Goal: Task Accomplishment & Management: Use online tool/utility

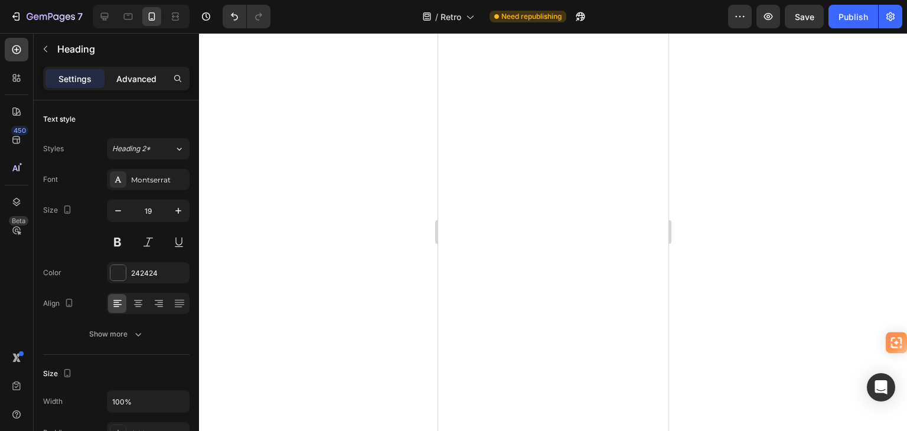
click at [138, 78] on p "Advanced" at bounding box center [136, 79] width 40 height 12
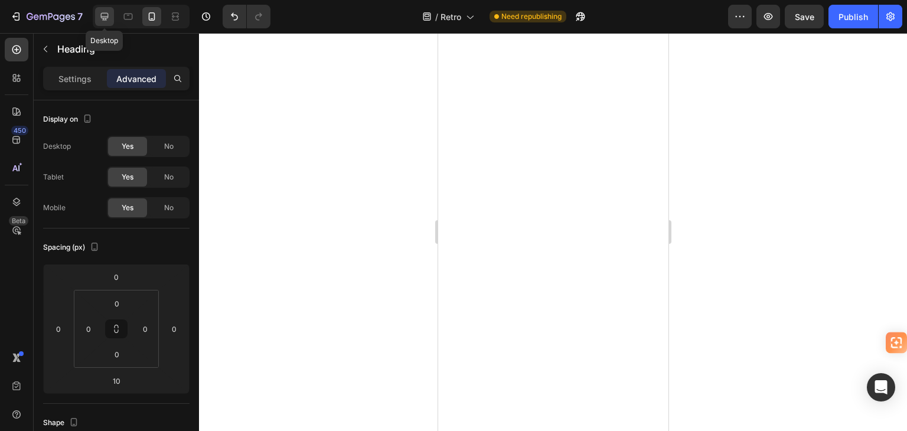
click at [106, 9] on div at bounding box center [104, 16] width 19 height 19
type input "32"
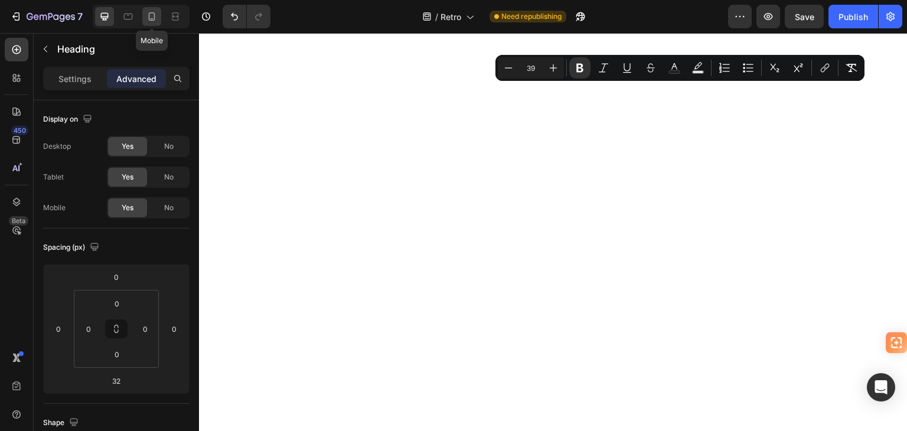
click at [146, 12] on icon at bounding box center [152, 17] width 12 height 12
type input "10"
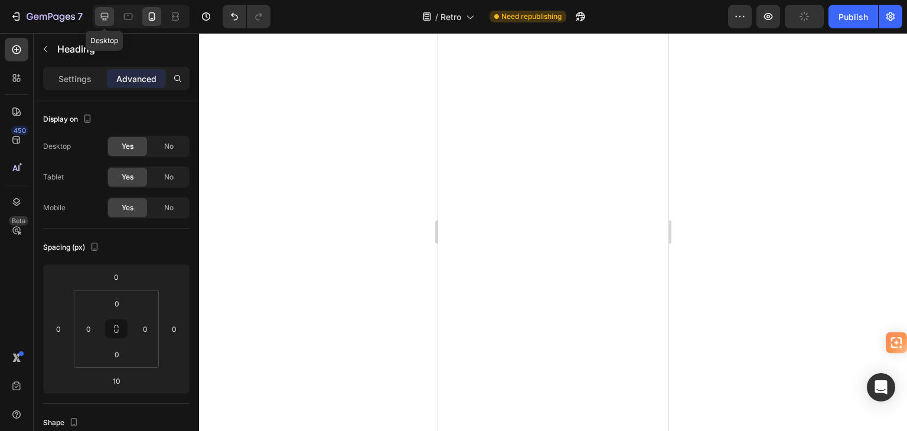
click at [104, 12] on icon at bounding box center [105, 17] width 12 height 12
type input "32"
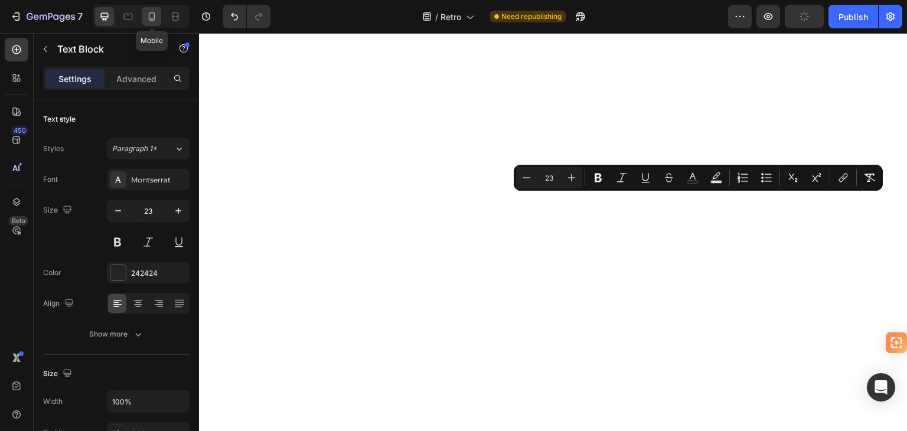
click at [154, 14] on icon at bounding box center [152, 17] width 12 height 12
type input "15"
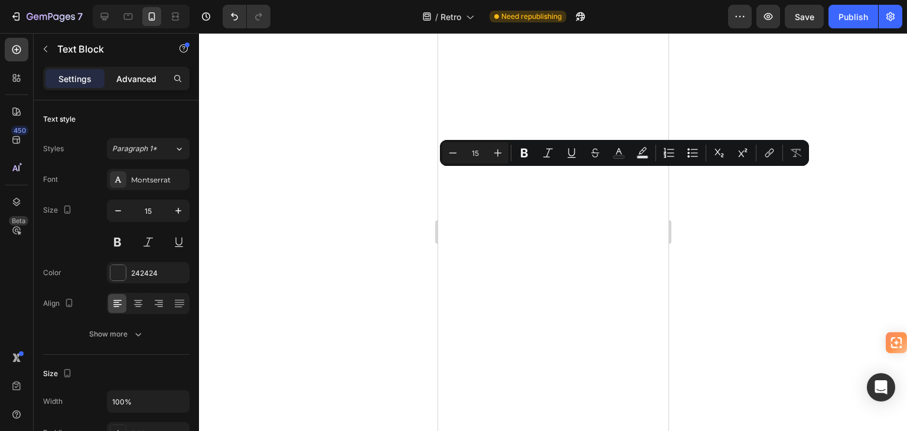
click at [130, 74] on p "Advanced" at bounding box center [136, 79] width 40 height 12
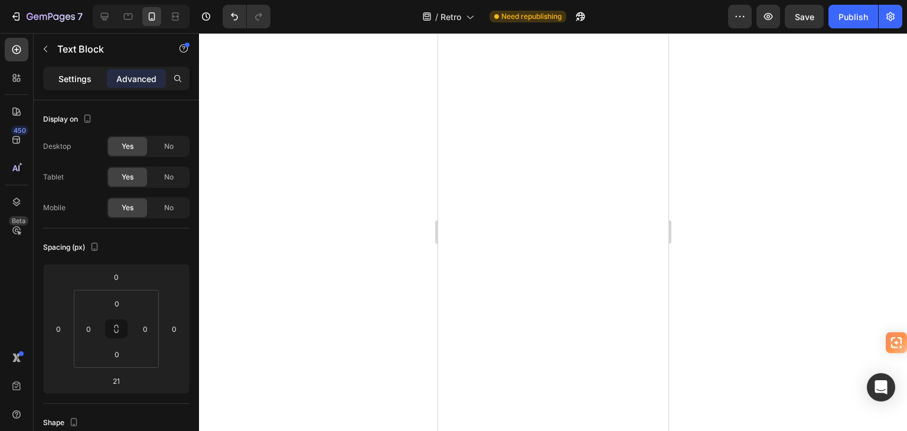
click at [67, 78] on p "Settings" at bounding box center [74, 79] width 33 height 12
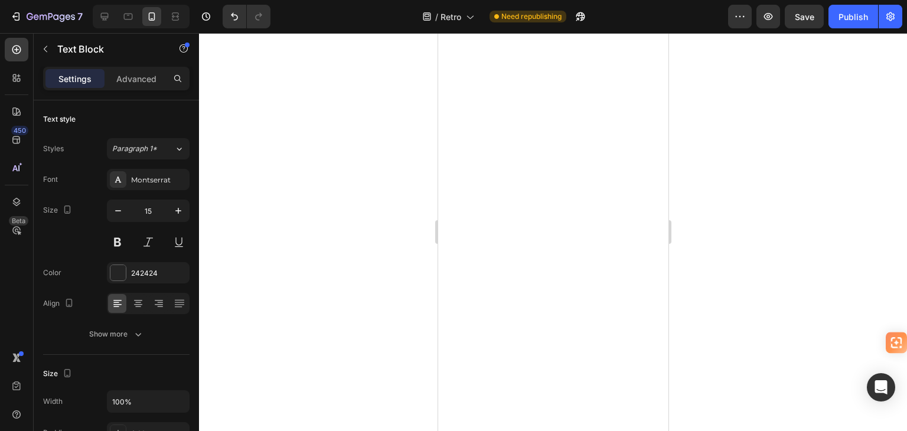
click at [383, 190] on div at bounding box center [553, 232] width 708 height 398
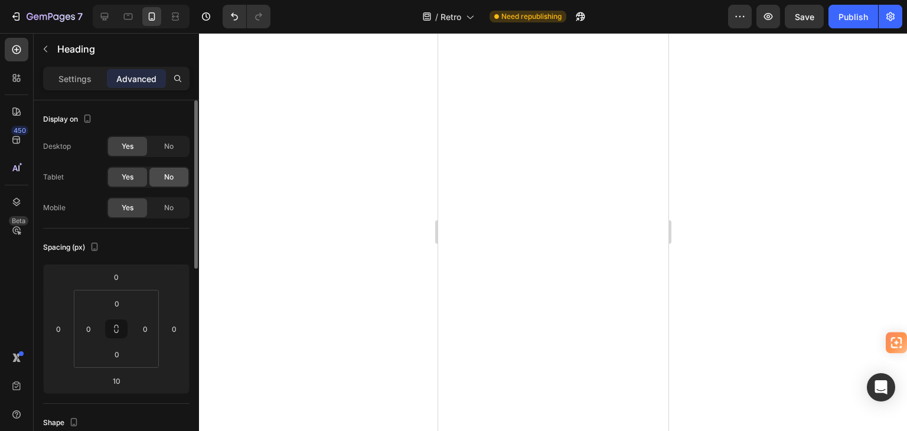
click at [161, 174] on div "No" at bounding box center [168, 177] width 39 height 19
click at [169, 142] on span "No" at bounding box center [168, 146] width 9 height 11
click at [171, 207] on span "No" at bounding box center [168, 208] width 9 height 11
click at [105, 17] on icon at bounding box center [105, 17] width 8 height 8
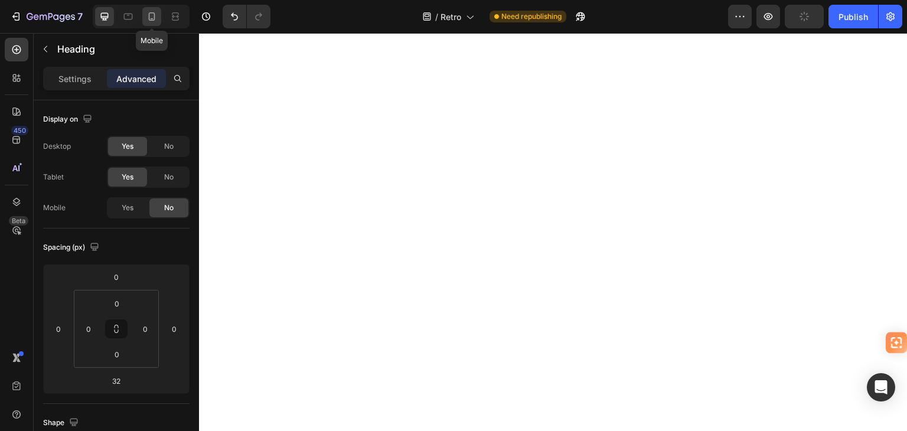
click at [147, 15] on icon at bounding box center [152, 17] width 12 height 12
type input "10"
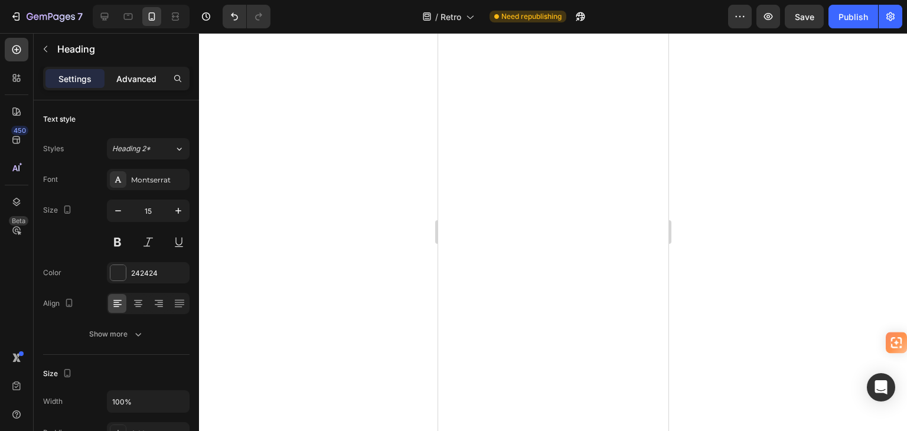
click at [138, 73] on p "Advanced" at bounding box center [136, 79] width 40 height 12
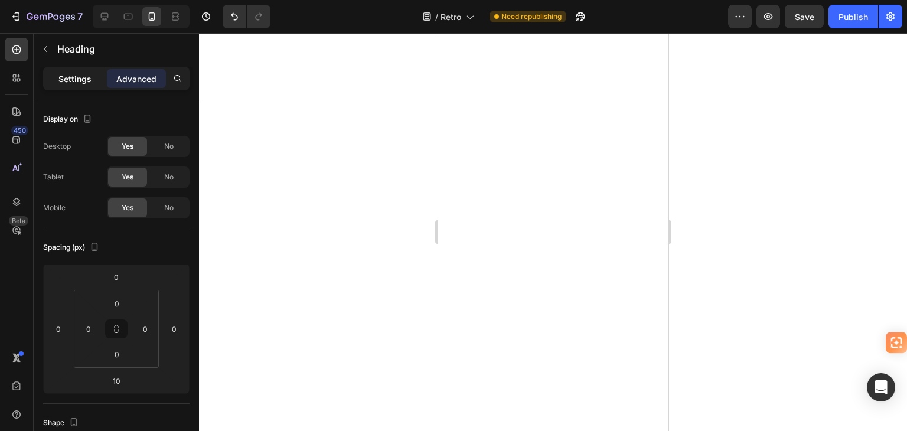
click at [68, 80] on p "Settings" at bounding box center [74, 79] width 33 height 12
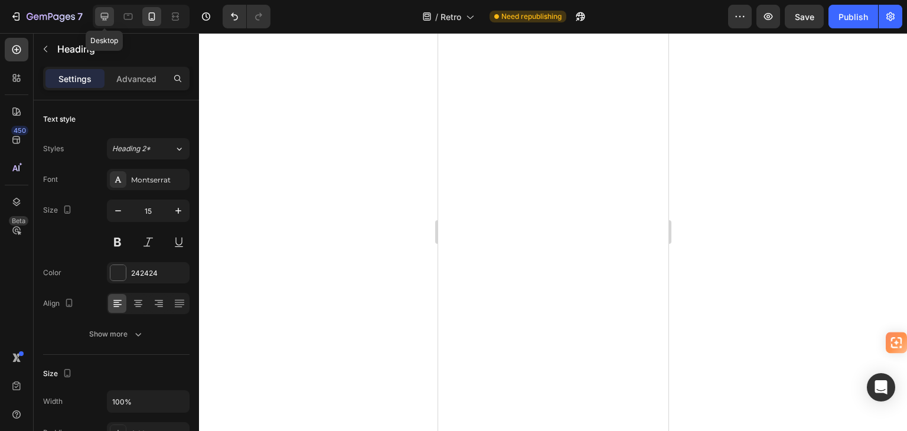
click at [102, 19] on icon at bounding box center [105, 17] width 12 height 12
type input "48"
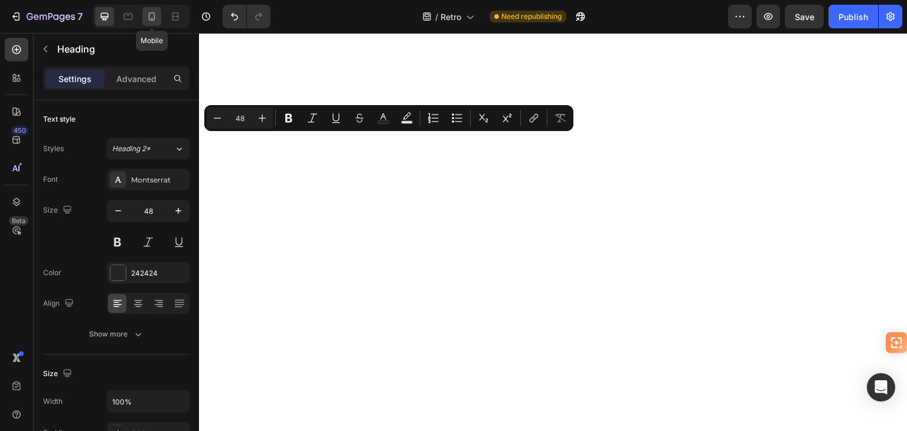
click at [150, 14] on icon at bounding box center [152, 17] width 12 height 12
type input "15"
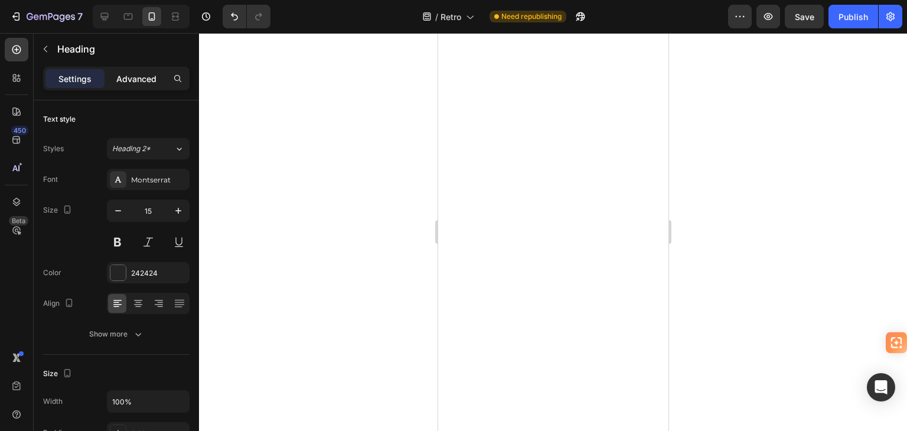
click at [142, 81] on p "Advanced" at bounding box center [136, 79] width 40 height 12
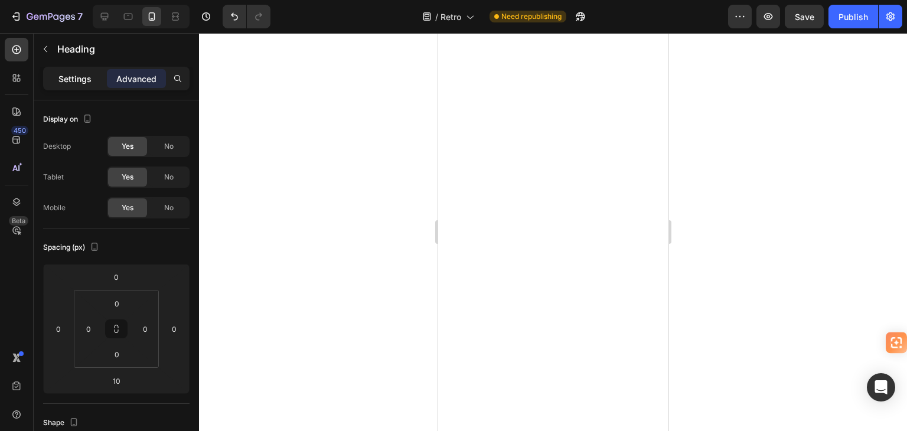
click at [74, 78] on p "Settings" at bounding box center [74, 79] width 33 height 12
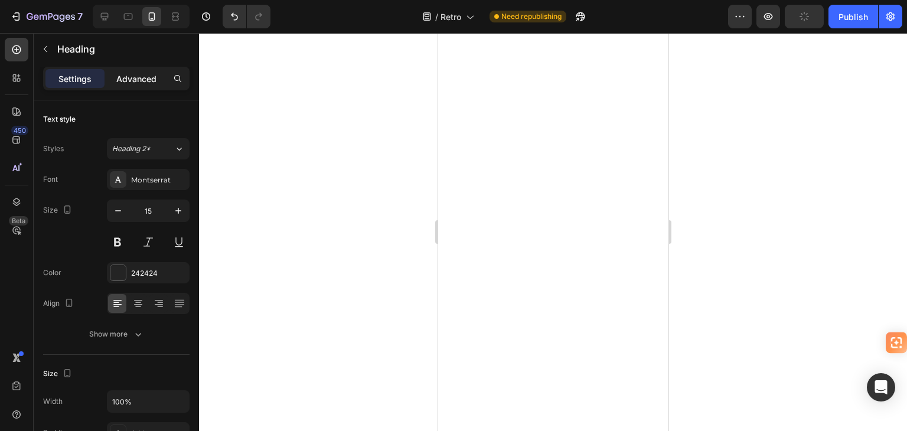
click at [131, 79] on p "Advanced" at bounding box center [136, 79] width 40 height 12
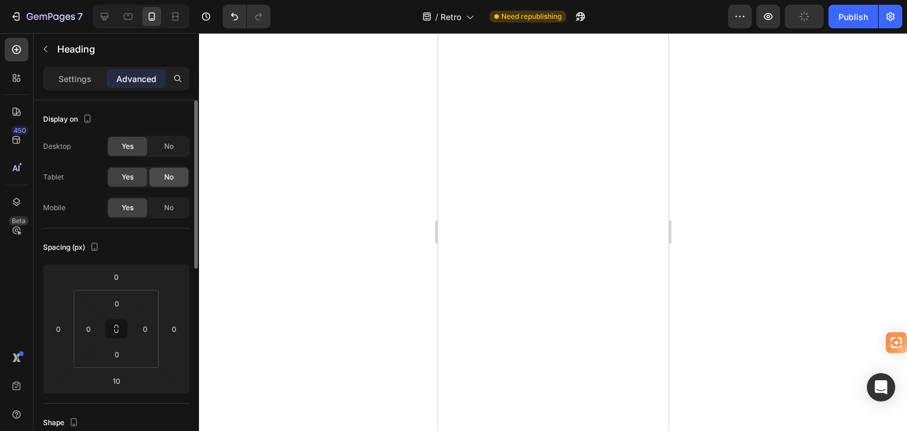
click at [155, 176] on div "No" at bounding box center [168, 177] width 39 height 19
click at [168, 144] on span "No" at bounding box center [168, 146] width 9 height 11
click at [168, 207] on span "No" at bounding box center [168, 208] width 9 height 11
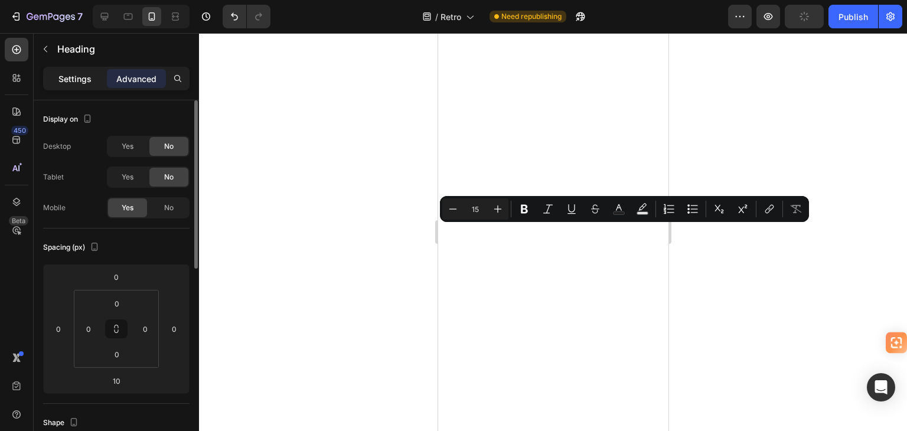
click at [72, 73] on p "Settings" at bounding box center [74, 79] width 33 height 12
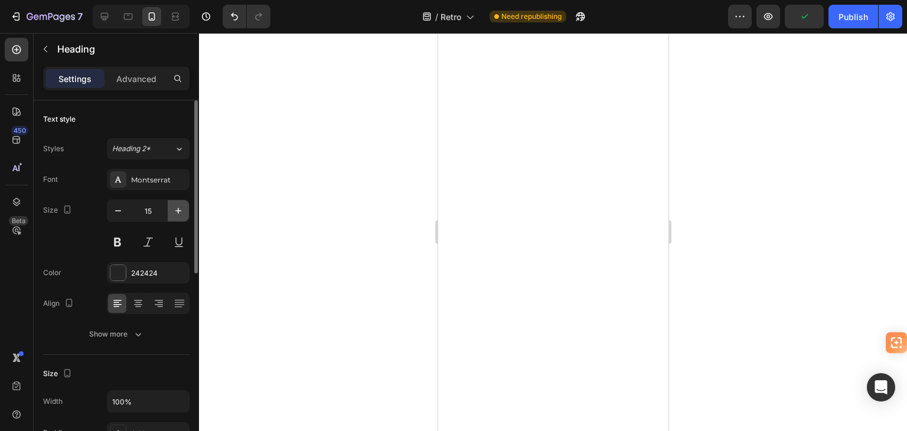
click at [176, 216] on button "button" at bounding box center [178, 210] width 21 height 21
click at [174, 215] on icon "button" at bounding box center [178, 211] width 12 height 12
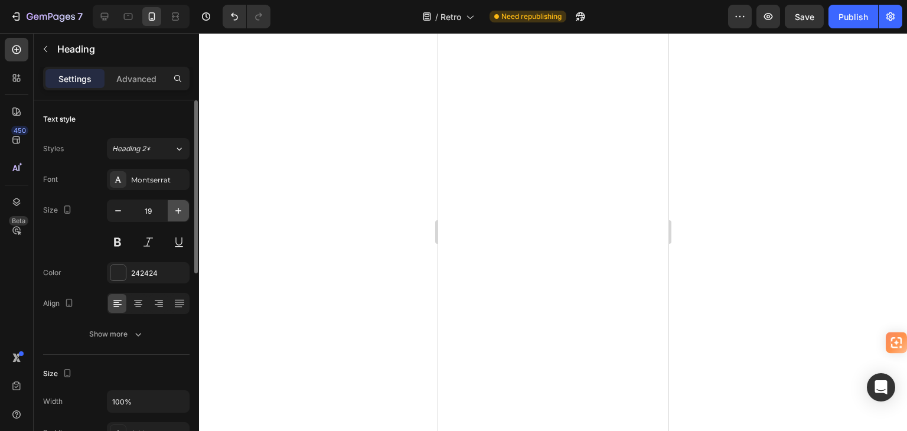
type input "20"
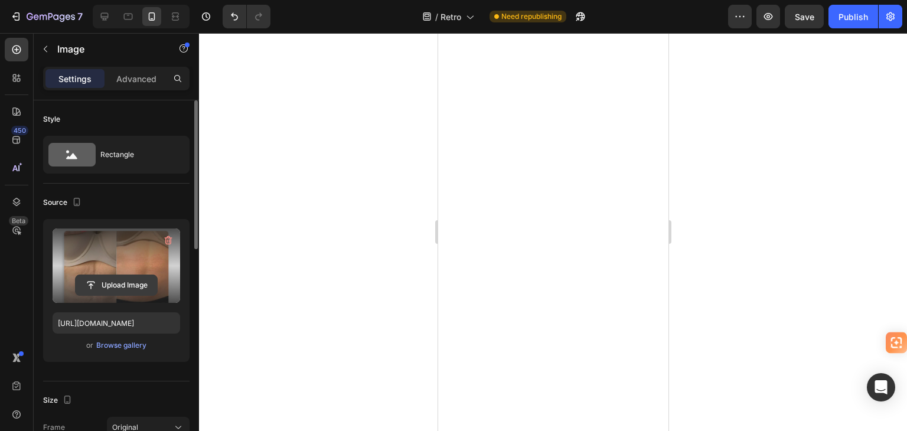
click at [124, 281] on input "file" at bounding box center [116, 285] width 81 height 20
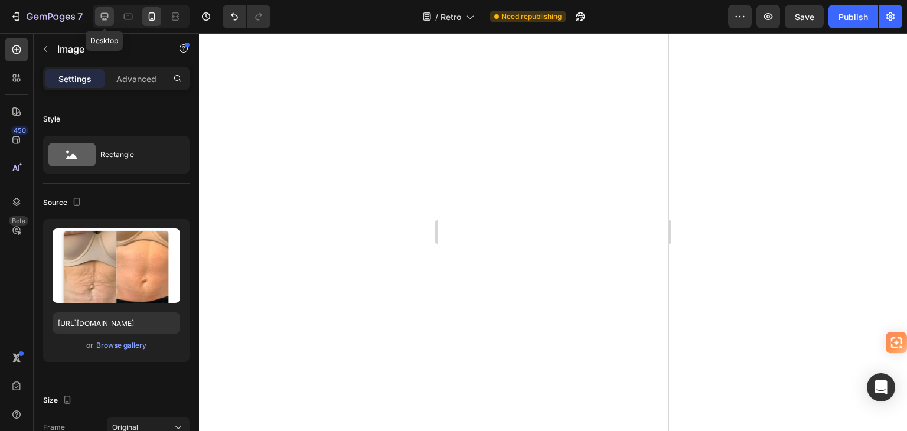
click at [107, 19] on icon at bounding box center [105, 17] width 12 height 12
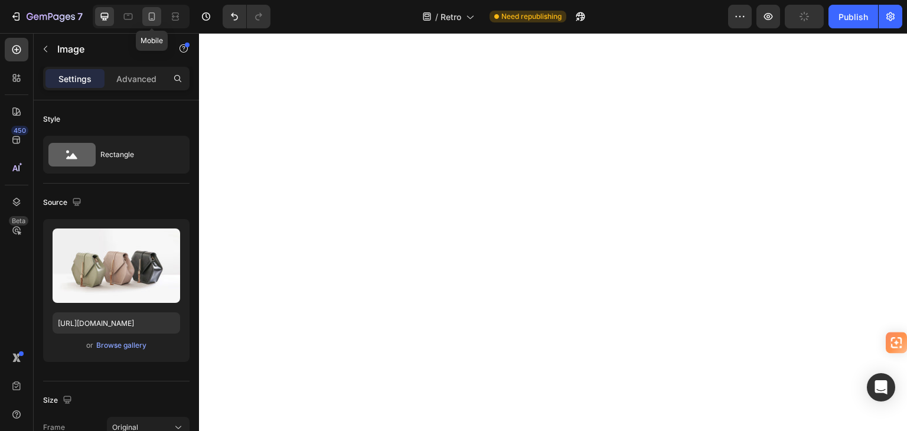
click at [150, 13] on icon at bounding box center [152, 16] width 6 height 8
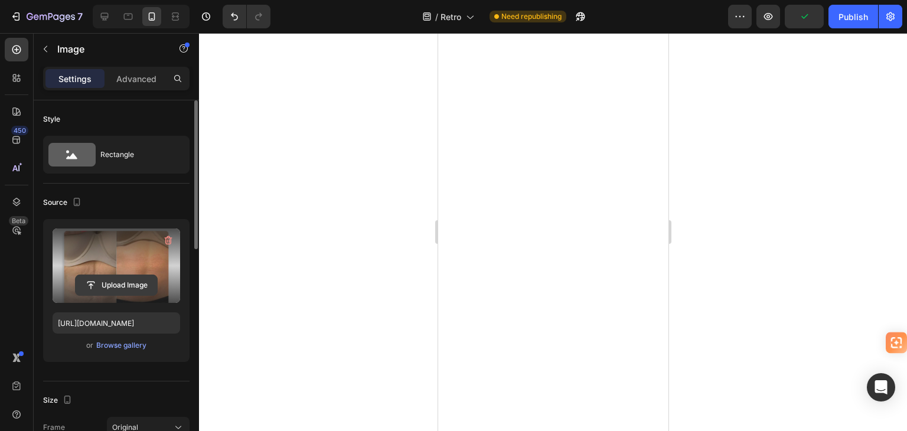
click at [116, 282] on input "file" at bounding box center [116, 285] width 81 height 20
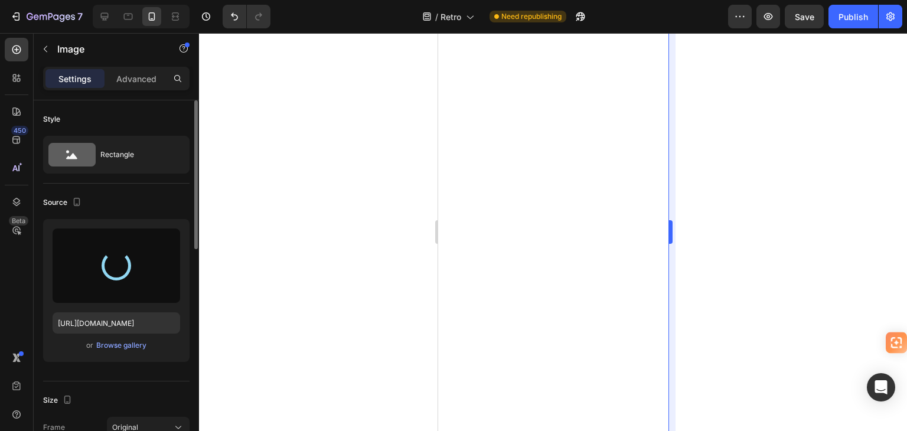
type input "[URL][DOMAIN_NAME]"
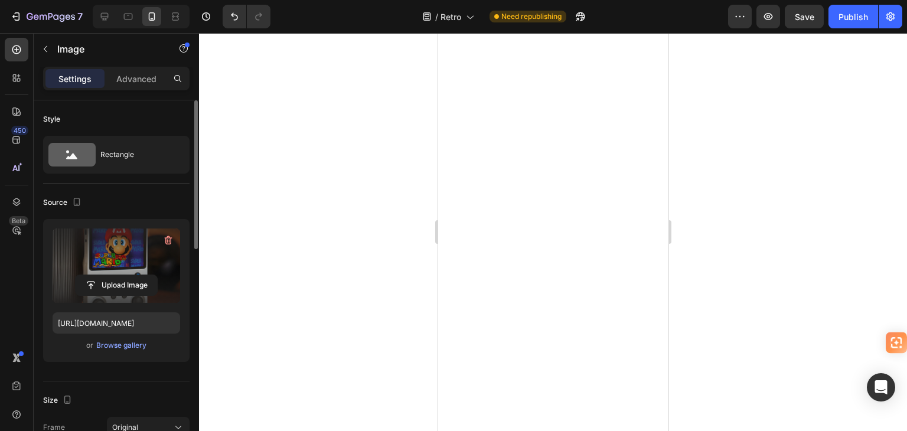
click at [368, 244] on div at bounding box center [553, 232] width 708 height 398
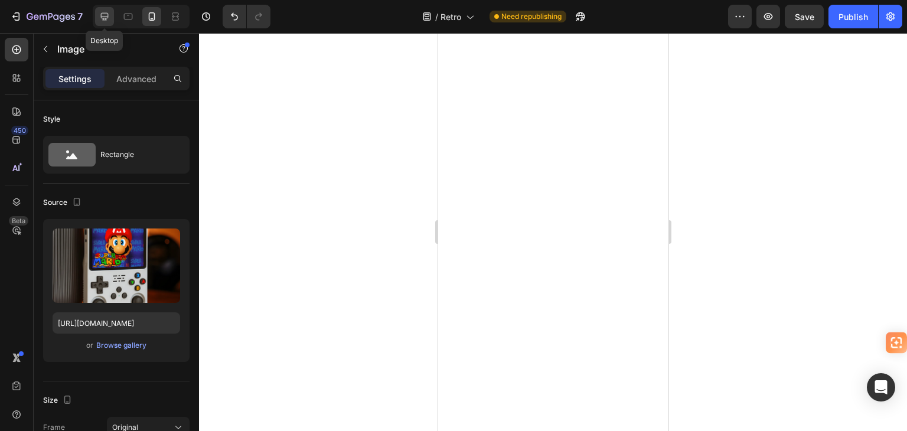
click at [103, 12] on icon at bounding box center [105, 17] width 12 height 12
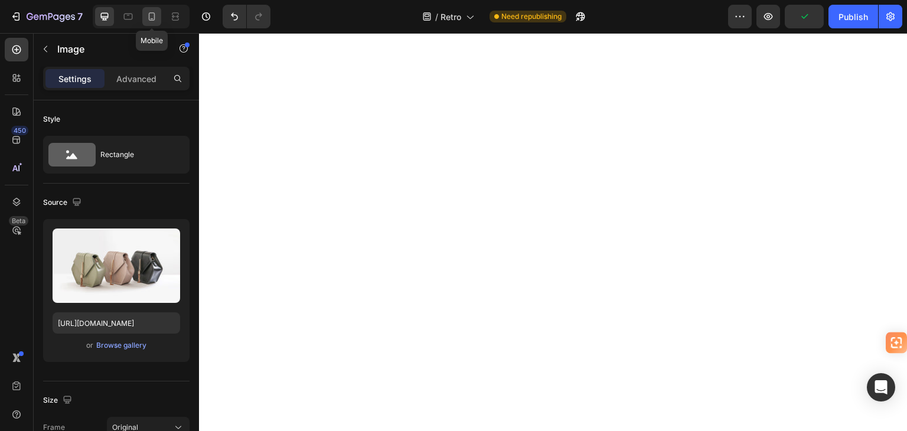
click at [151, 18] on icon at bounding box center [152, 16] width 6 height 8
type input "[URL][DOMAIN_NAME]"
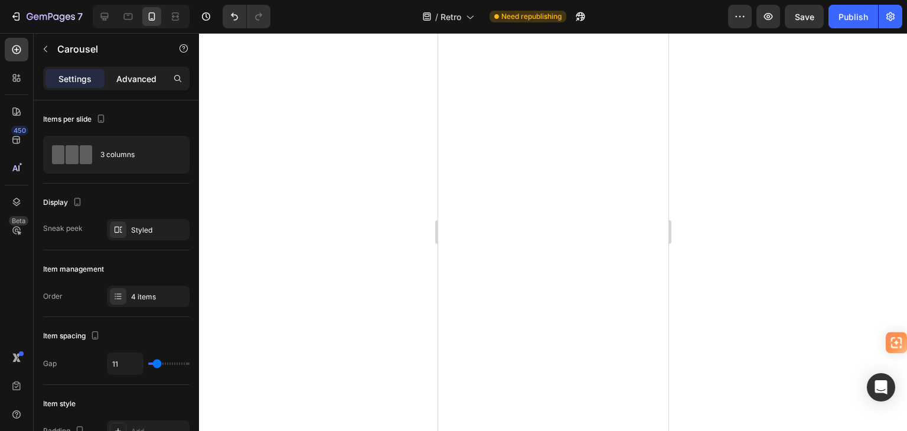
click at [119, 74] on p "Advanced" at bounding box center [136, 79] width 40 height 12
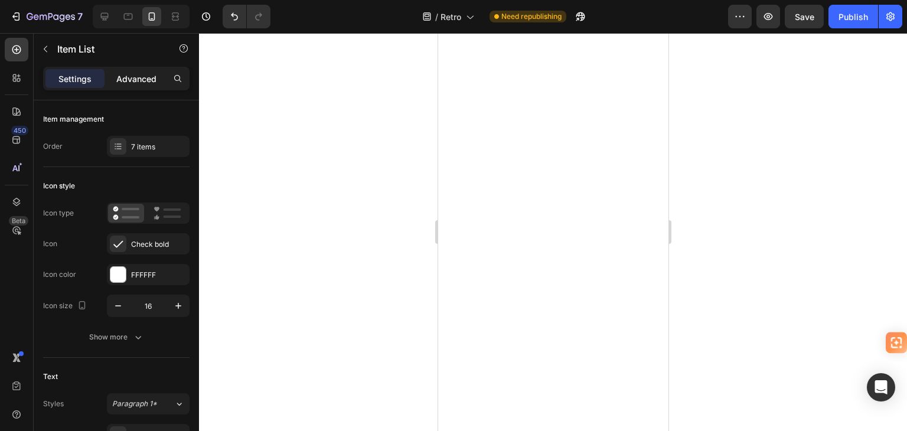
click at [135, 74] on p "Advanced" at bounding box center [136, 79] width 40 height 12
type input "100%"
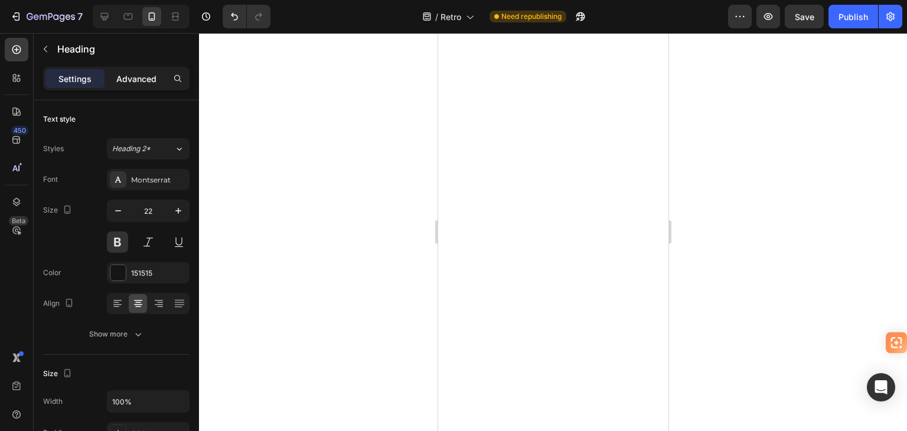
click at [124, 81] on p "Advanced" at bounding box center [136, 79] width 40 height 12
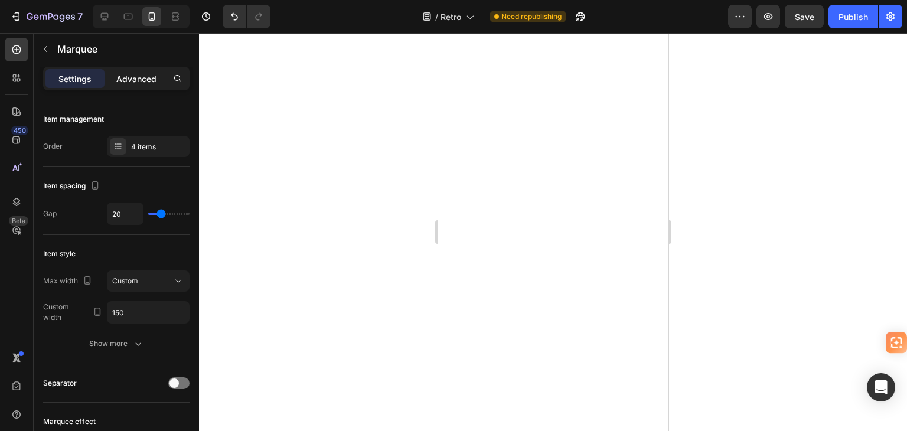
click at [118, 80] on p "Advanced" at bounding box center [136, 79] width 40 height 12
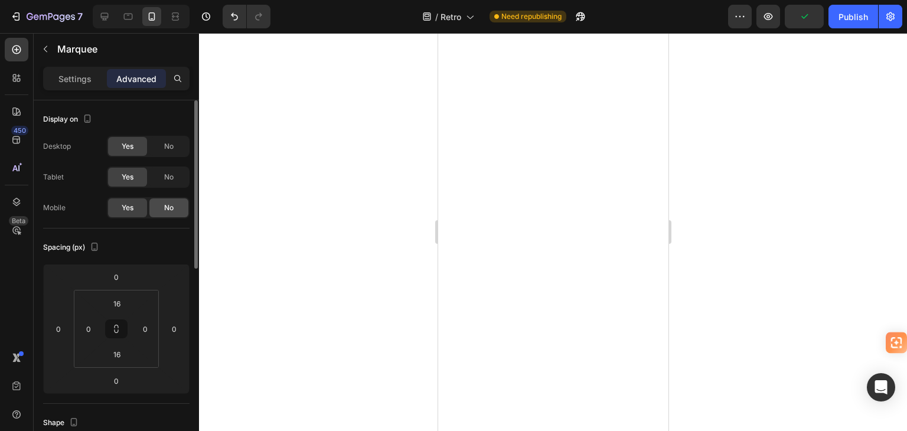
click at [171, 206] on span "No" at bounding box center [168, 208] width 9 height 11
click at [172, 204] on span "No" at bounding box center [168, 208] width 9 height 11
click at [175, 175] on div "No" at bounding box center [168, 177] width 39 height 19
click at [173, 147] on span "No" at bounding box center [168, 146] width 9 height 11
click at [171, 178] on span "No" at bounding box center [168, 177] width 9 height 11
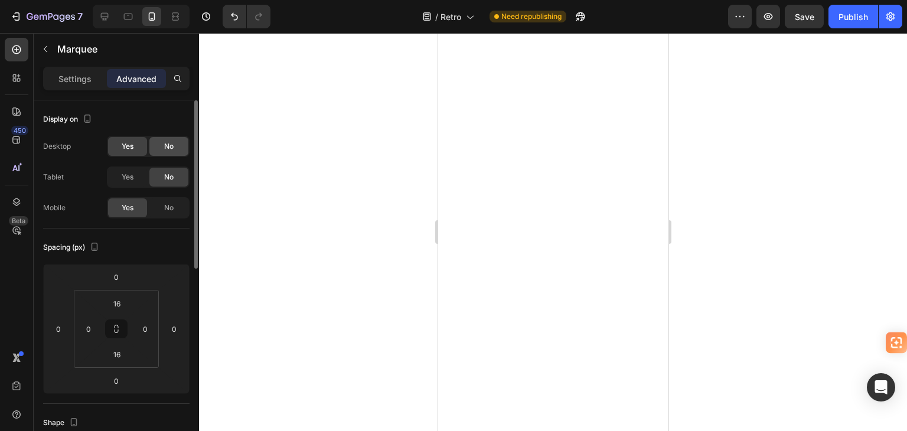
click at [171, 146] on span "No" at bounding box center [168, 146] width 9 height 11
click at [777, 138] on div at bounding box center [553, 232] width 708 height 398
click at [104, 15] on icon at bounding box center [105, 17] width 12 height 12
click at [152, 12] on icon at bounding box center [152, 16] width 6 height 8
type input "0"
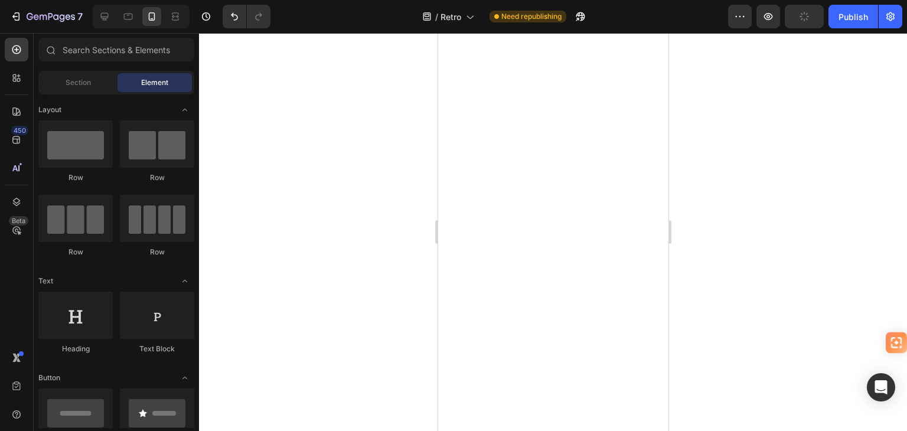
click at [782, 258] on div at bounding box center [553, 232] width 708 height 398
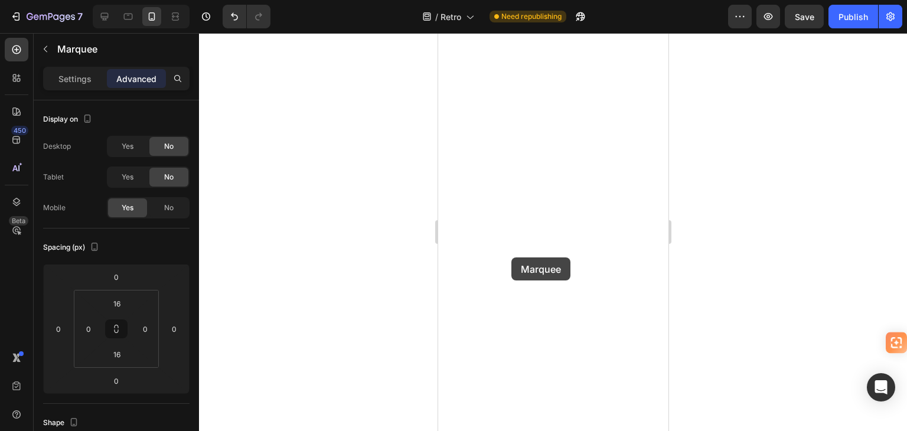
type input "32"
click at [796, 286] on div at bounding box center [553, 232] width 708 height 398
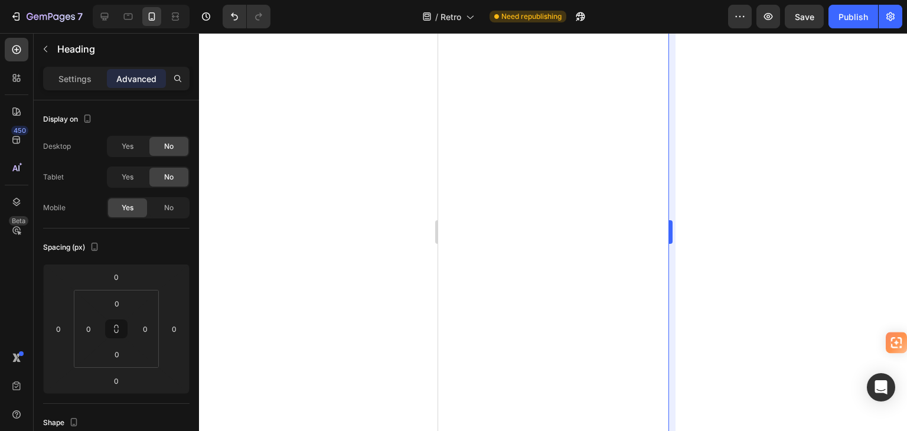
type input "15"
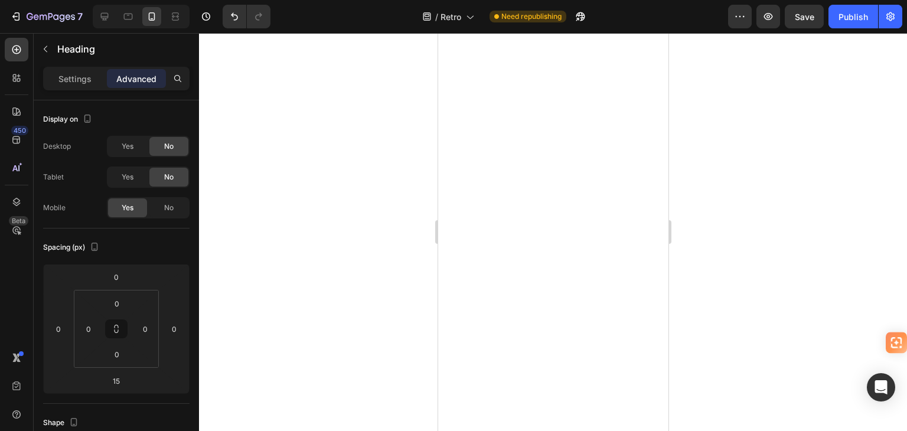
click at [775, 256] on div at bounding box center [553, 232] width 708 height 398
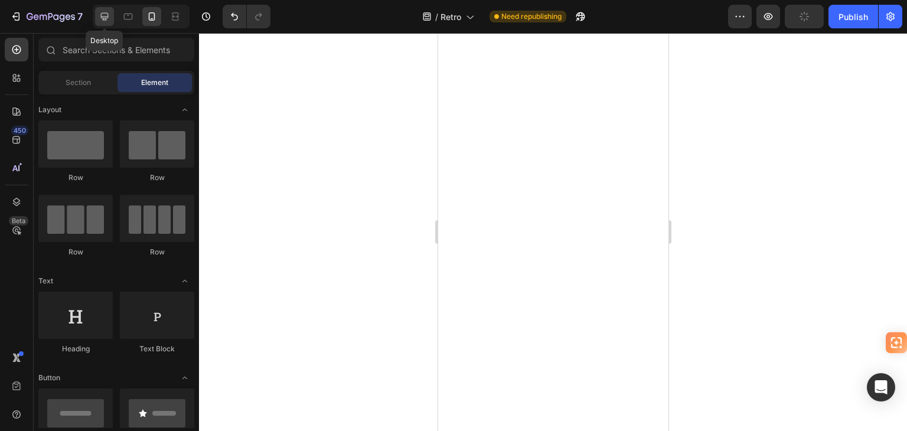
click at [105, 15] on icon at bounding box center [105, 17] width 12 height 12
click at [149, 17] on icon at bounding box center [152, 17] width 12 height 12
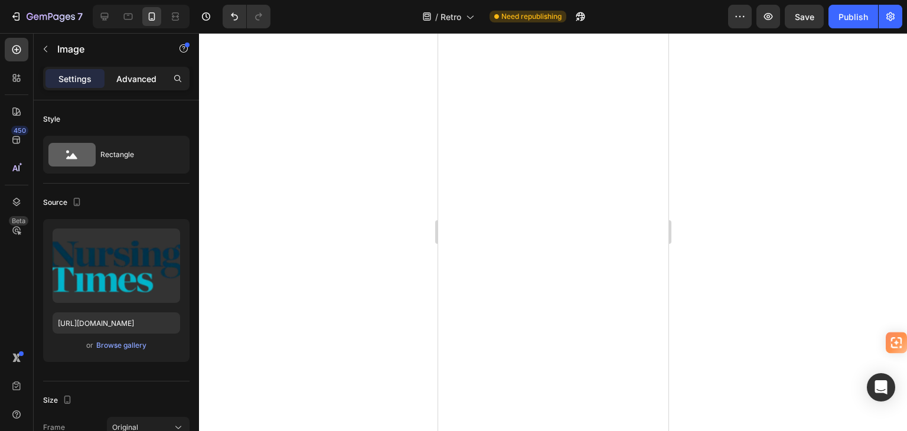
click at [133, 79] on p "Advanced" at bounding box center [136, 79] width 40 height 12
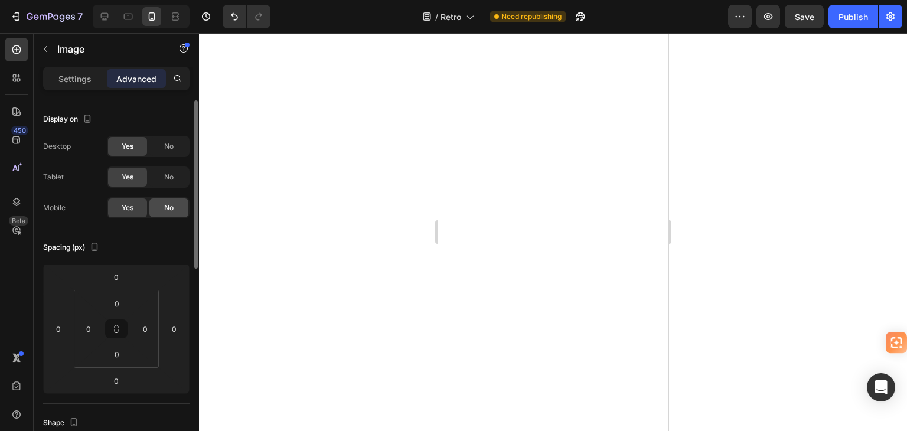
click at [170, 211] on span "No" at bounding box center [168, 208] width 9 height 11
click at [169, 208] on span "No" at bounding box center [168, 208] width 9 height 11
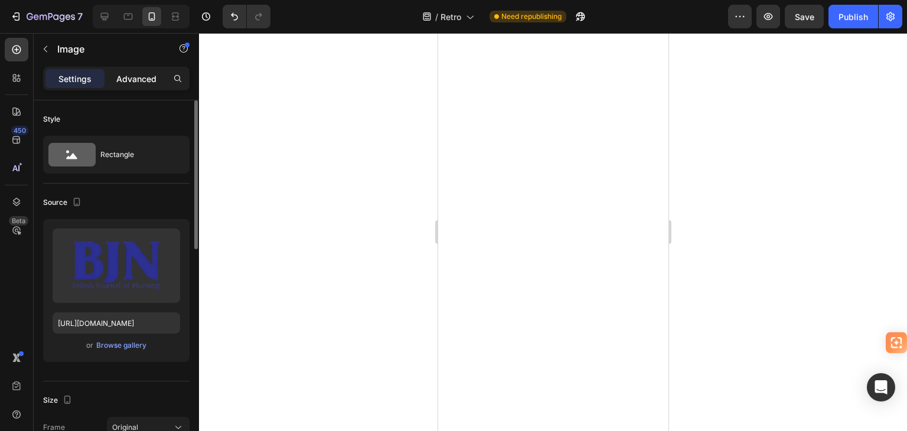
click at [139, 80] on p "Advanced" at bounding box center [136, 79] width 40 height 12
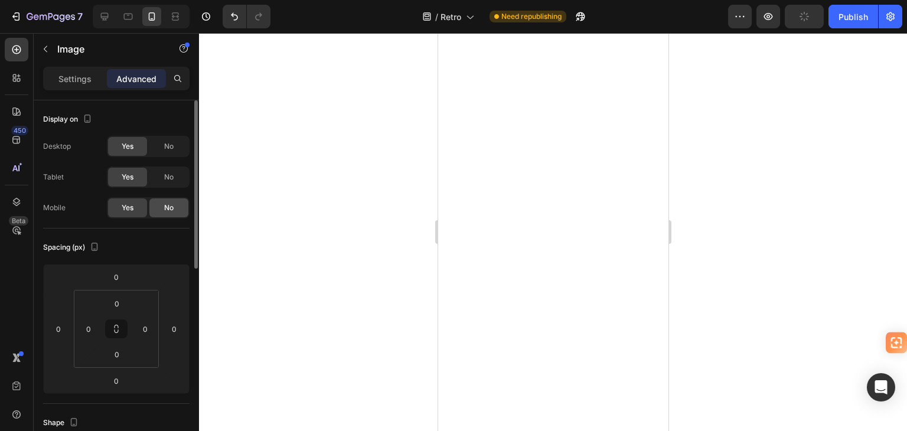
click at [168, 207] on span "No" at bounding box center [168, 208] width 9 height 11
click at [172, 208] on span "No" at bounding box center [168, 208] width 9 height 11
click at [107, 14] on icon at bounding box center [105, 17] width 8 height 8
click at [152, 19] on icon at bounding box center [152, 17] width 12 height 12
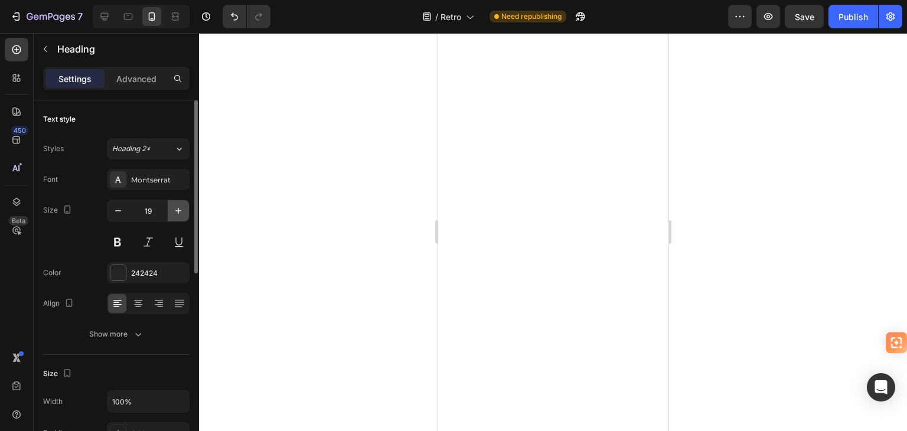
click at [178, 211] on icon "button" at bounding box center [178, 211] width 6 height 6
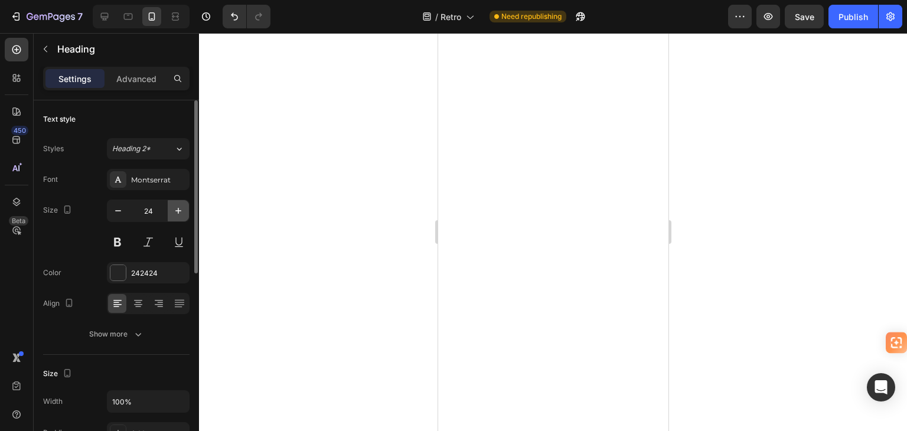
click at [178, 211] on icon "button" at bounding box center [178, 211] width 6 height 6
type input "26"
click at [177, 209] on icon "button" at bounding box center [178, 211] width 12 height 12
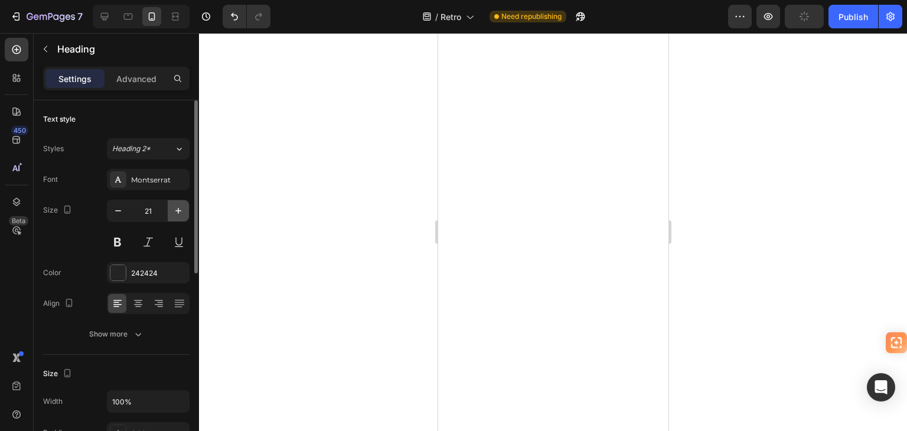
click at [177, 209] on icon "button" at bounding box center [178, 211] width 12 height 12
click at [120, 212] on icon "button" at bounding box center [118, 211] width 12 height 12
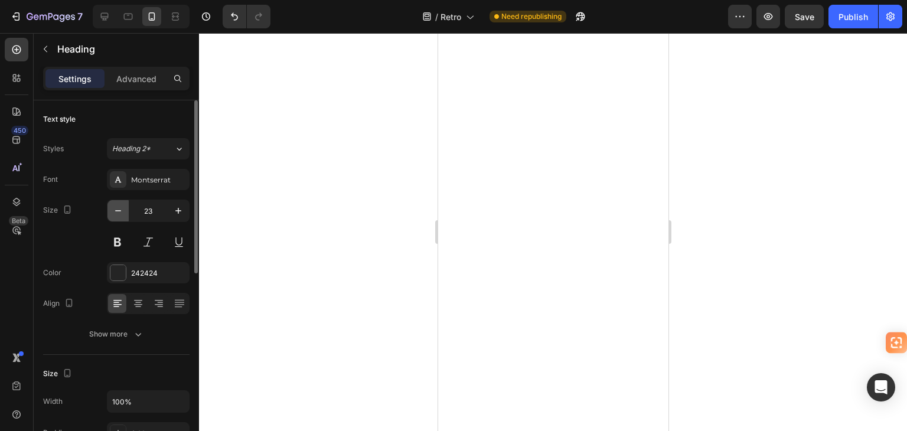
click at [120, 212] on icon "button" at bounding box center [118, 211] width 12 height 12
type input "21"
click at [328, 167] on div at bounding box center [553, 232] width 708 height 398
click at [145, 73] on p "Advanced" at bounding box center [136, 79] width 40 height 12
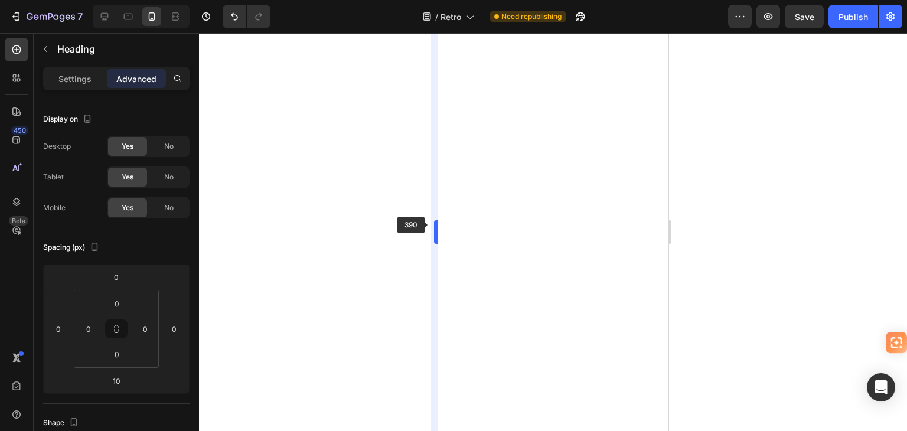
click at [403, 223] on div at bounding box center [553, 232] width 708 height 398
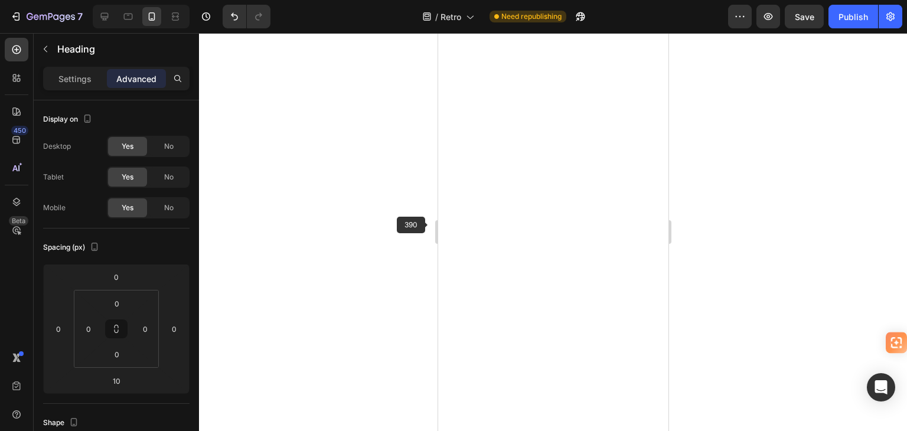
click at [371, 227] on div at bounding box center [553, 232] width 708 height 398
click at [99, 17] on icon at bounding box center [105, 17] width 12 height 12
type input "32"
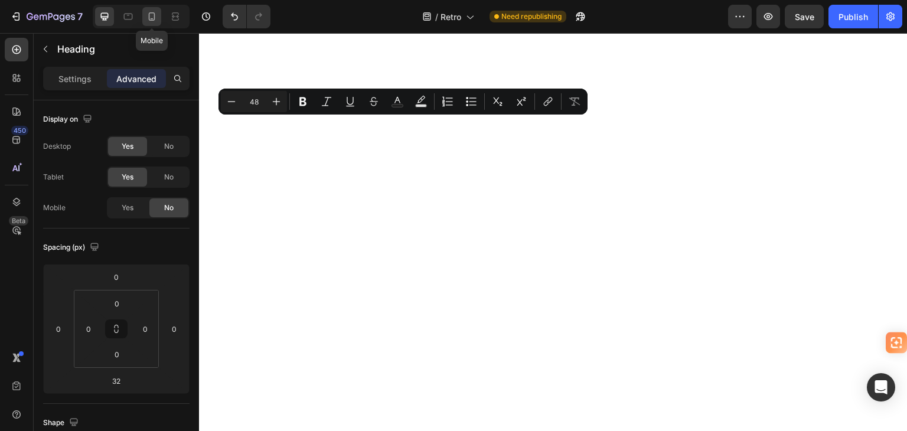
click at [146, 18] on icon at bounding box center [152, 17] width 12 height 12
type input "10"
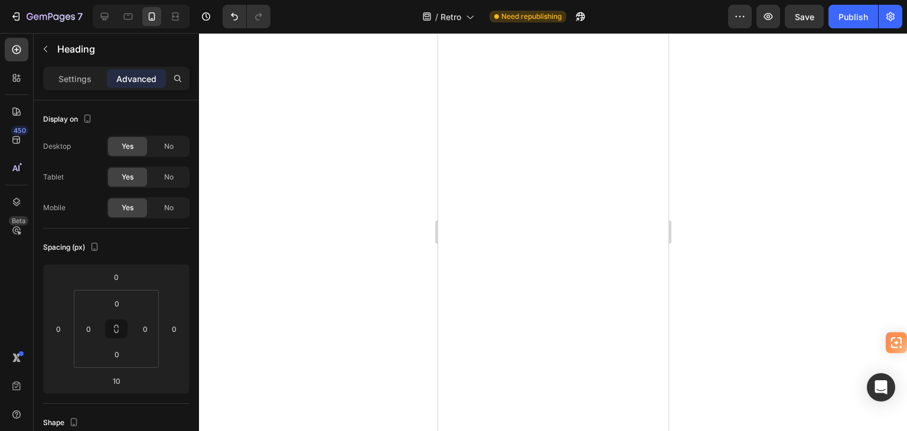
click at [400, 224] on div at bounding box center [553, 232] width 708 height 398
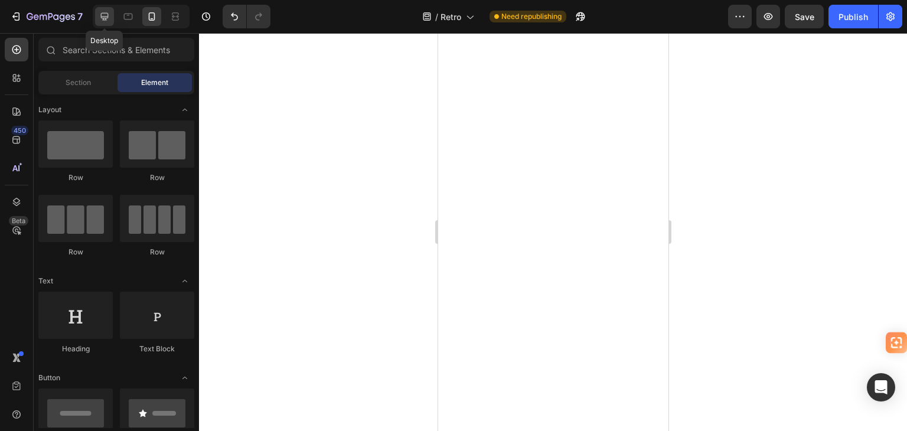
click at [100, 18] on icon at bounding box center [105, 17] width 12 height 12
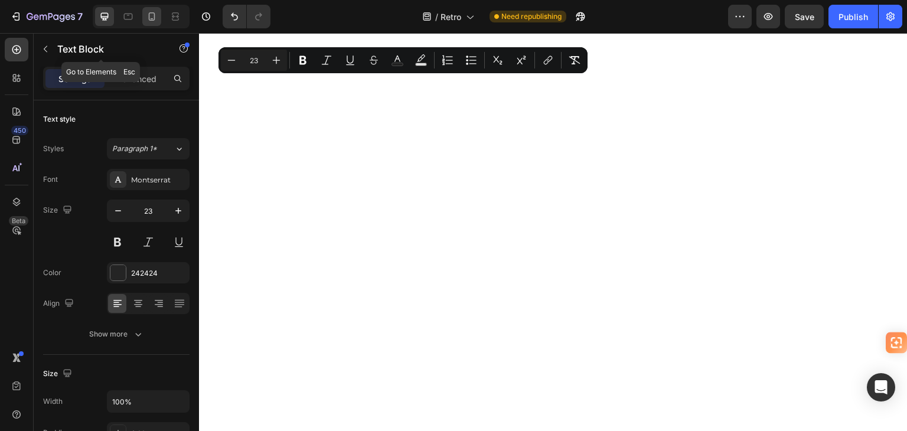
click at [152, 17] on icon at bounding box center [152, 17] width 12 height 12
type input "15"
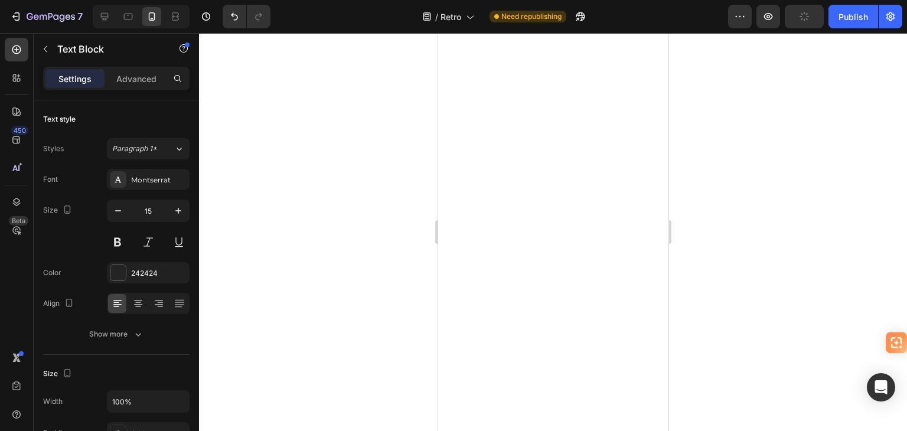
click at [354, 289] on div at bounding box center [553, 232] width 708 height 398
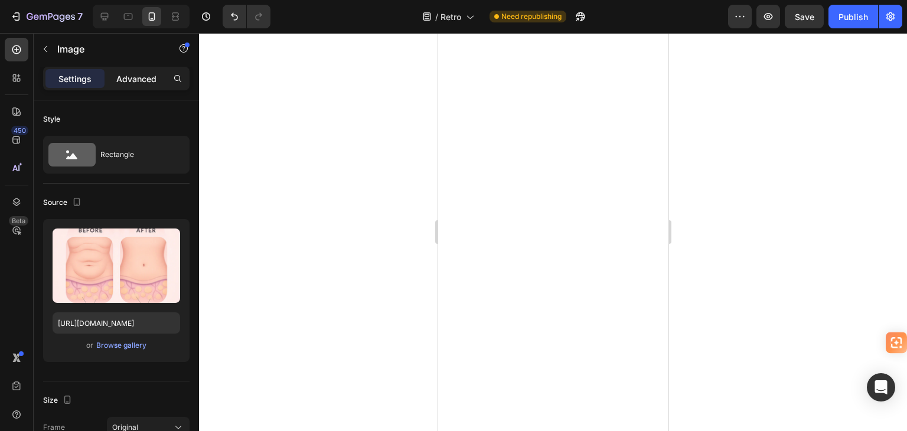
click at [156, 78] on p "Advanced" at bounding box center [136, 79] width 40 height 12
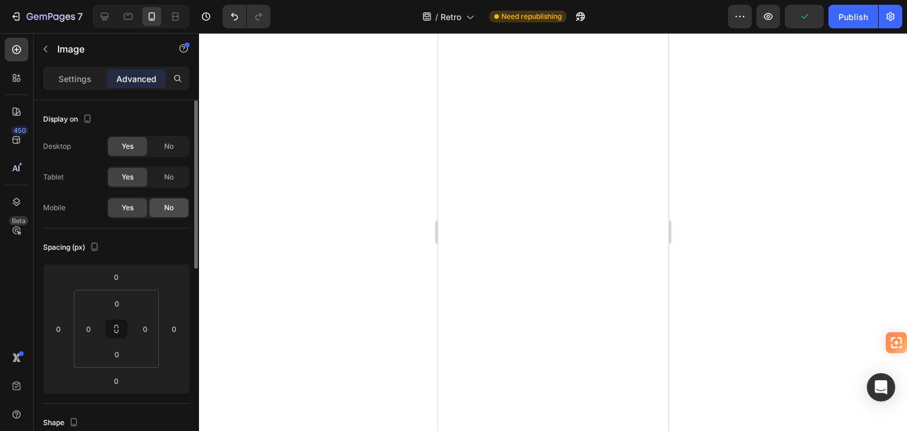
click at [163, 206] on div "No" at bounding box center [168, 207] width 39 height 19
click at [168, 178] on span "No" at bounding box center [168, 177] width 9 height 11
click at [172, 143] on span "No" at bounding box center [168, 146] width 9 height 11
click at [76, 76] on p "Settings" at bounding box center [74, 79] width 33 height 12
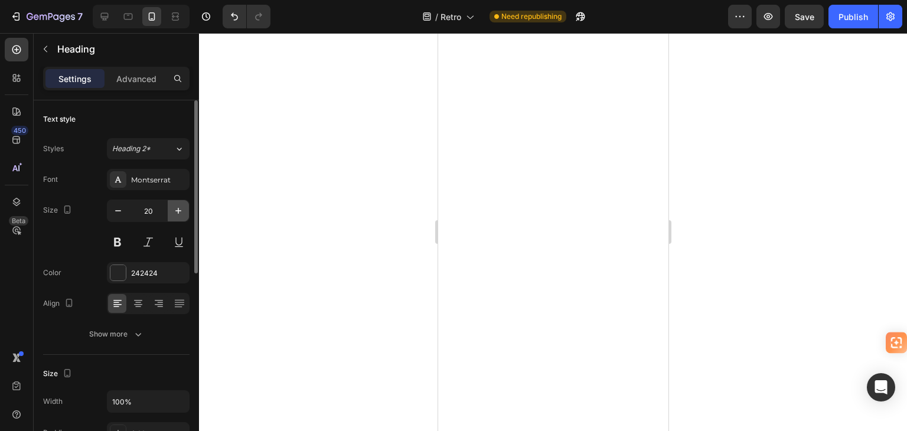
click at [181, 210] on icon "button" at bounding box center [178, 211] width 6 height 6
click at [119, 213] on icon "button" at bounding box center [118, 211] width 12 height 12
click at [100, 22] on div at bounding box center [104, 16] width 19 height 19
click at [151, 13] on icon at bounding box center [152, 16] width 6 height 8
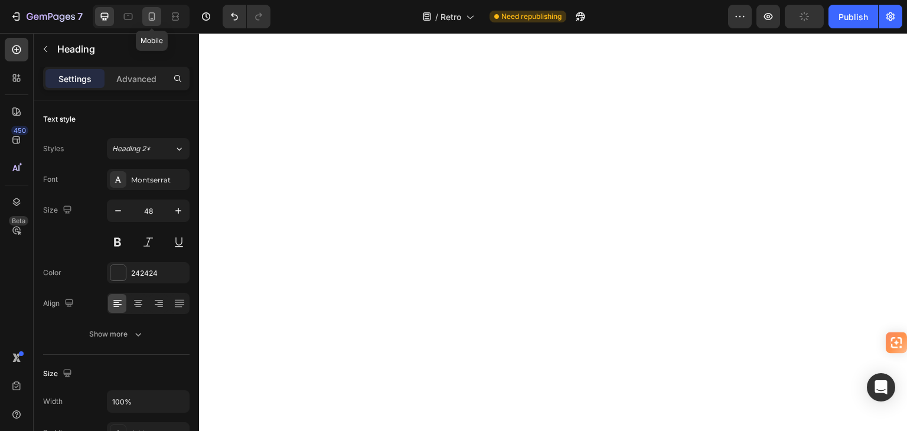
type input "21"
click at [354, 185] on div at bounding box center [553, 232] width 708 height 398
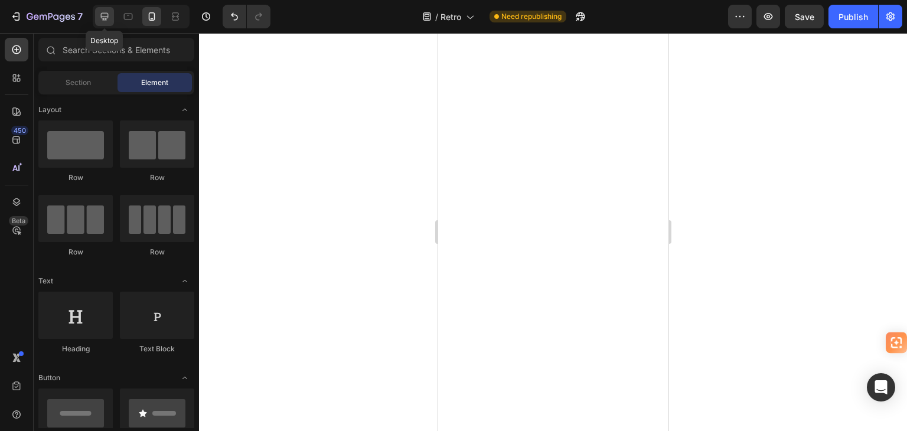
click at [105, 19] on icon at bounding box center [105, 17] width 8 height 8
click at [154, 14] on icon at bounding box center [152, 16] width 6 height 8
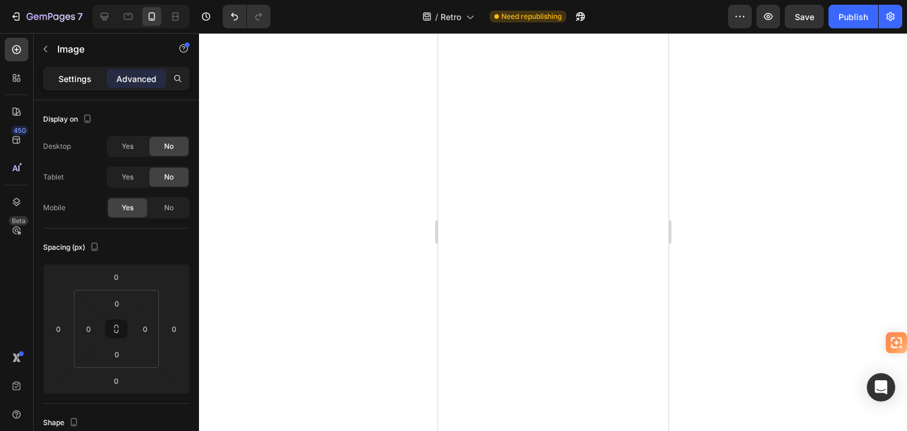
click at [69, 76] on p "Settings" at bounding box center [74, 79] width 33 height 12
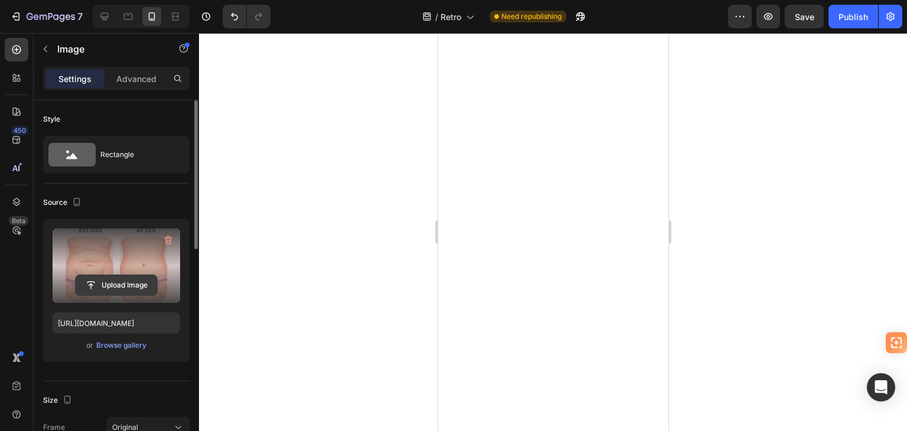
click at [130, 283] on input "file" at bounding box center [116, 285] width 81 height 20
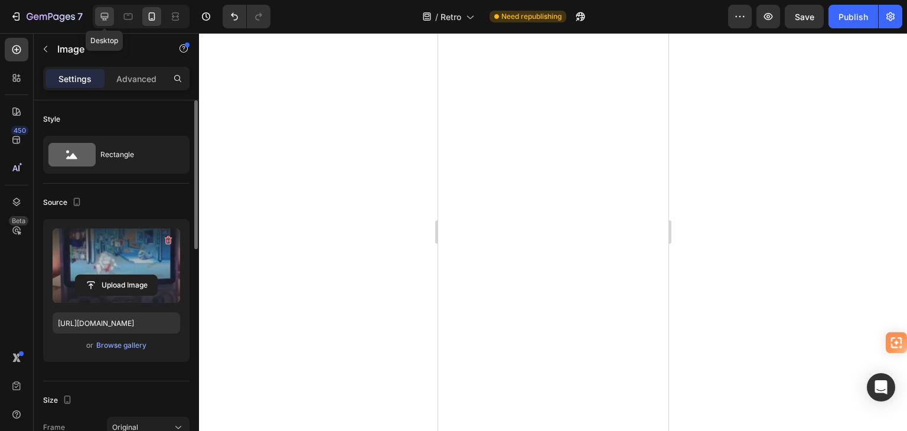
click at [102, 17] on icon at bounding box center [105, 17] width 8 height 8
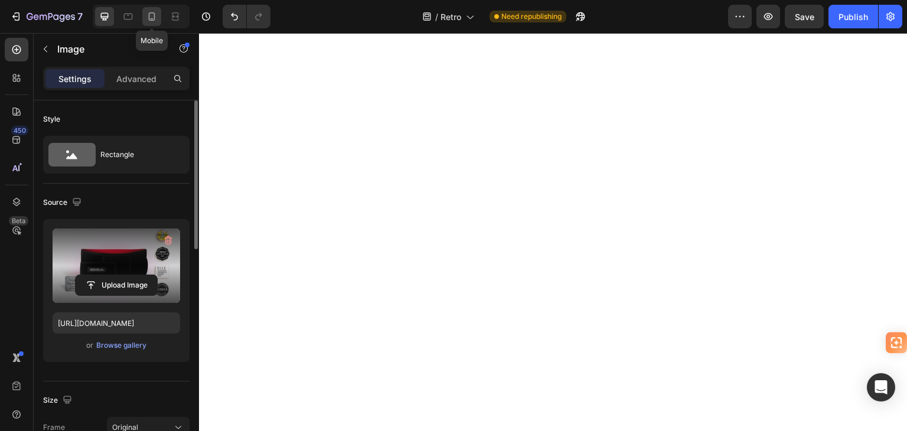
click at [151, 19] on icon at bounding box center [152, 16] width 6 height 8
type input "[URL][DOMAIN_NAME]"
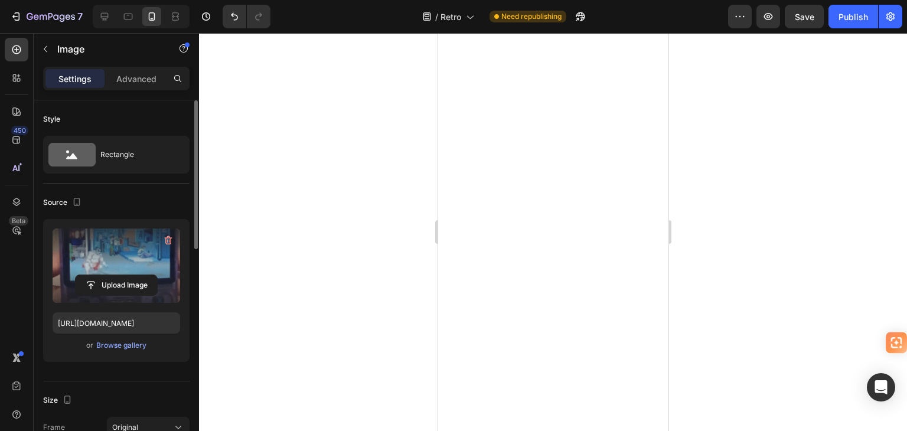
click at [386, 177] on div at bounding box center [553, 232] width 708 height 398
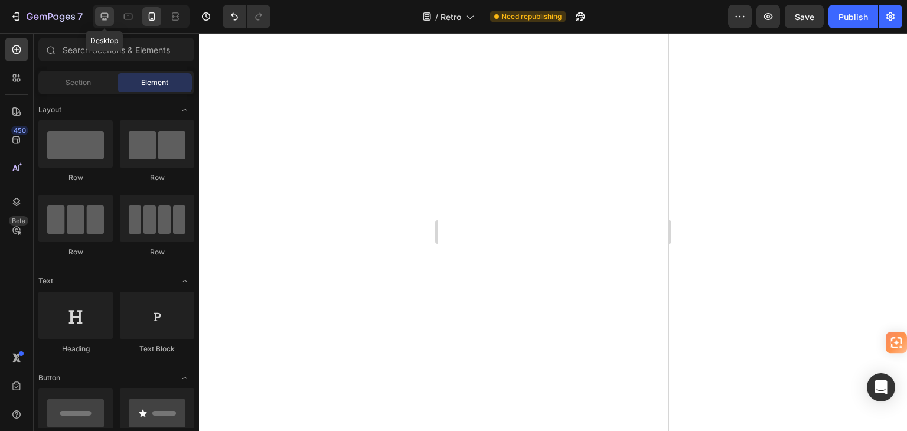
click at [106, 18] on icon at bounding box center [105, 17] width 8 height 8
click at [152, 15] on icon at bounding box center [152, 17] width 12 height 12
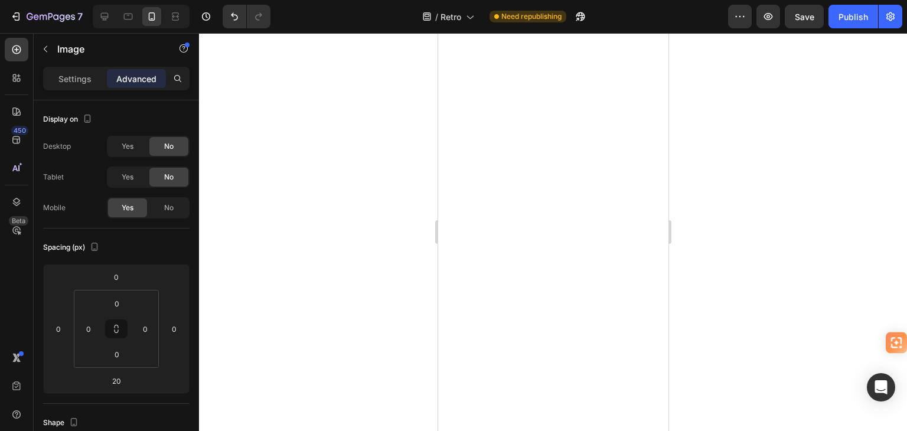
click at [770, 128] on div at bounding box center [553, 232] width 708 height 398
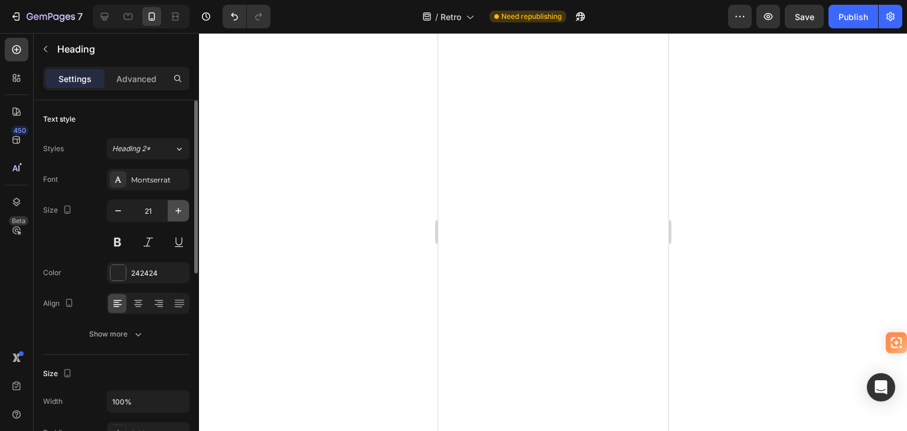
click at [178, 208] on icon "button" at bounding box center [178, 211] width 6 height 6
click at [109, 208] on button "button" at bounding box center [117, 210] width 21 height 21
type input "21"
click at [780, 224] on div at bounding box center [553, 232] width 708 height 398
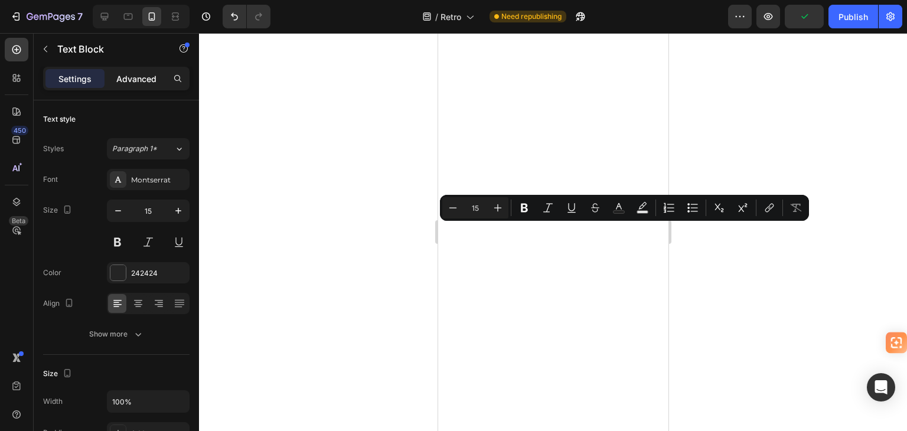
click at [134, 76] on p "Advanced" at bounding box center [136, 79] width 40 height 12
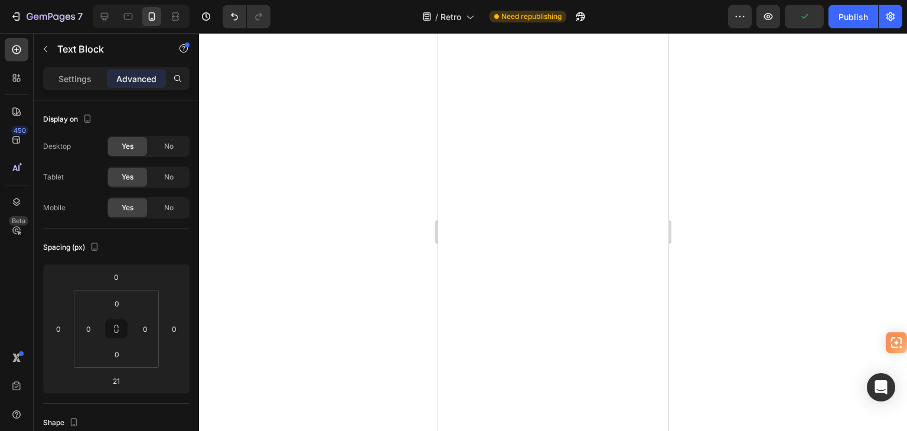
click at [316, 207] on div at bounding box center [553, 232] width 708 height 398
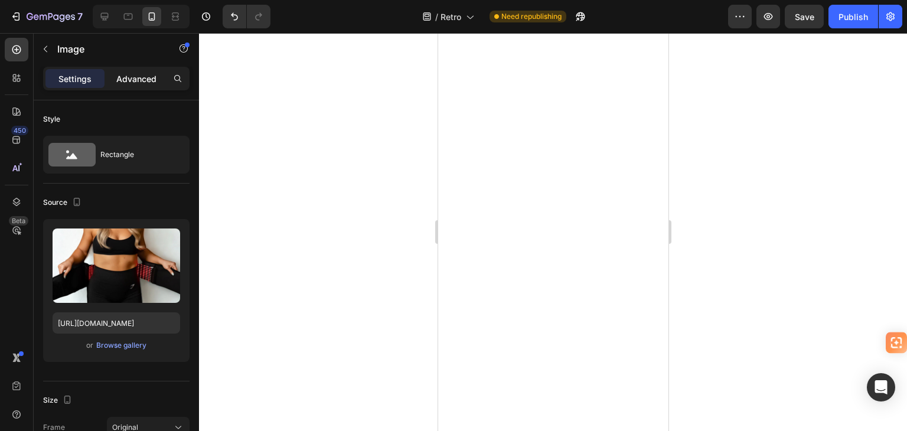
click at [139, 76] on p "Advanced" at bounding box center [136, 79] width 40 height 12
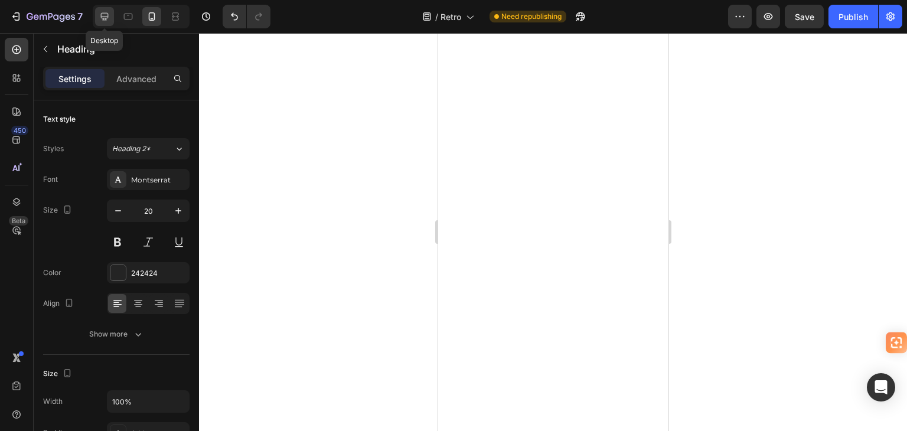
click at [111, 17] on div at bounding box center [104, 16] width 19 height 19
type input "48"
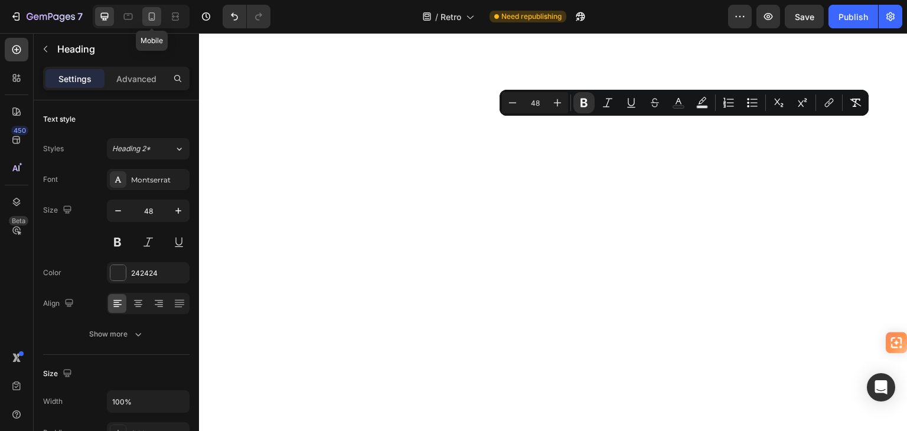
click at [149, 14] on icon at bounding box center [152, 17] width 12 height 12
type input "20"
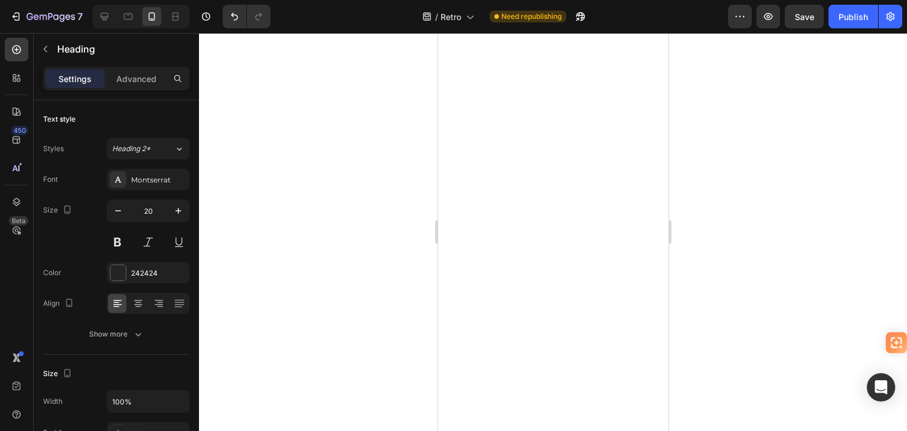
click at [331, 227] on div at bounding box center [553, 232] width 708 height 398
click at [131, 78] on p "Advanced" at bounding box center [136, 79] width 40 height 12
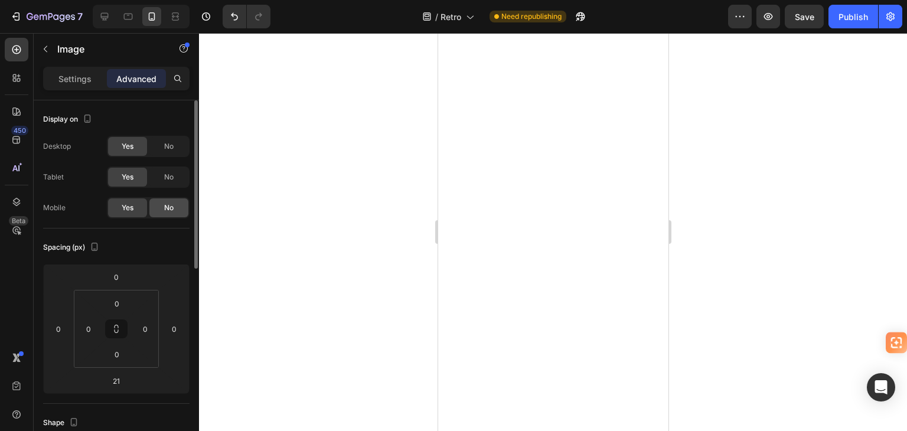
click at [175, 206] on div "No" at bounding box center [168, 207] width 39 height 19
click at [233, 13] on icon "Undo/Redo" at bounding box center [234, 17] width 7 height 8
click at [163, 206] on div "No" at bounding box center [168, 207] width 39 height 19
click at [164, 180] on span "No" at bounding box center [168, 177] width 9 height 11
click at [167, 140] on div "No" at bounding box center [168, 146] width 39 height 19
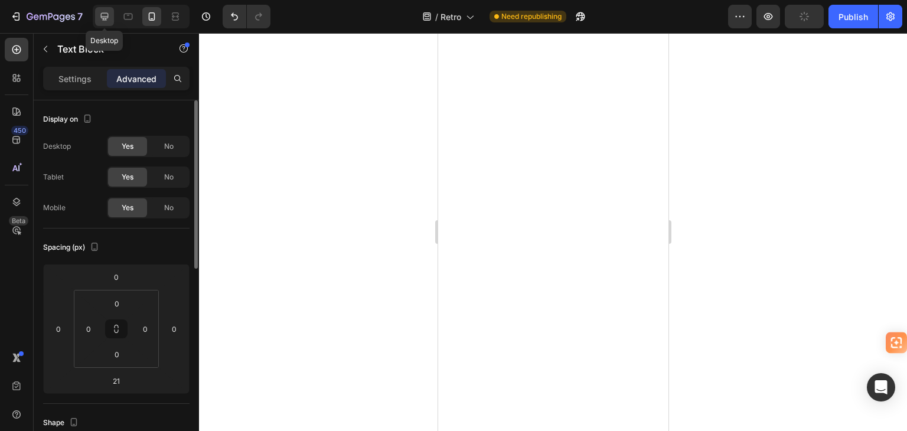
click at [104, 17] on icon at bounding box center [105, 17] width 8 height 8
type input "32"
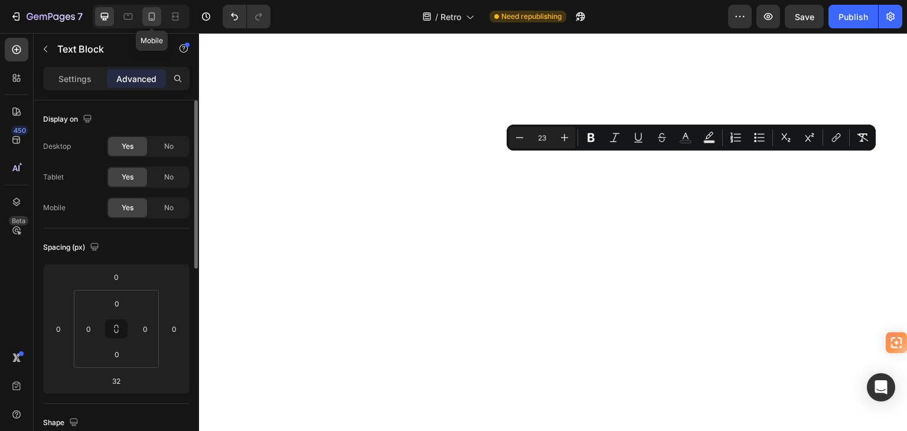
click at [150, 18] on icon at bounding box center [152, 17] width 12 height 12
type input "21"
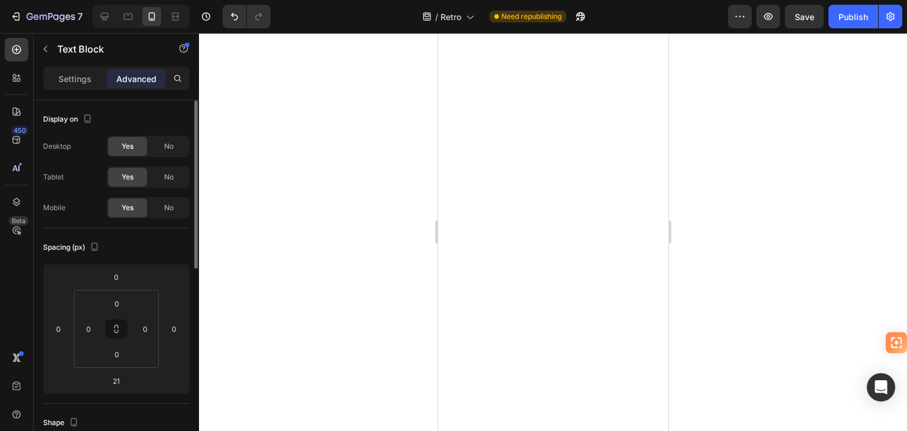
click at [348, 265] on div at bounding box center [553, 232] width 708 height 398
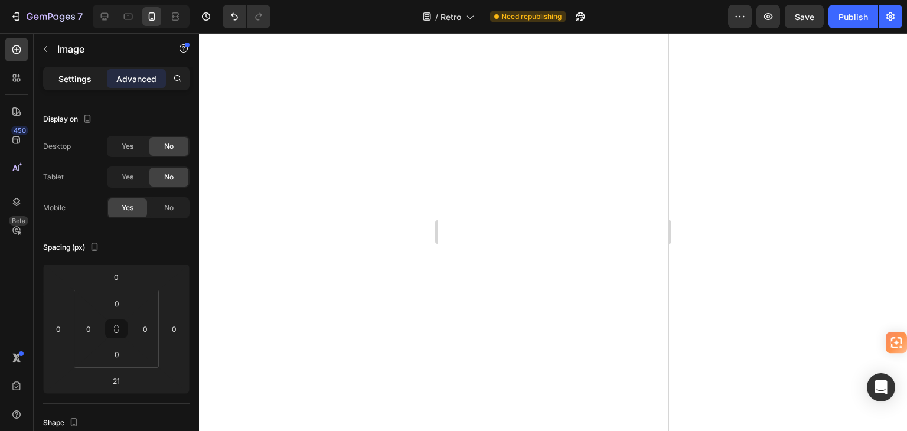
click at [80, 76] on p "Settings" at bounding box center [74, 79] width 33 height 12
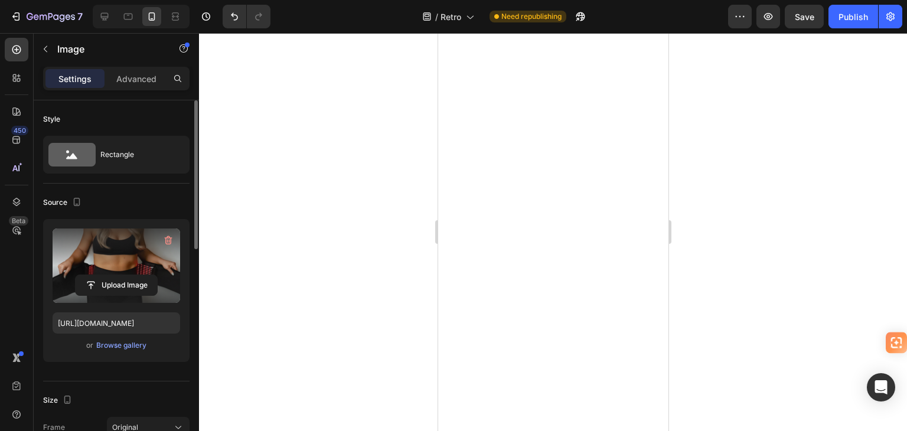
click at [129, 246] on label at bounding box center [117, 266] width 128 height 74
click at [129, 275] on input "file" at bounding box center [116, 285] width 81 height 20
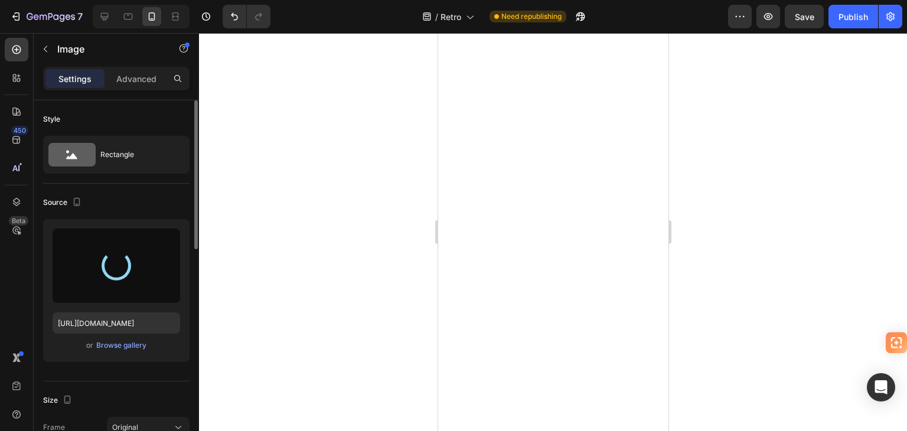
type input "[URL][DOMAIN_NAME]"
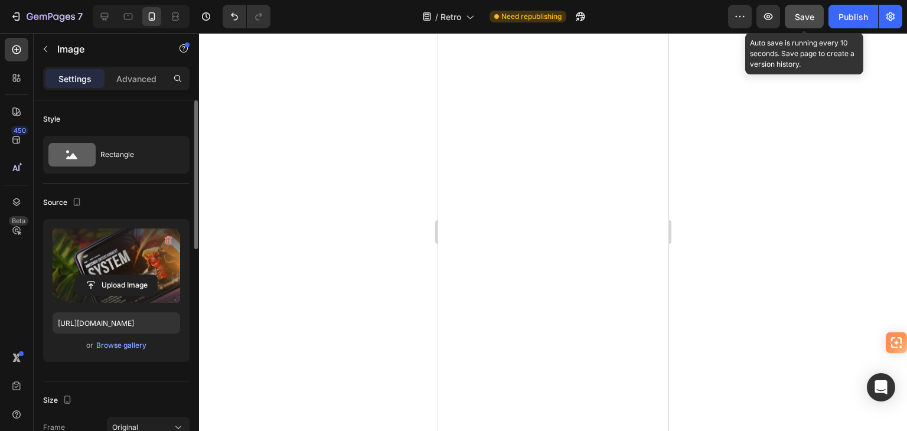
click at [803, 17] on span "Save" at bounding box center [804, 17] width 19 height 10
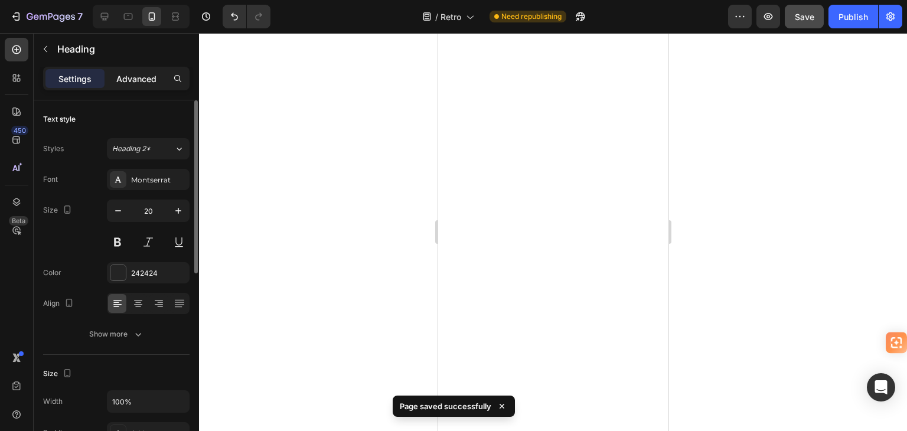
click at [125, 77] on p "Advanced" at bounding box center [136, 79] width 40 height 12
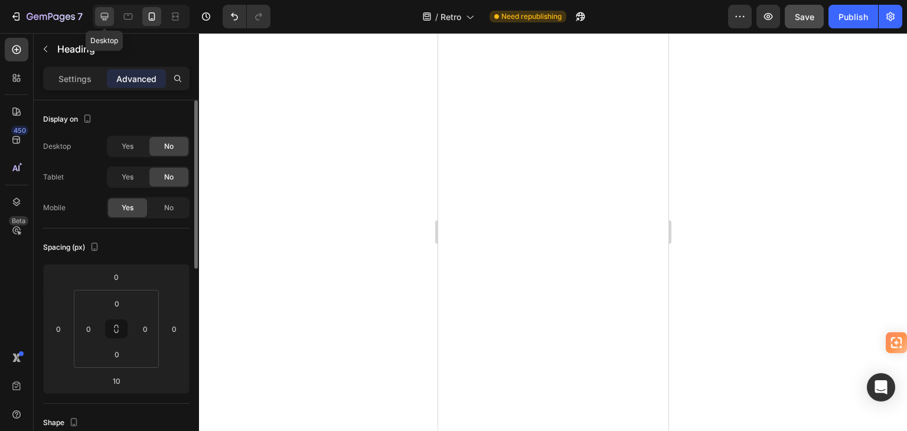
click at [106, 16] on icon at bounding box center [105, 17] width 12 height 12
type input "32"
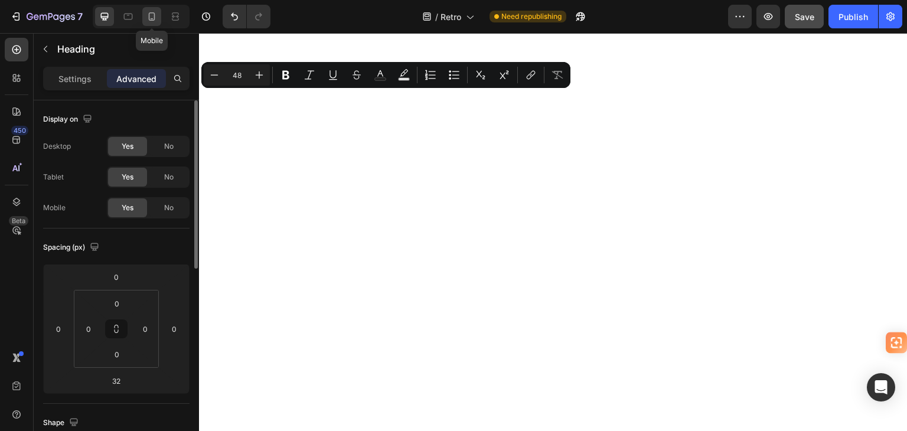
click at [154, 9] on div at bounding box center [151, 16] width 19 height 19
type input "10"
type input "20"
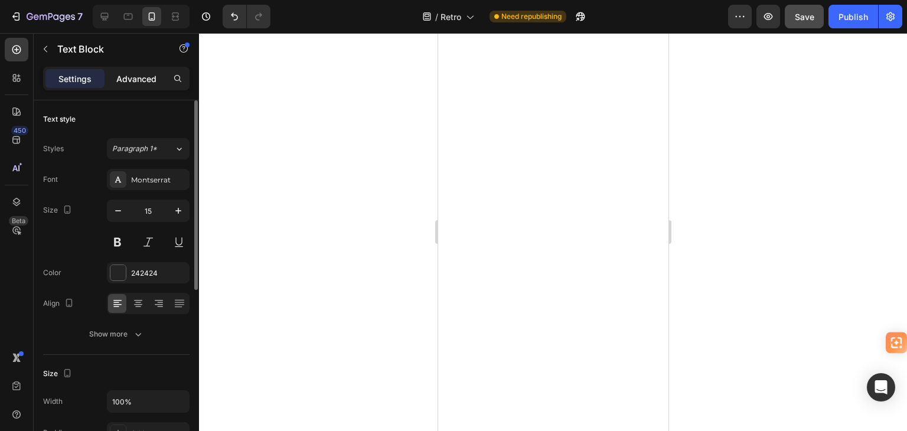
click at [131, 73] on p "Advanced" at bounding box center [136, 79] width 40 height 12
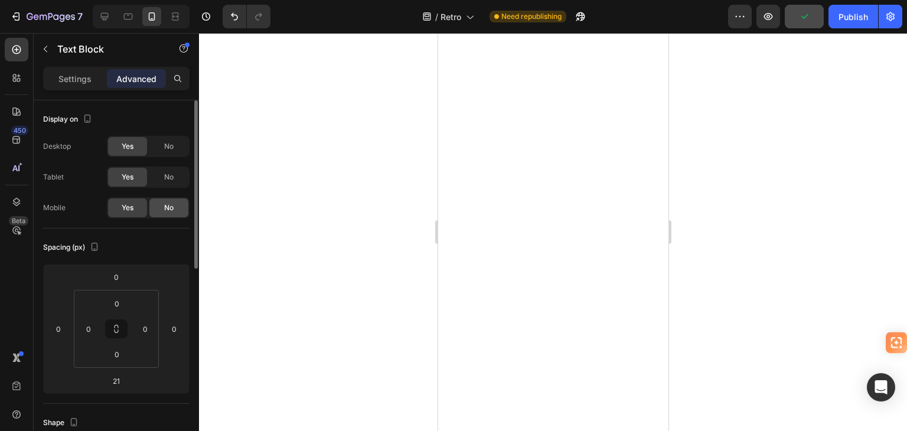
click at [160, 209] on div "No" at bounding box center [168, 207] width 39 height 19
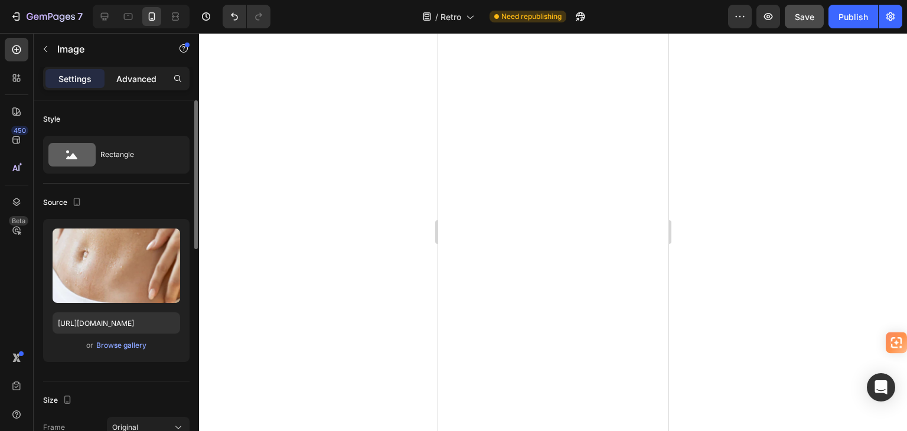
click at [135, 76] on p "Advanced" at bounding box center [136, 79] width 40 height 12
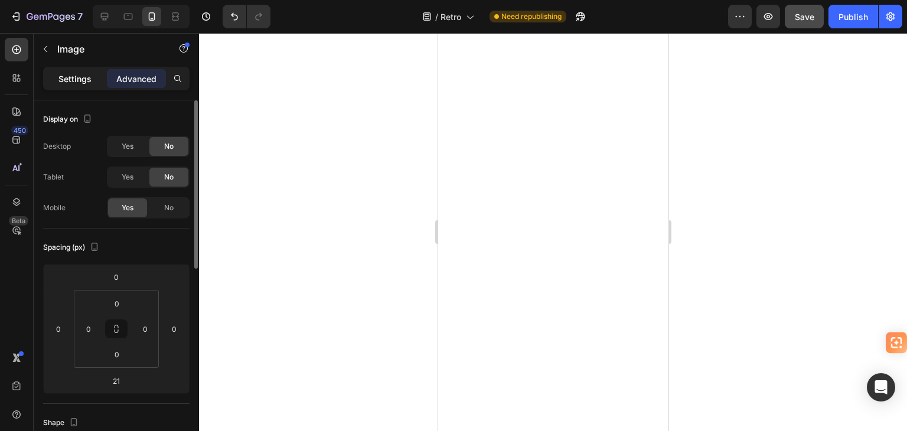
click at [58, 70] on div "Settings" at bounding box center [74, 78] width 59 height 19
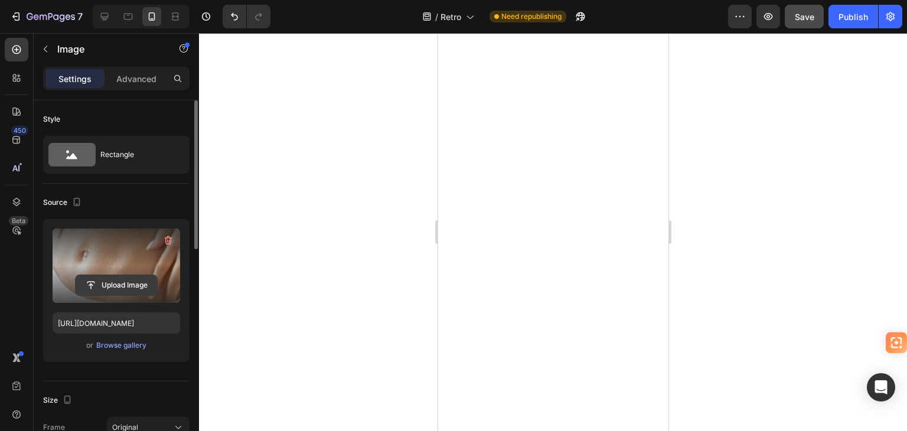
click at [116, 286] on input "file" at bounding box center [116, 285] width 81 height 20
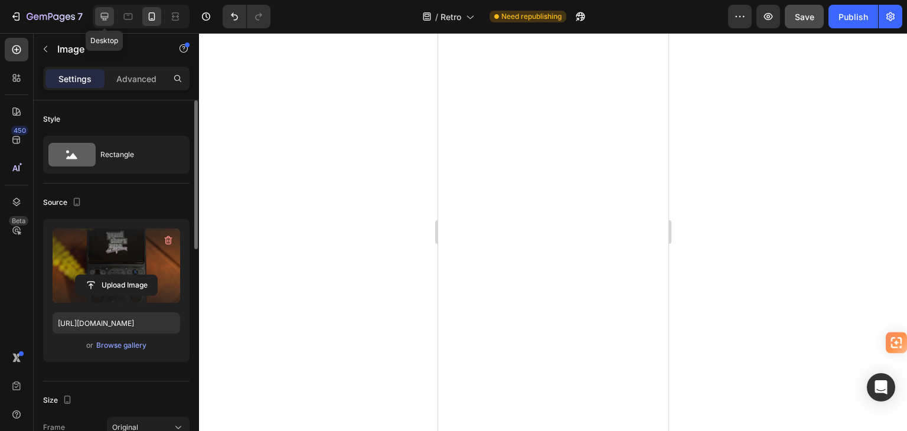
click at [104, 16] on icon at bounding box center [105, 17] width 12 height 12
type input "[URL][DOMAIN_NAME]"
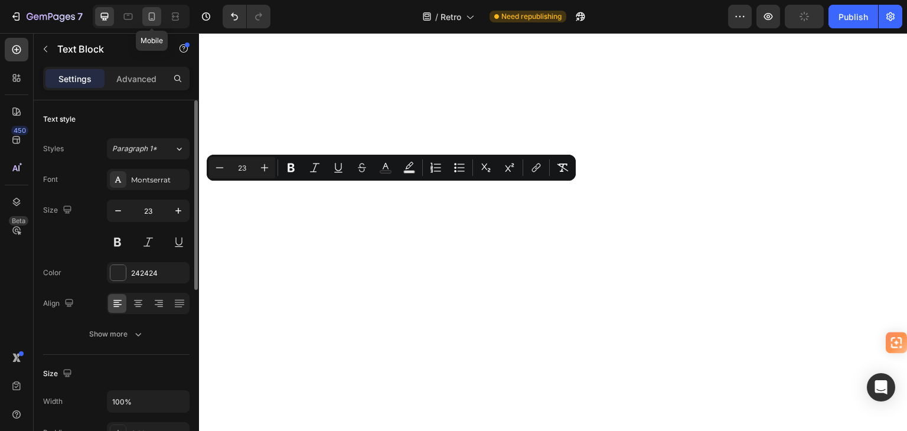
click at [146, 12] on icon at bounding box center [152, 17] width 12 height 12
type input "15"
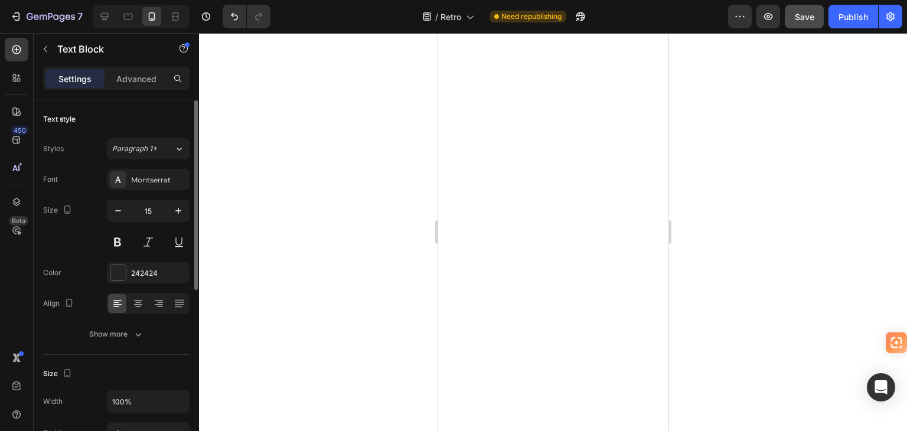
click at [744, 258] on div at bounding box center [553, 232] width 708 height 398
click at [135, 75] on p "Advanced" at bounding box center [136, 79] width 40 height 12
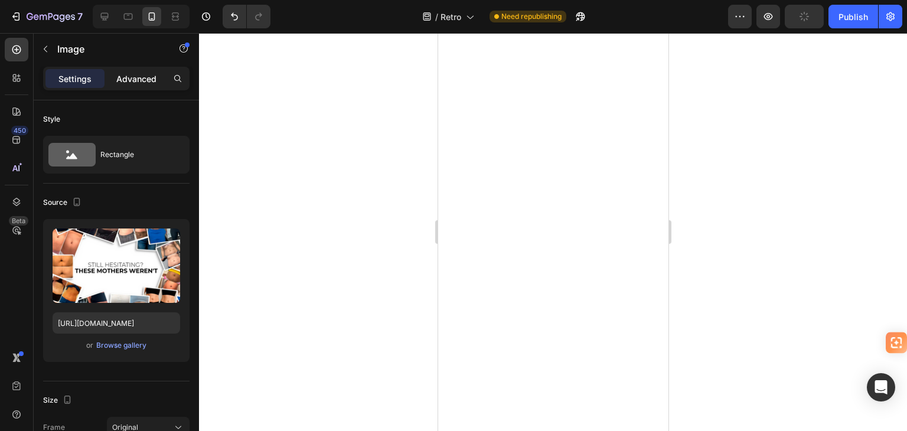
click at [133, 79] on p "Advanced" at bounding box center [136, 79] width 40 height 12
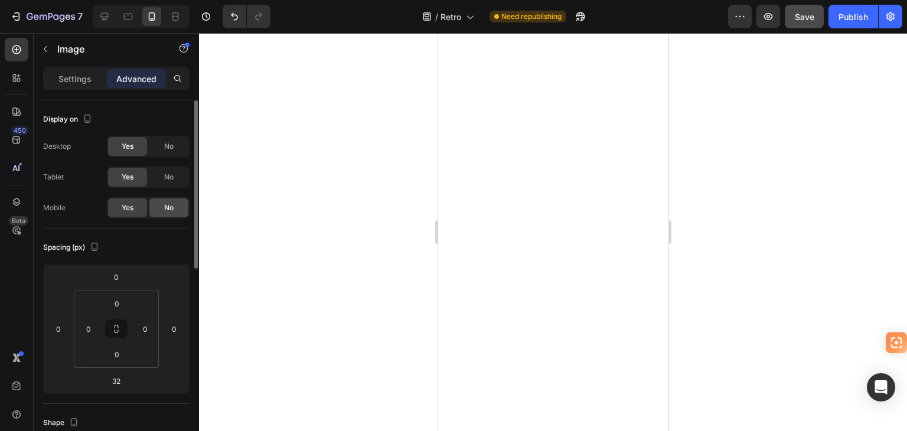
click at [168, 205] on span "No" at bounding box center [168, 208] width 9 height 11
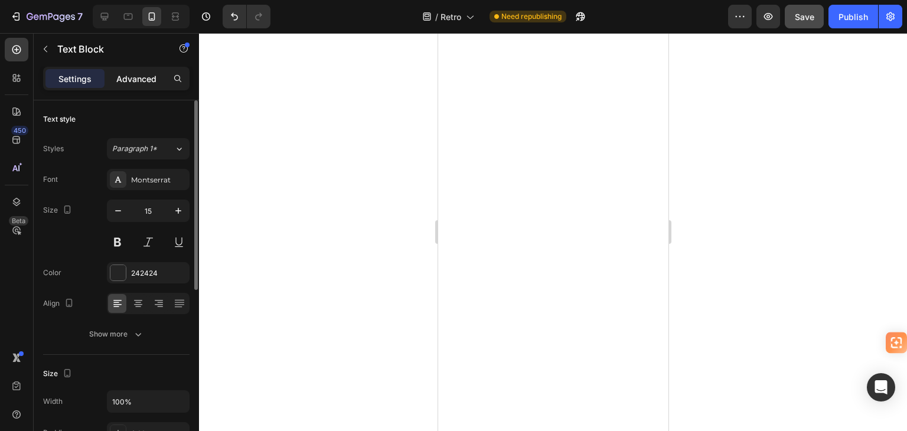
click at [129, 86] on div "Advanced" at bounding box center [136, 78] width 59 height 19
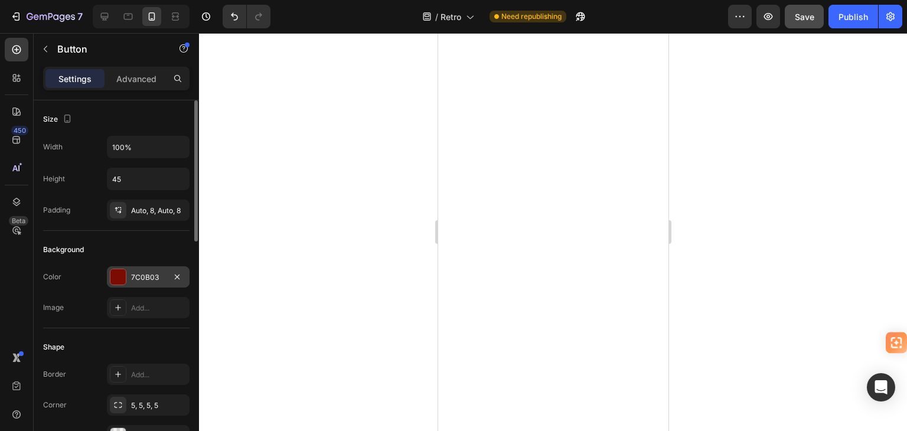
click at [129, 272] on div "7C0B03" at bounding box center [148, 276] width 83 height 21
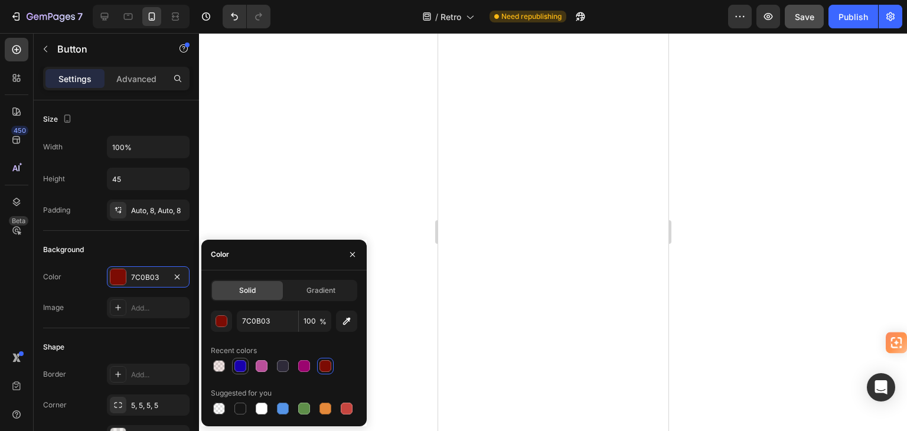
click at [243, 365] on div at bounding box center [240, 366] width 12 height 12
type input "[DATE]"
click at [293, 169] on div at bounding box center [553, 232] width 708 height 398
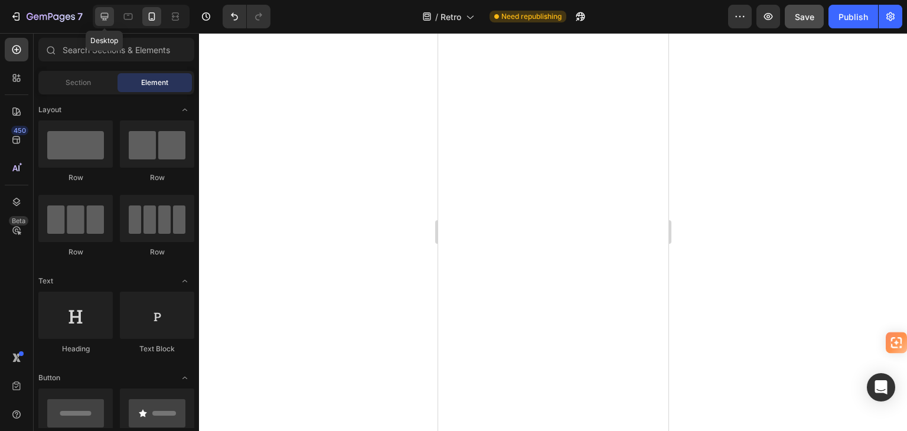
click at [110, 14] on div at bounding box center [104, 16] width 19 height 19
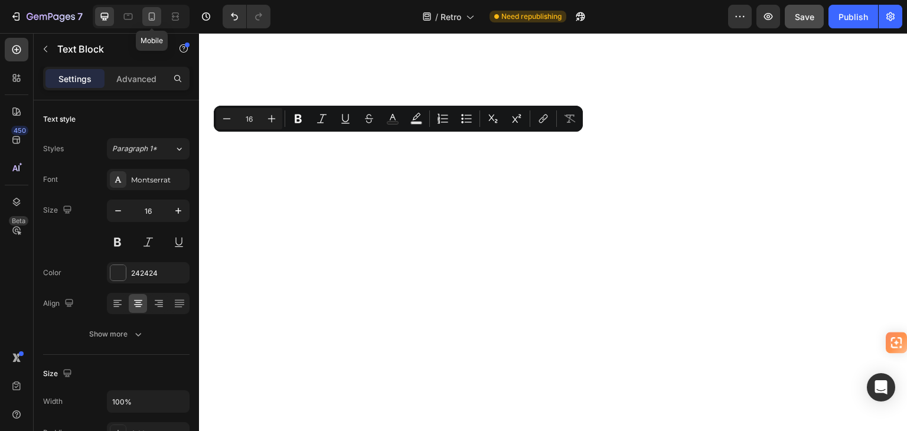
click at [154, 12] on icon at bounding box center [152, 17] width 12 height 12
type input "14"
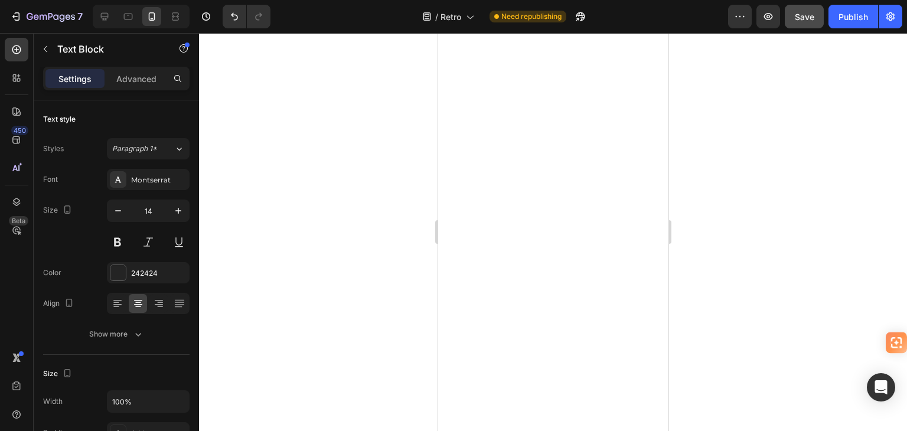
click at [398, 319] on div at bounding box center [553, 232] width 708 height 398
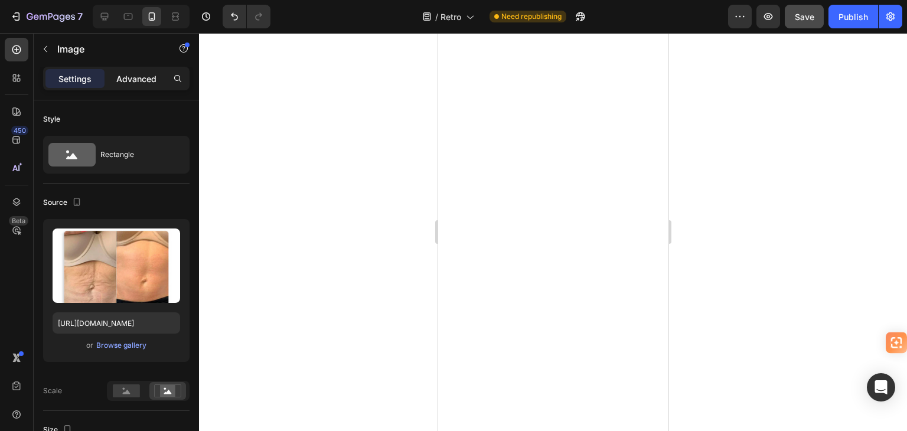
click at [135, 73] on p "Advanced" at bounding box center [136, 79] width 40 height 12
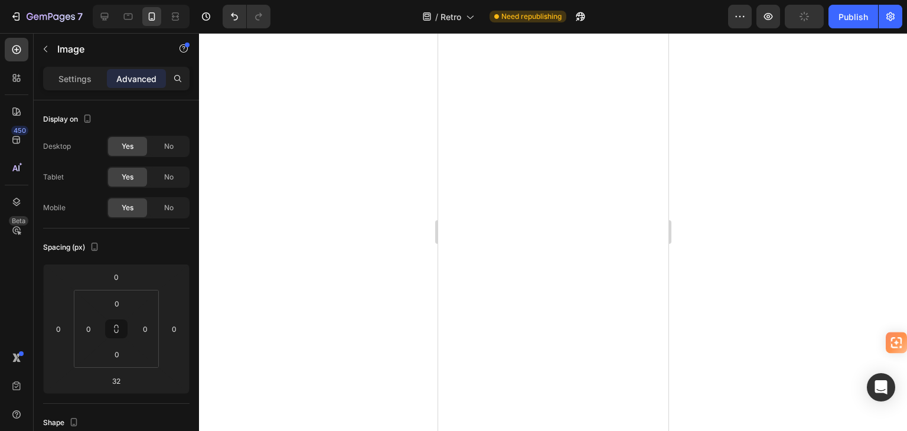
drag, startPoint x: 163, startPoint y: 212, endPoint x: 421, endPoint y: 237, distance: 259.3
click at [163, 211] on div "No" at bounding box center [168, 207] width 39 height 19
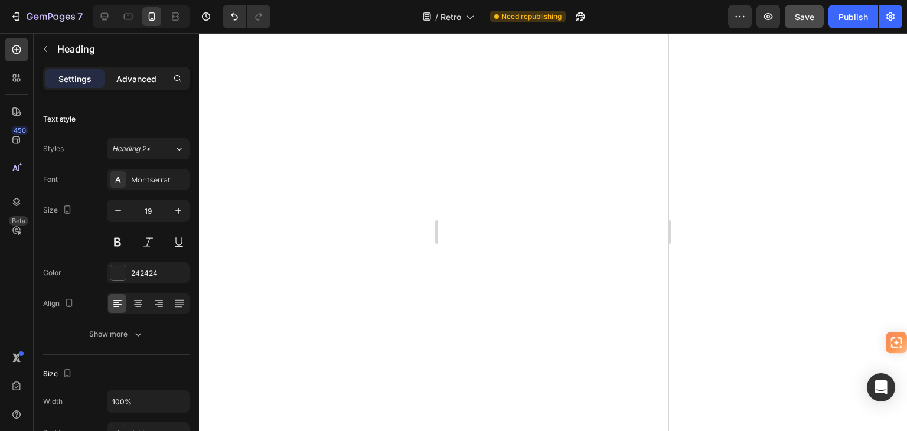
click at [138, 75] on p "Advanced" at bounding box center [136, 79] width 40 height 12
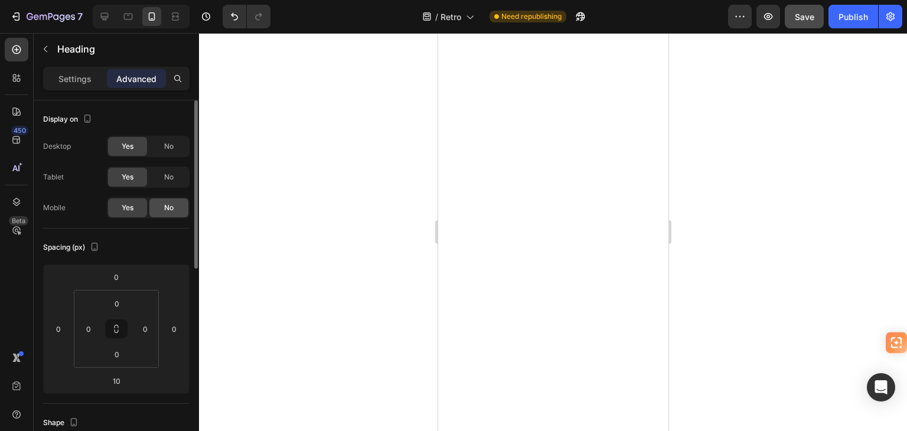
click at [168, 210] on span "No" at bounding box center [168, 208] width 9 height 11
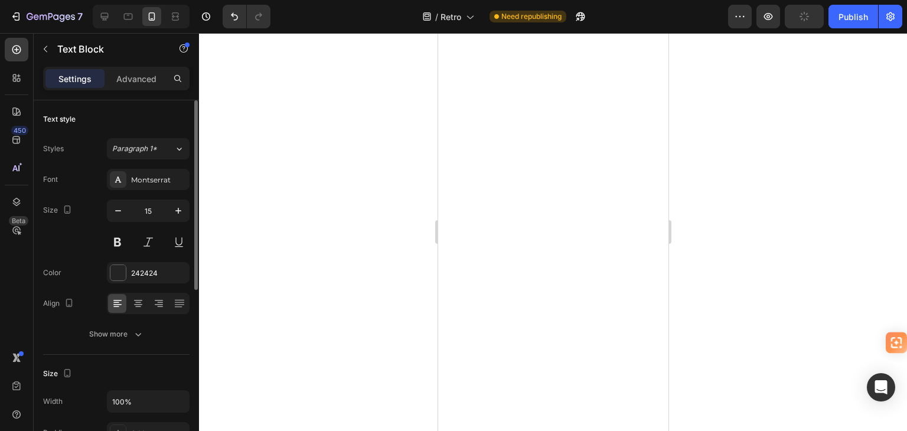
click at [138, 73] on p "Advanced" at bounding box center [136, 79] width 40 height 12
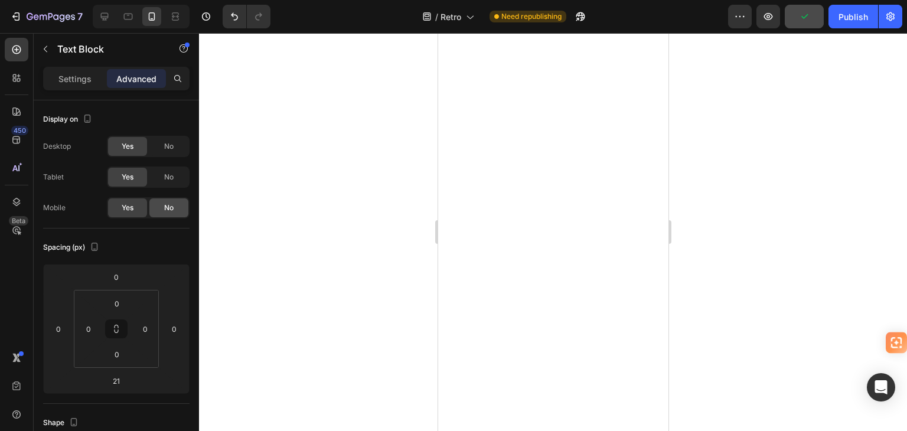
click at [168, 200] on div "No" at bounding box center [168, 207] width 39 height 19
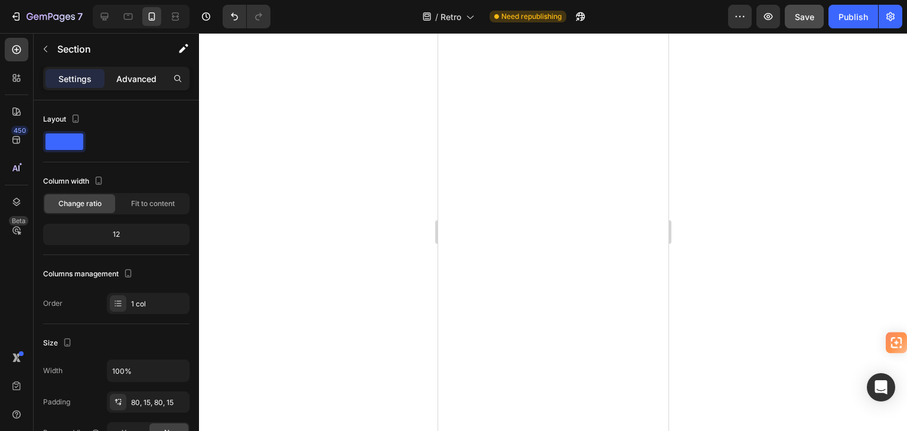
click at [123, 77] on p "Advanced" at bounding box center [136, 79] width 40 height 12
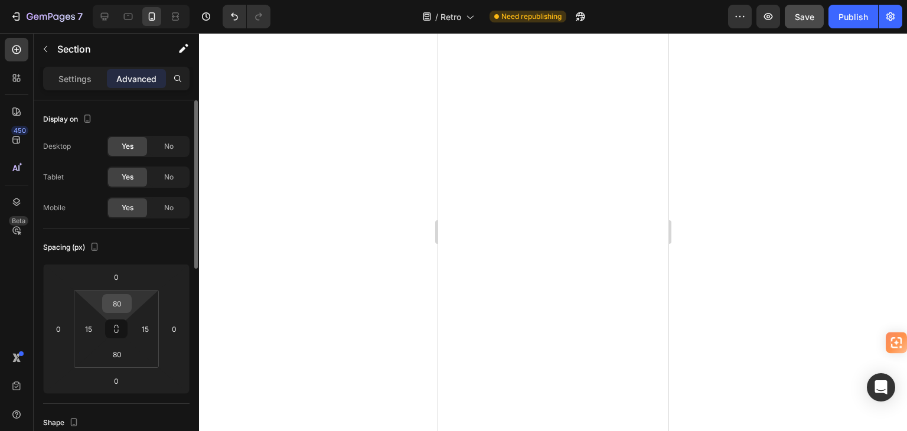
click at [121, 308] on input "80" at bounding box center [117, 304] width 24 height 18
type input "20"
click at [309, 216] on div at bounding box center [553, 232] width 708 height 398
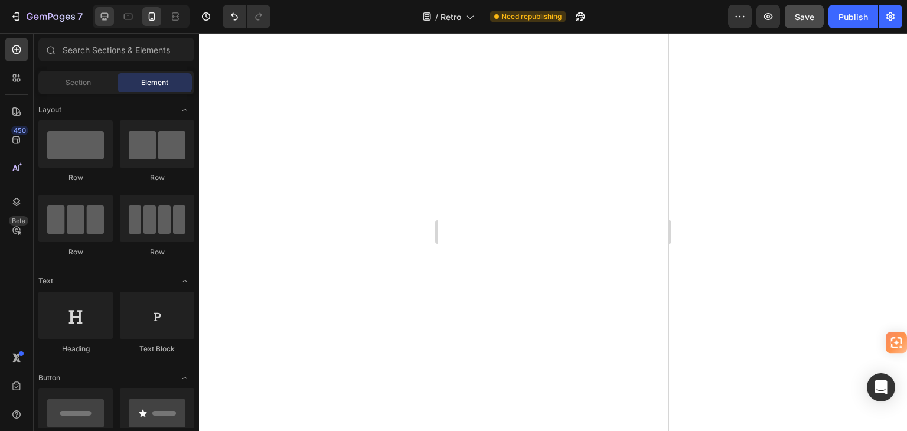
click at [105, 16] on icon at bounding box center [105, 17] width 12 height 12
click at [103, 18] on icon at bounding box center [105, 17] width 8 height 8
click at [151, 15] on icon at bounding box center [152, 17] width 12 height 12
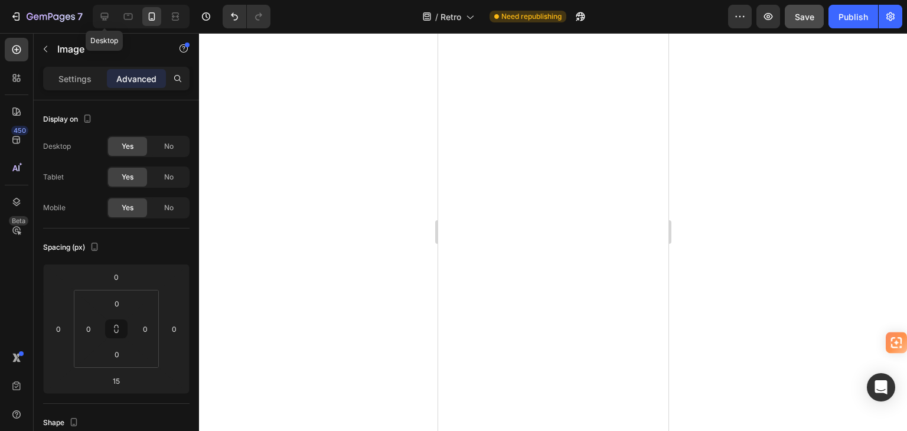
click at [334, 240] on div at bounding box center [553, 232] width 708 height 398
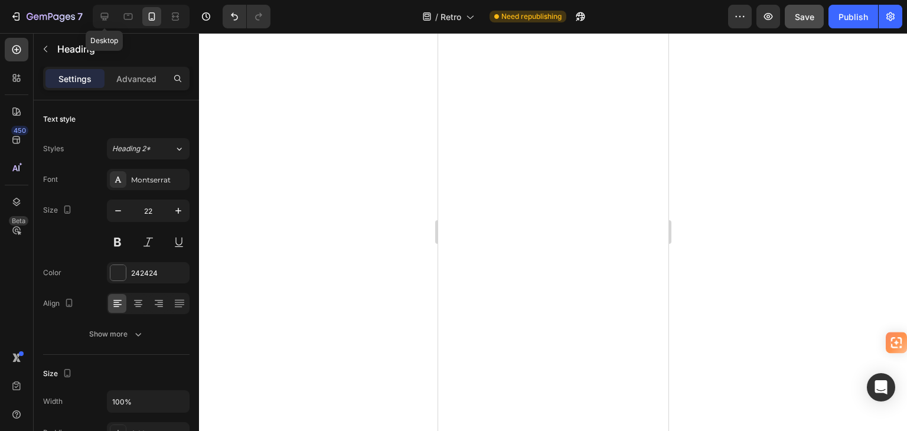
click at [336, 250] on div at bounding box center [553, 232] width 708 height 398
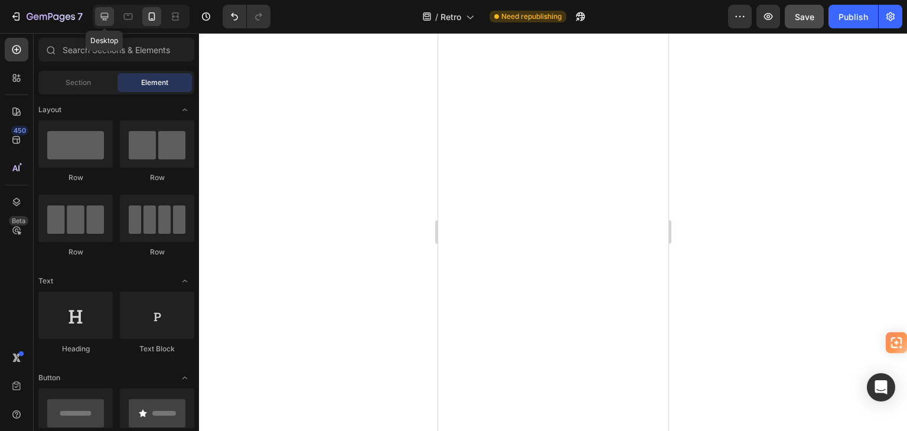
click at [104, 17] on icon at bounding box center [105, 17] width 8 height 8
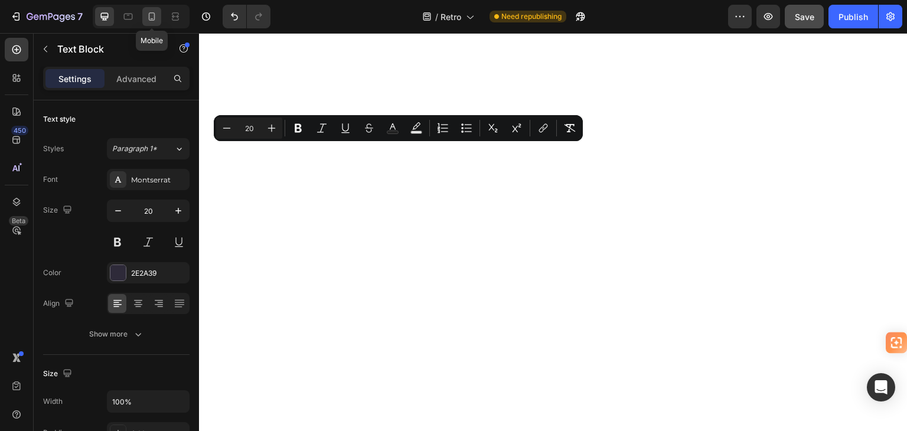
click at [149, 11] on icon at bounding box center [152, 17] width 12 height 12
type input "14"
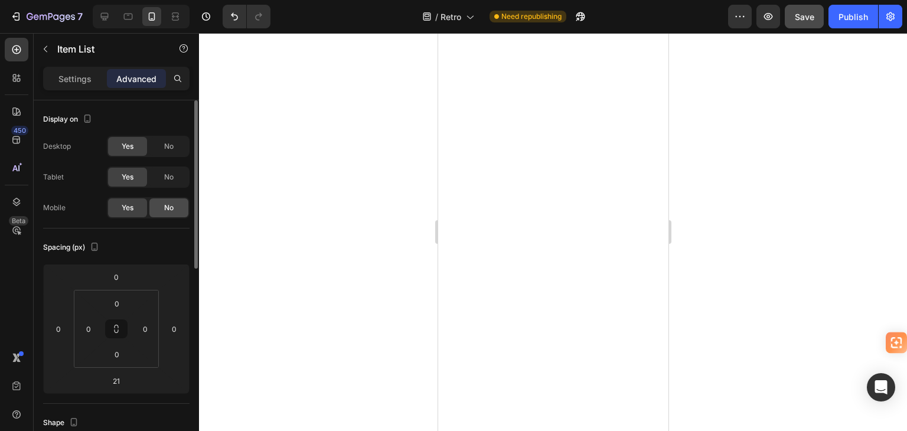
click at [168, 208] on span "No" at bounding box center [168, 208] width 9 height 11
click at [390, 251] on div at bounding box center [553, 232] width 708 height 398
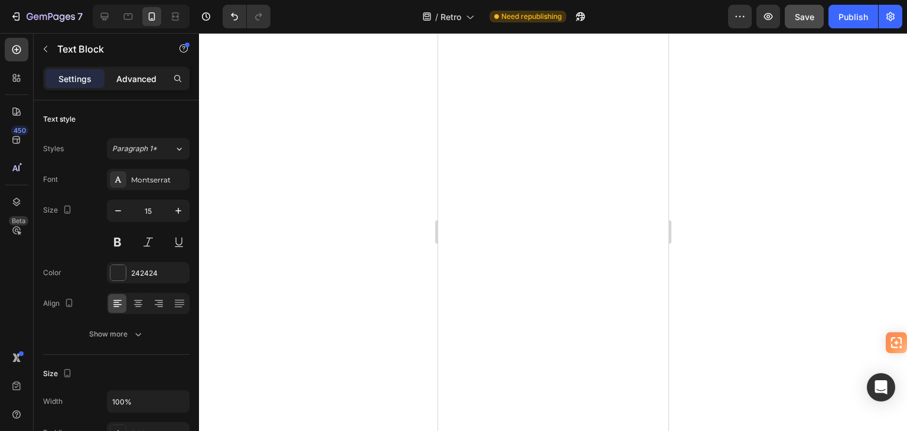
click at [131, 69] on div "Advanced" at bounding box center [136, 78] width 59 height 19
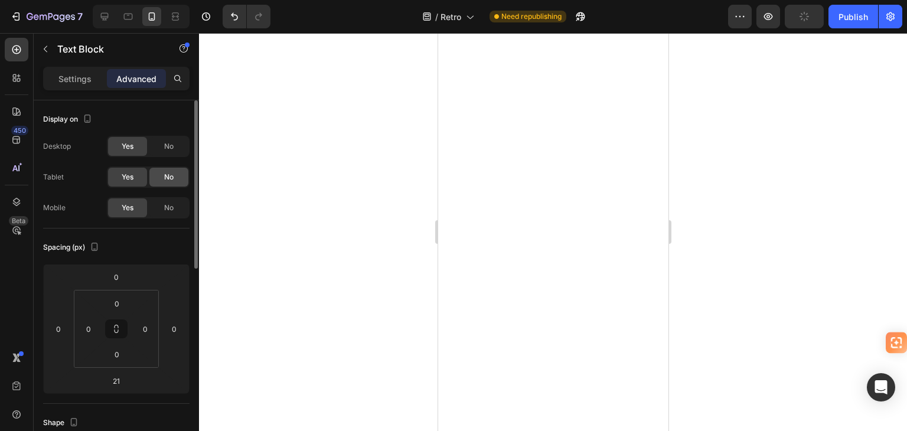
click at [173, 180] on span "No" at bounding box center [168, 177] width 9 height 11
click at [163, 141] on div "No" at bounding box center [168, 146] width 39 height 19
click at [762, 126] on div at bounding box center [553, 232] width 708 height 398
click at [729, 302] on div at bounding box center [553, 232] width 708 height 398
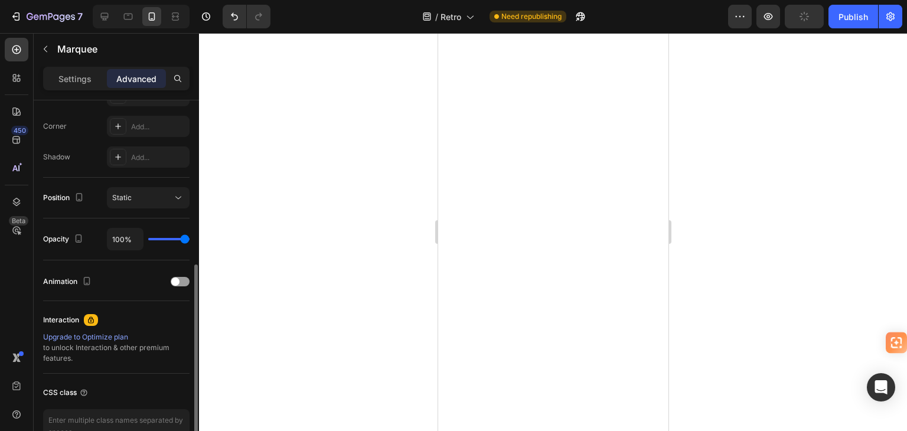
scroll to position [177, 0]
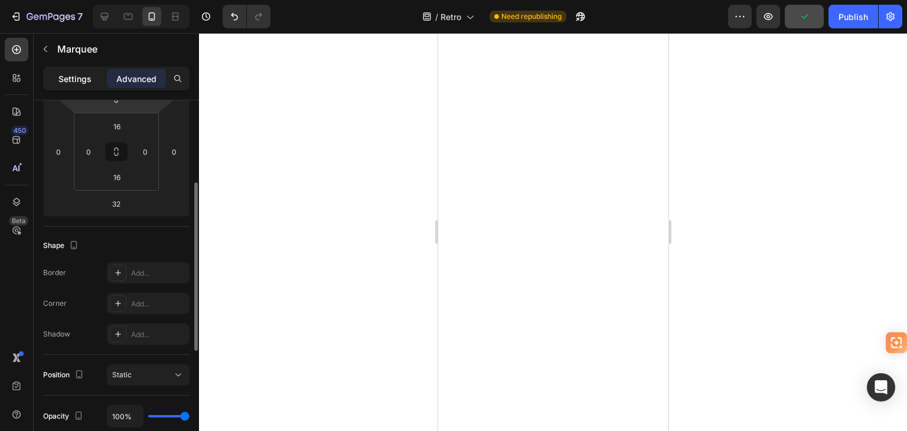
click at [90, 81] on p "Settings" at bounding box center [74, 79] width 33 height 12
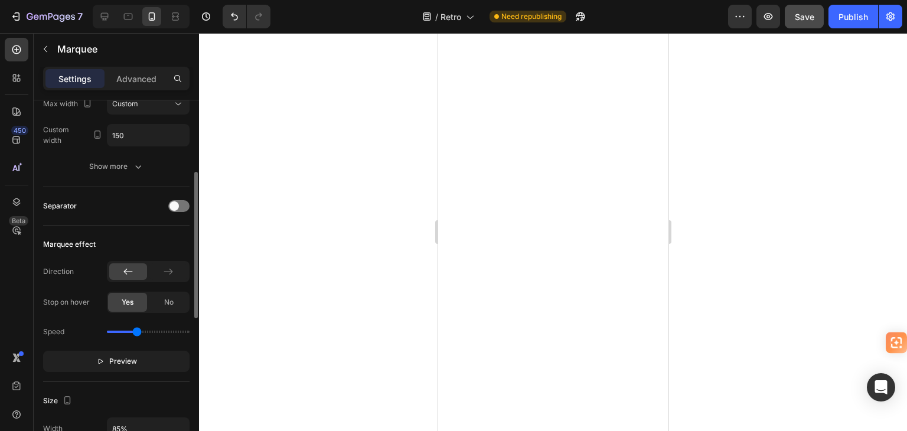
scroll to position [236, 0]
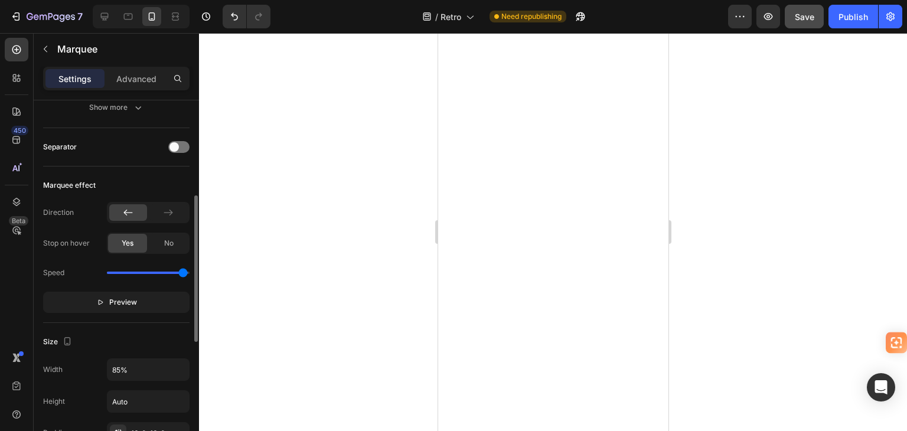
drag, startPoint x: 137, startPoint y: 272, endPoint x: 182, endPoint y: 259, distance: 47.5
click at [182, 272] on input "range" at bounding box center [148, 273] width 83 height 2
drag, startPoint x: 182, startPoint y: 273, endPoint x: 144, endPoint y: 272, distance: 37.8
click at [144, 272] on input "range" at bounding box center [148, 273] width 83 height 2
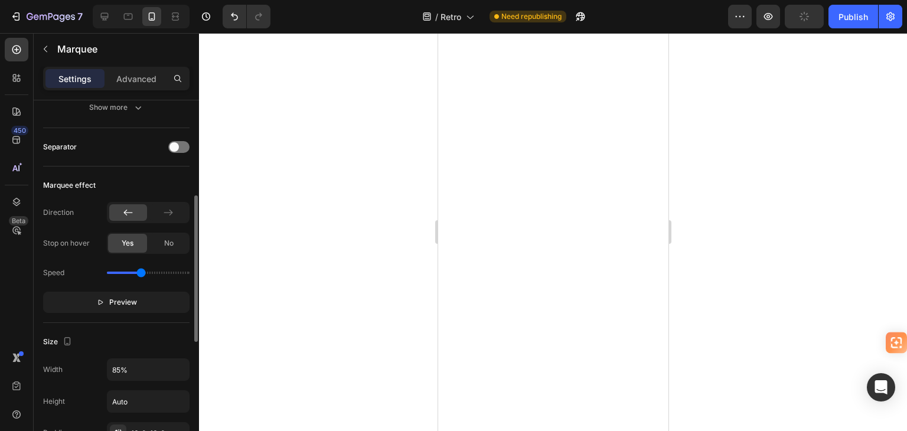
type input "1.6"
click at [141, 274] on input "range" at bounding box center [148, 273] width 83 height 2
click at [137, 79] on p "Advanced" at bounding box center [136, 79] width 40 height 12
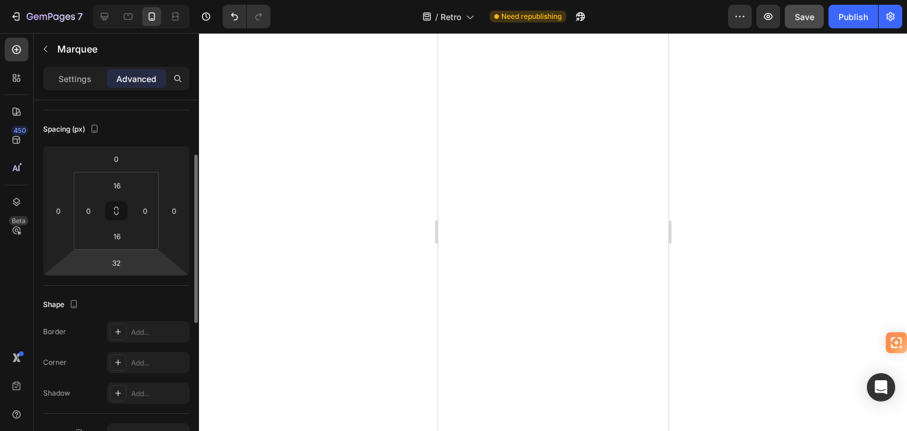
scroll to position [0, 0]
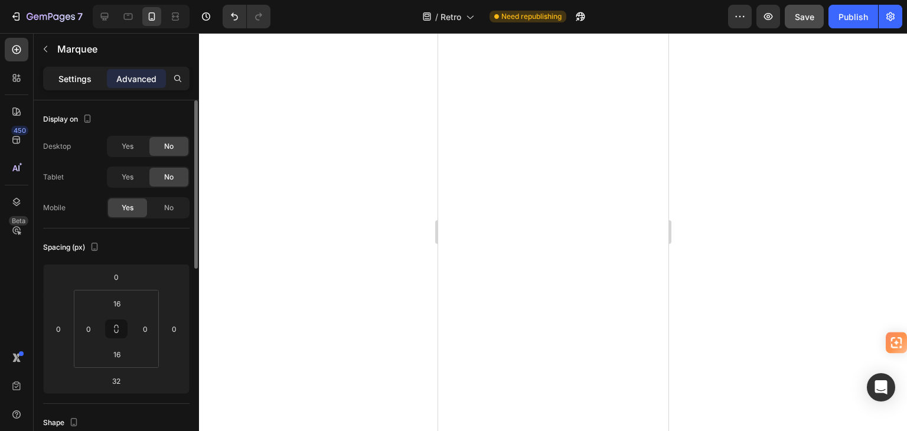
click at [76, 80] on p "Settings" at bounding box center [74, 79] width 33 height 12
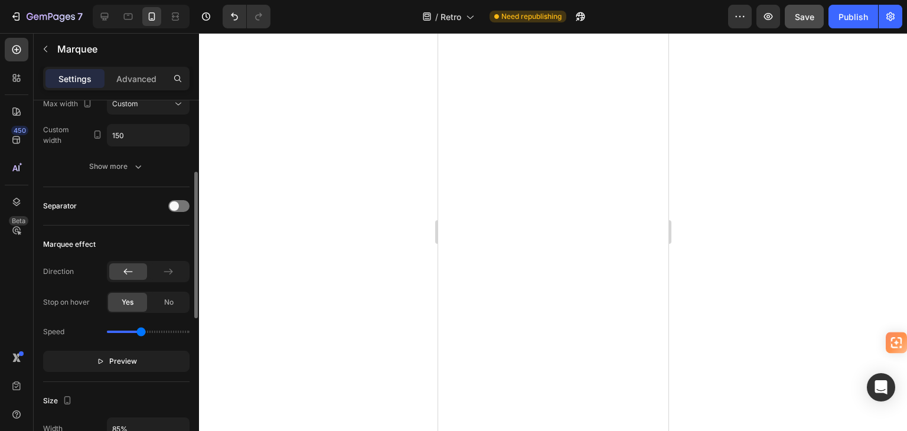
scroll to position [295, 0]
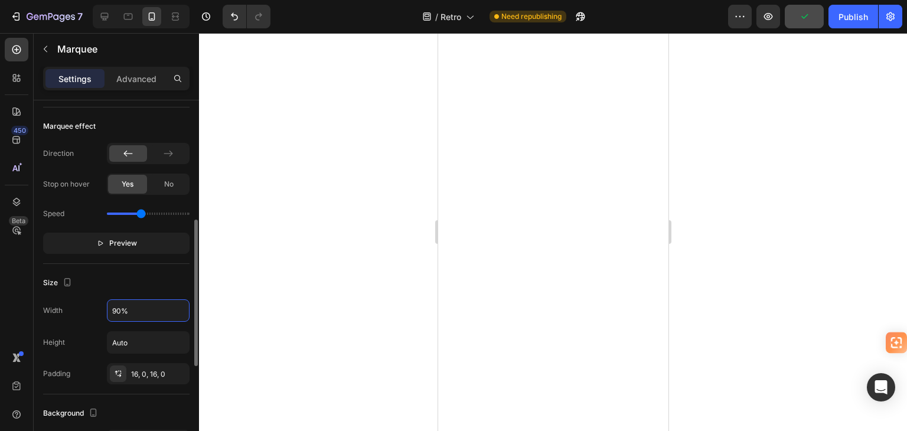
click at [113, 309] on input "90%" at bounding box center [147, 310] width 81 height 21
type input "110%"
click at [309, 263] on div at bounding box center [553, 232] width 708 height 398
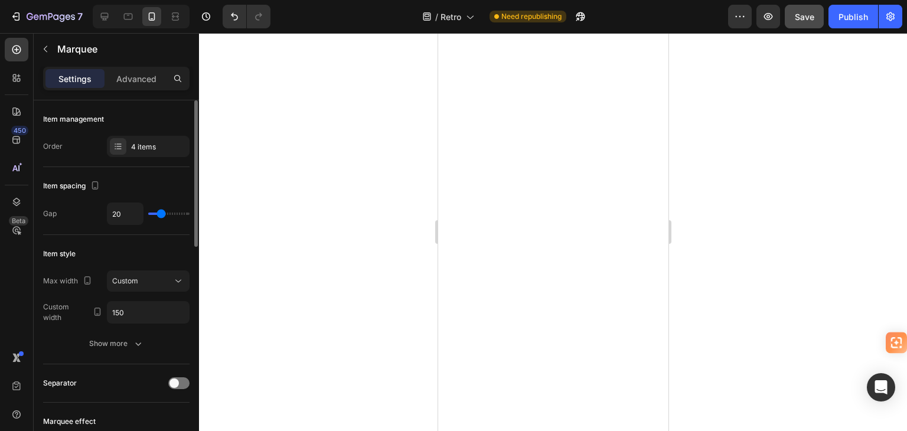
scroll to position [59, 0]
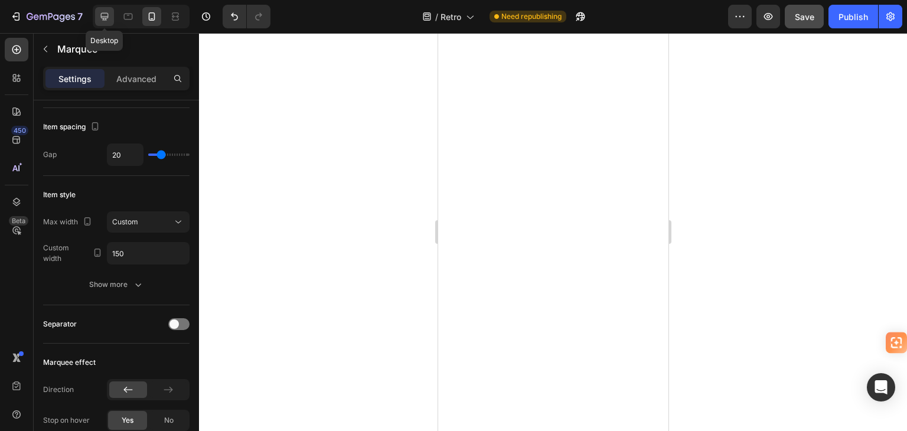
click at [102, 16] on icon at bounding box center [105, 17] width 12 height 12
type input "60"
type input "85%"
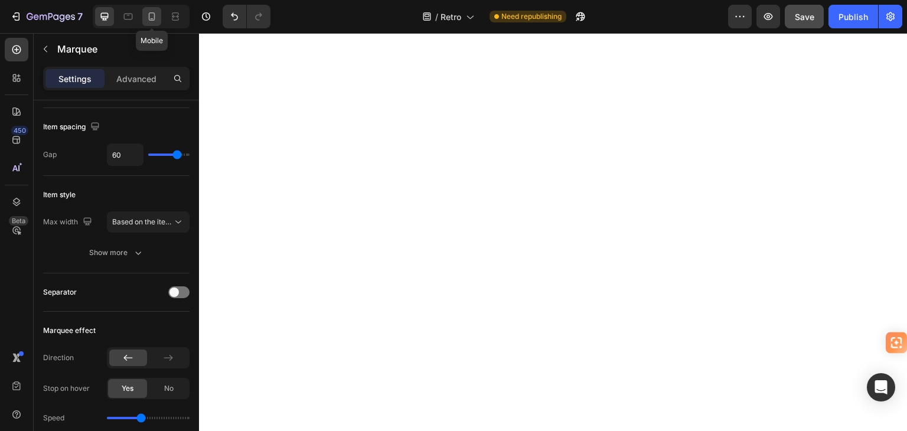
click at [151, 15] on icon at bounding box center [152, 17] width 12 height 12
type input "20"
type input "110%"
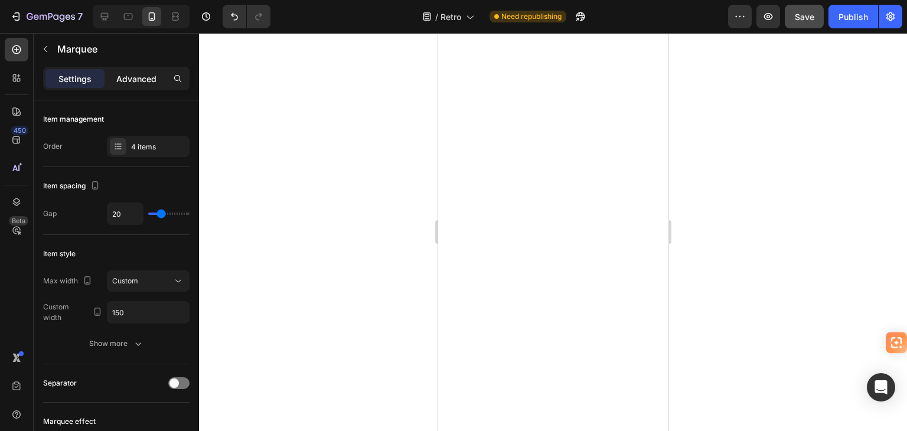
click at [132, 78] on p "Advanced" at bounding box center [136, 79] width 40 height 12
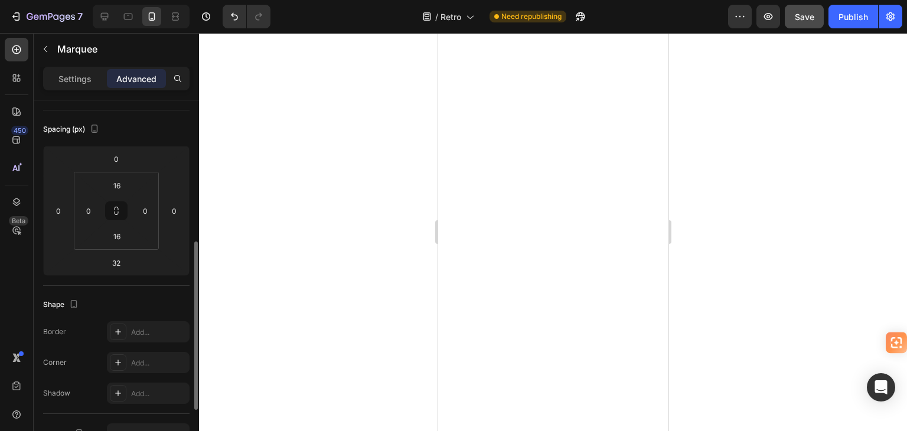
scroll to position [354, 0]
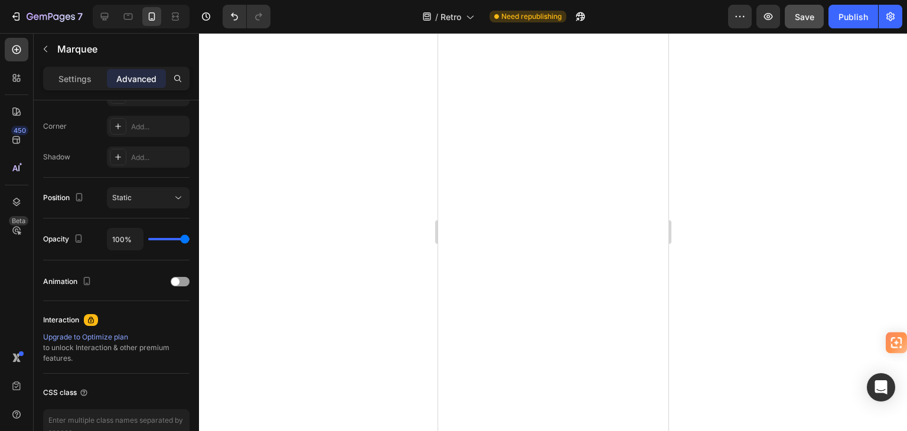
click at [319, 193] on div at bounding box center [553, 232] width 708 height 398
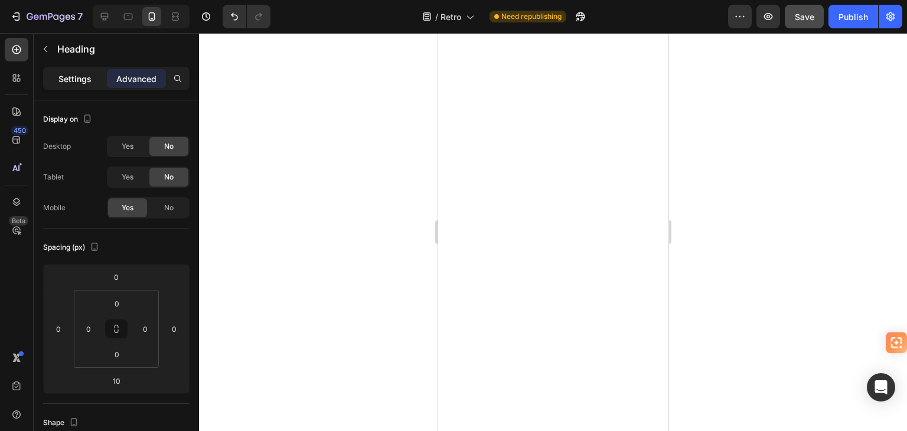
click at [69, 76] on p "Settings" at bounding box center [74, 79] width 33 height 12
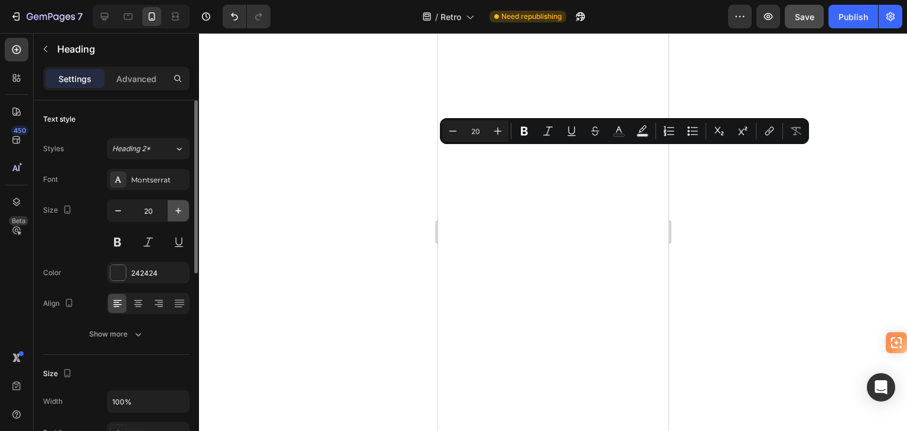
click at [181, 210] on icon "button" at bounding box center [178, 211] width 12 height 12
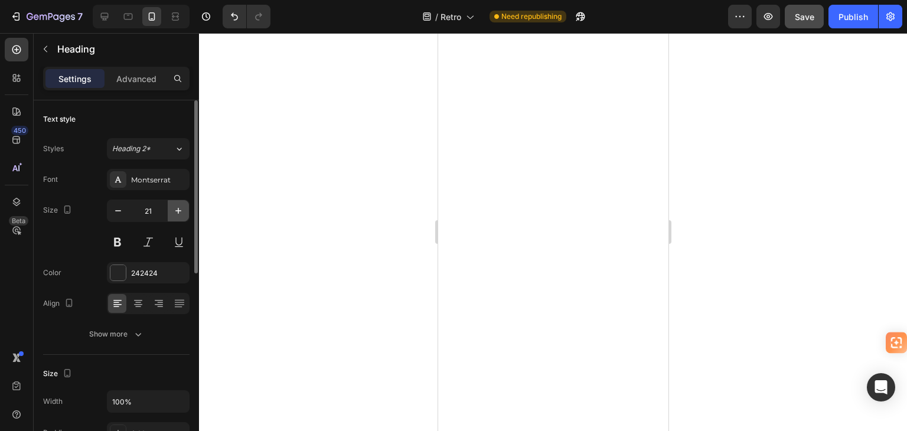
click at [181, 210] on icon "button" at bounding box center [178, 211] width 12 height 12
type input "24"
click at [346, 201] on div at bounding box center [553, 232] width 708 height 398
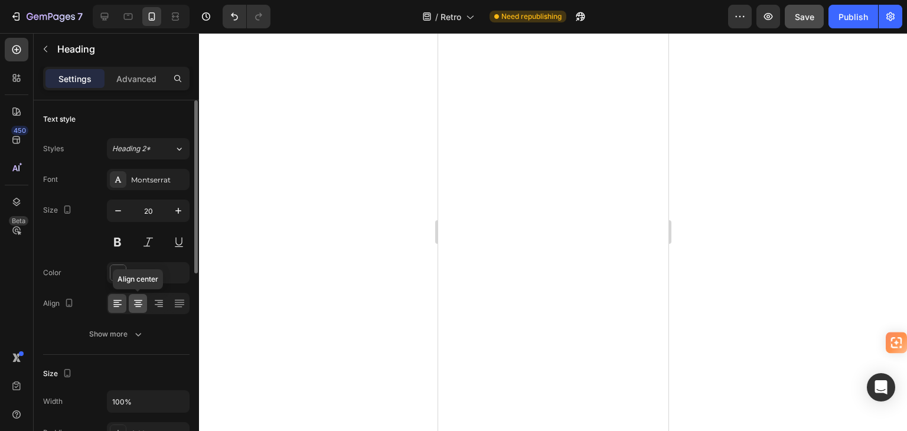
click at [143, 301] on icon at bounding box center [138, 304] width 12 height 12
click at [116, 307] on icon at bounding box center [118, 304] width 12 height 12
click at [178, 214] on icon "button" at bounding box center [178, 211] width 12 height 12
click at [178, 213] on icon "button" at bounding box center [178, 211] width 12 height 12
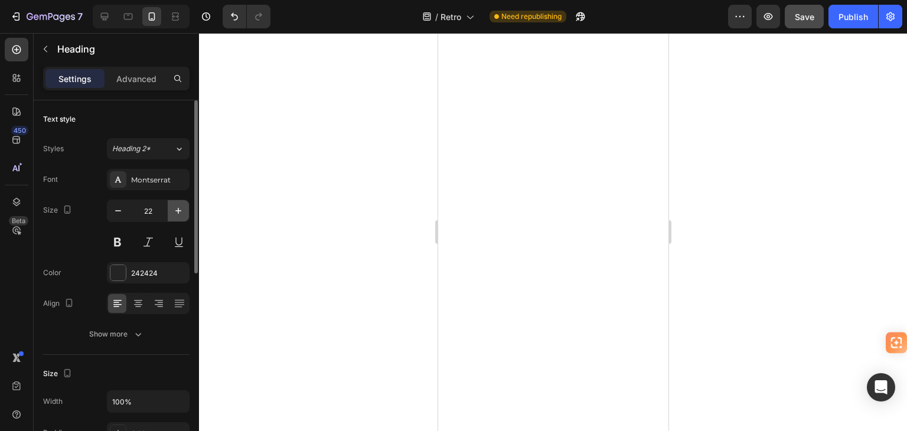
type input "23"
drag, startPoint x: 335, startPoint y: 223, endPoint x: 349, endPoint y: 229, distance: 14.6
click at [335, 223] on div at bounding box center [553, 232] width 708 height 398
click at [177, 209] on icon "button" at bounding box center [178, 211] width 12 height 12
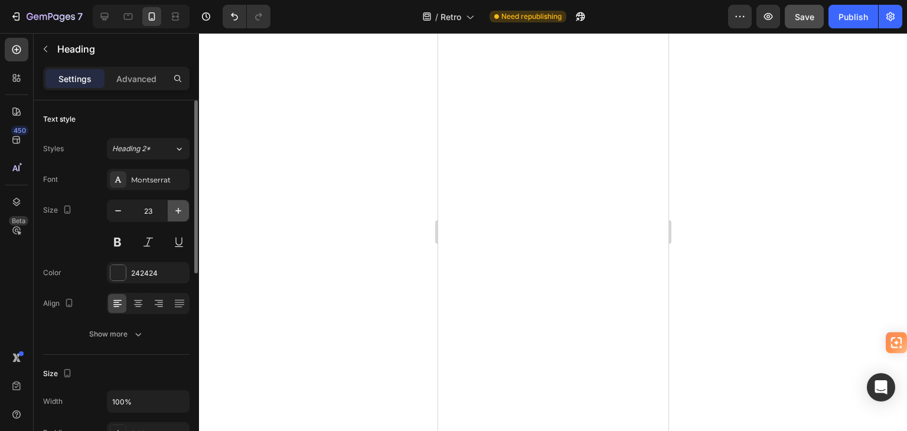
click at [177, 209] on icon "button" at bounding box center [178, 211] width 12 height 12
type input "24"
click at [366, 316] on div at bounding box center [553, 232] width 708 height 398
click at [119, 270] on div at bounding box center [117, 272] width 15 height 15
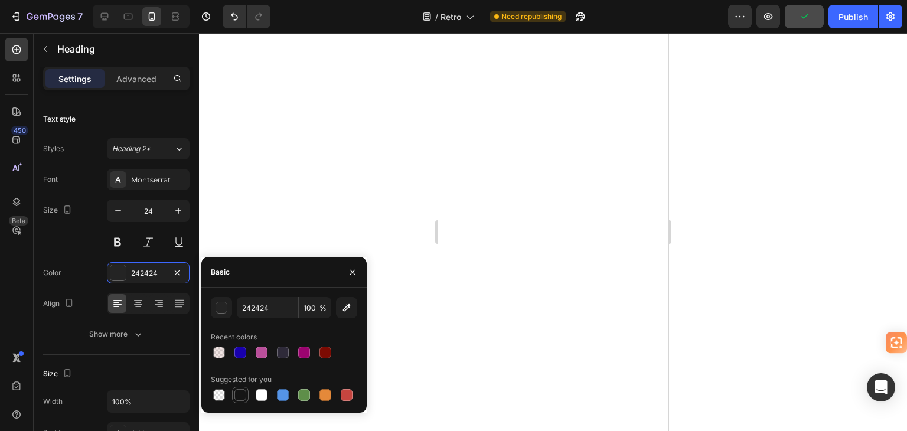
click at [241, 397] on div at bounding box center [240, 395] width 12 height 12
type input "151515"
click at [328, 163] on div at bounding box center [553, 232] width 708 height 398
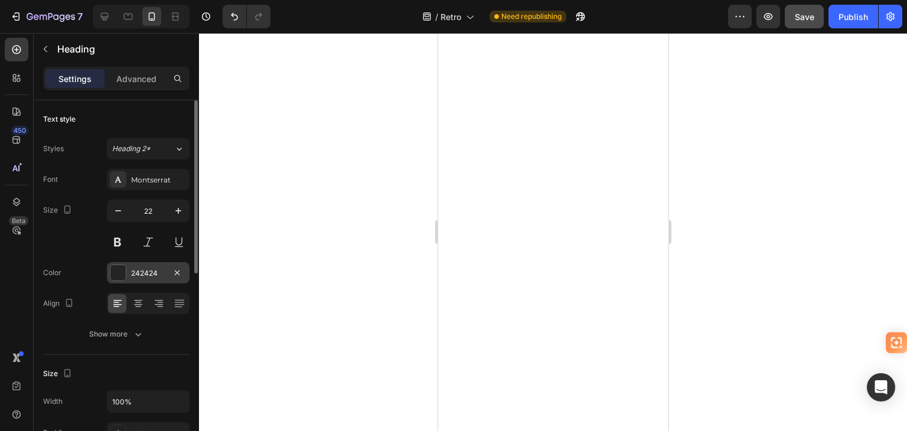
click at [114, 277] on div at bounding box center [117, 272] width 15 height 15
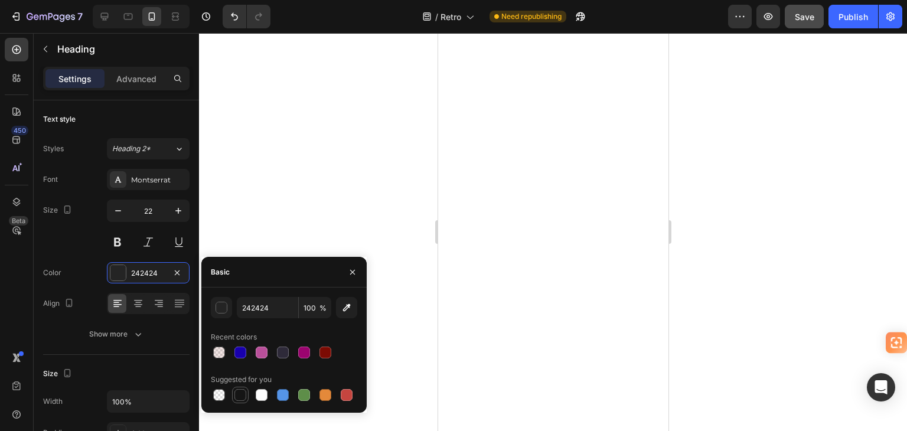
click at [242, 397] on div at bounding box center [240, 395] width 12 height 12
type input "151515"
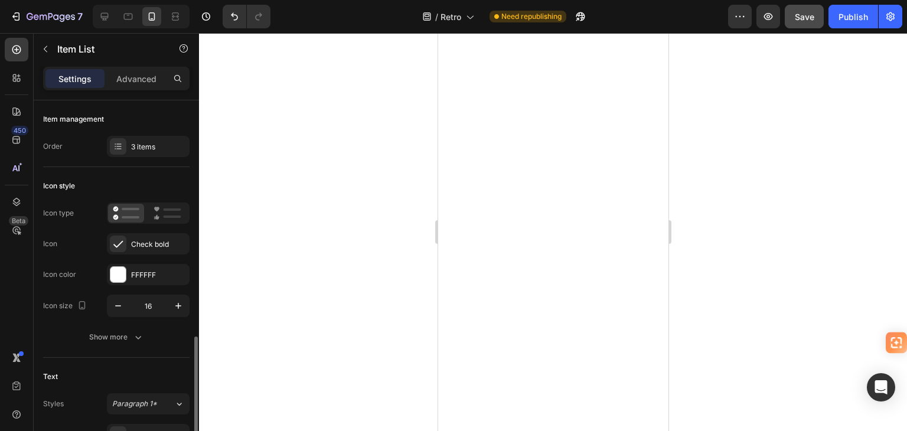
scroll to position [177, 0]
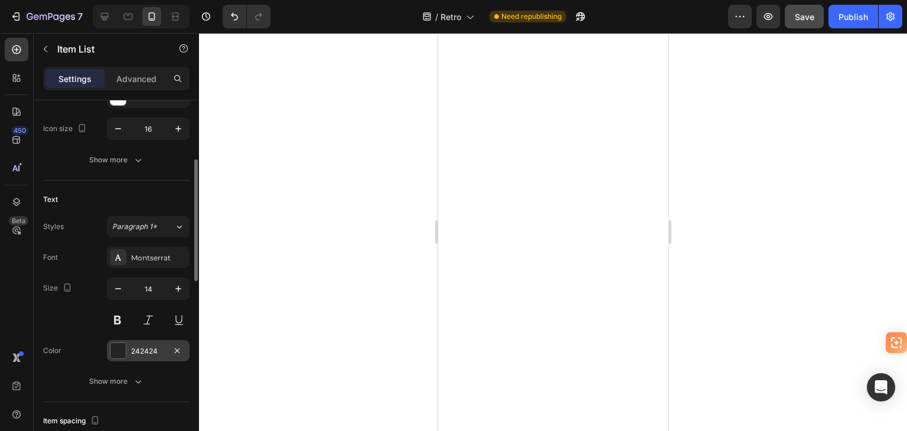
click at [126, 348] on div "242424" at bounding box center [148, 350] width 83 height 21
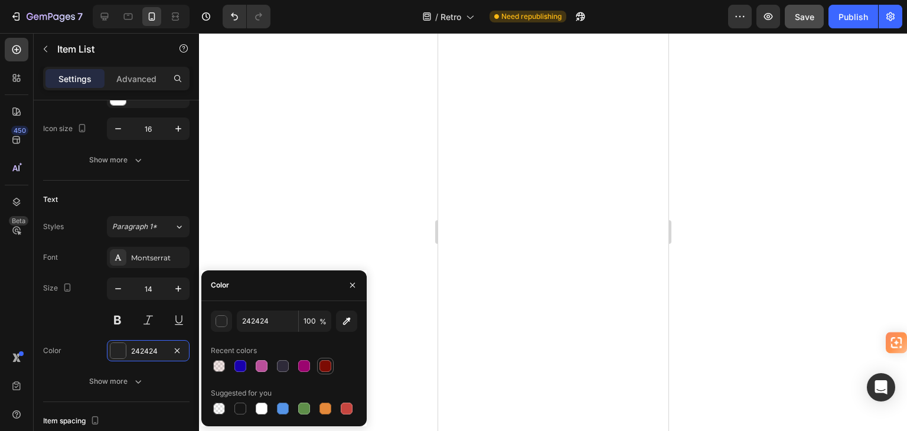
drag, startPoint x: 242, startPoint y: 405, endPoint x: 323, endPoint y: 373, distance: 87.5
click at [242, 405] on div at bounding box center [240, 409] width 12 height 12
type input "151515"
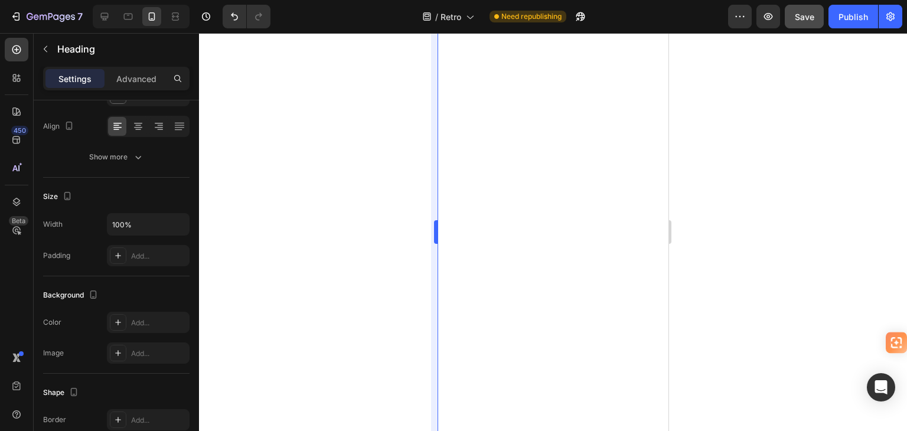
scroll to position [0, 0]
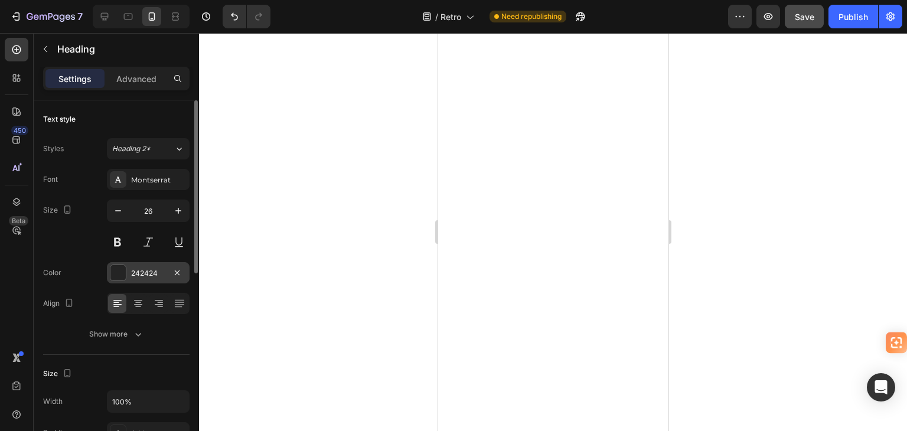
click at [110, 275] on div at bounding box center [117, 272] width 15 height 15
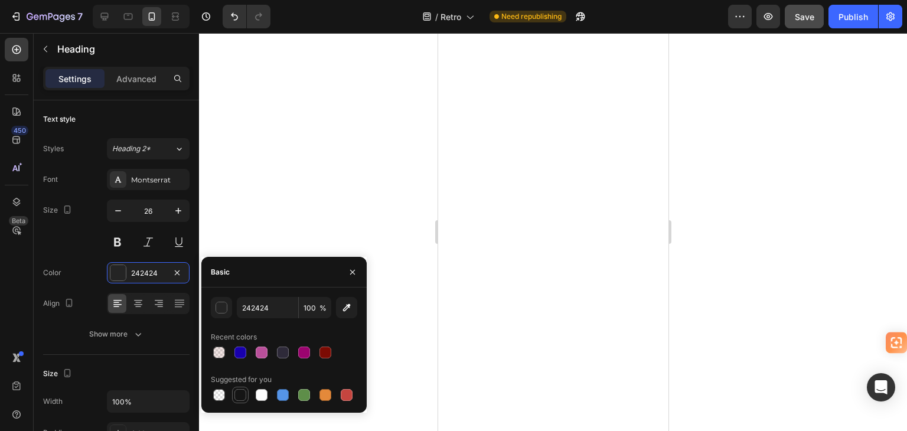
click at [239, 399] on div at bounding box center [240, 395] width 12 height 12
type input "151515"
click at [306, 178] on div at bounding box center [553, 232] width 708 height 398
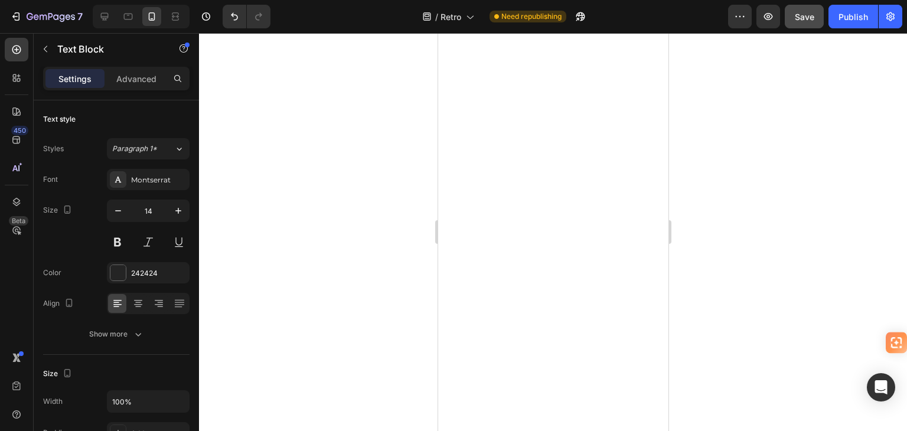
click at [363, 200] on div at bounding box center [553, 232] width 708 height 398
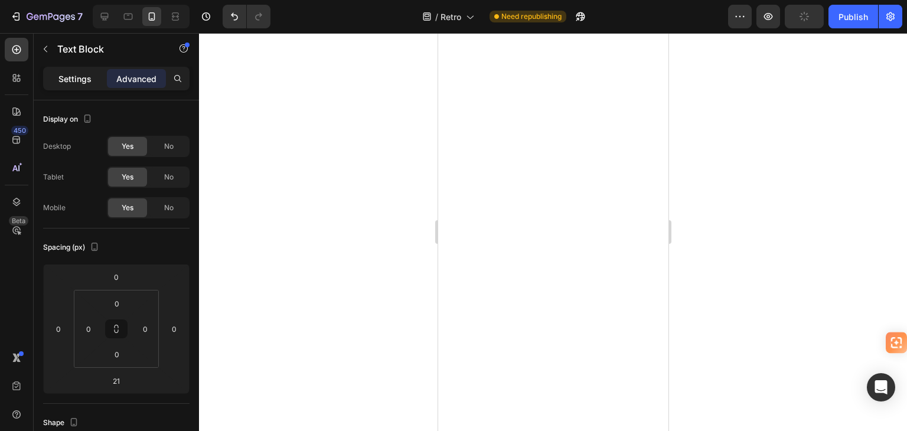
click at [67, 76] on p "Settings" at bounding box center [74, 79] width 33 height 12
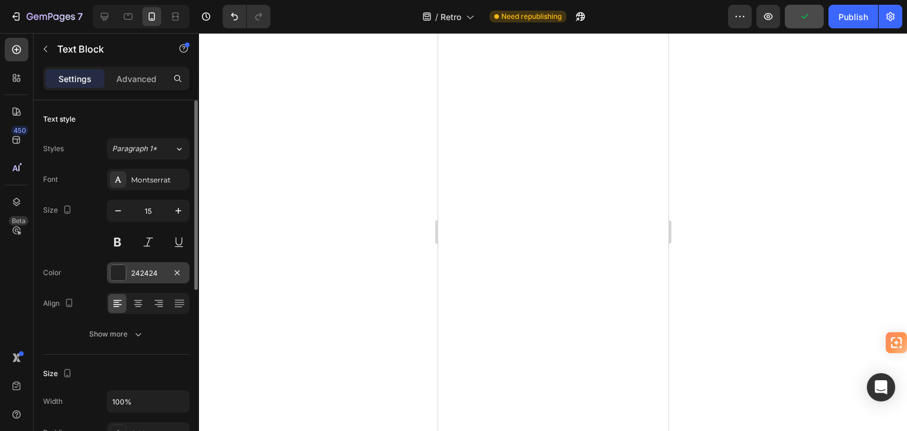
click at [119, 275] on div at bounding box center [117, 272] width 15 height 15
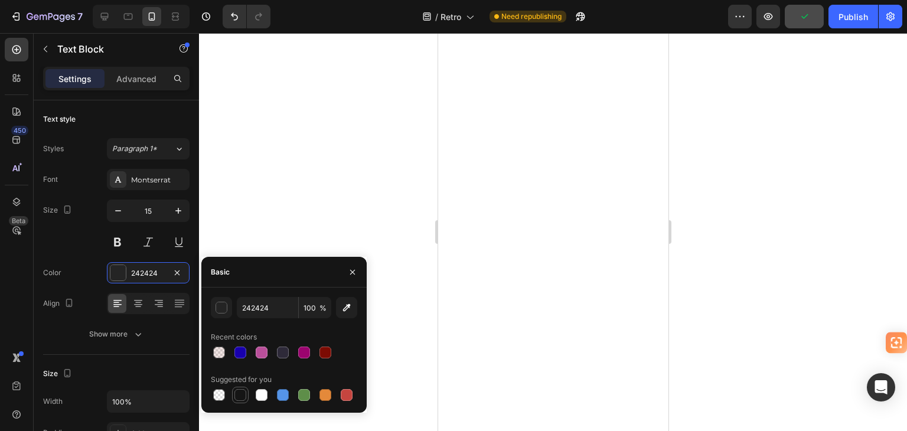
click at [242, 394] on div at bounding box center [240, 395] width 12 height 12
type input "151515"
click at [305, 155] on div at bounding box center [553, 232] width 708 height 398
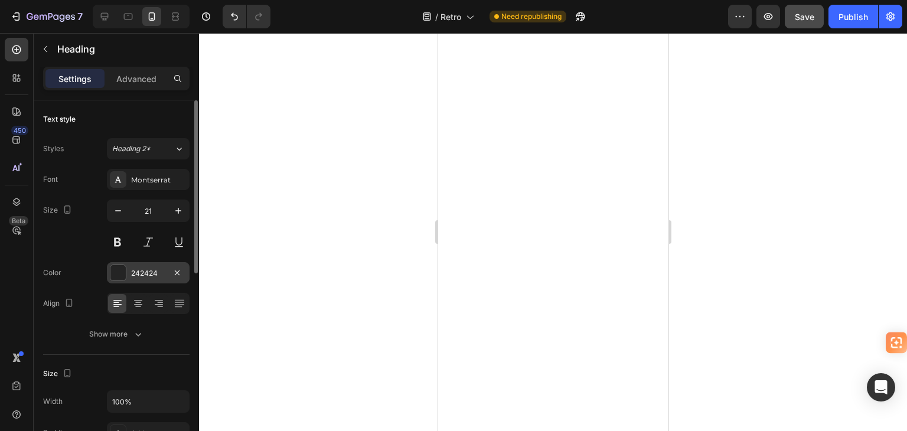
click at [113, 273] on div at bounding box center [117, 272] width 15 height 15
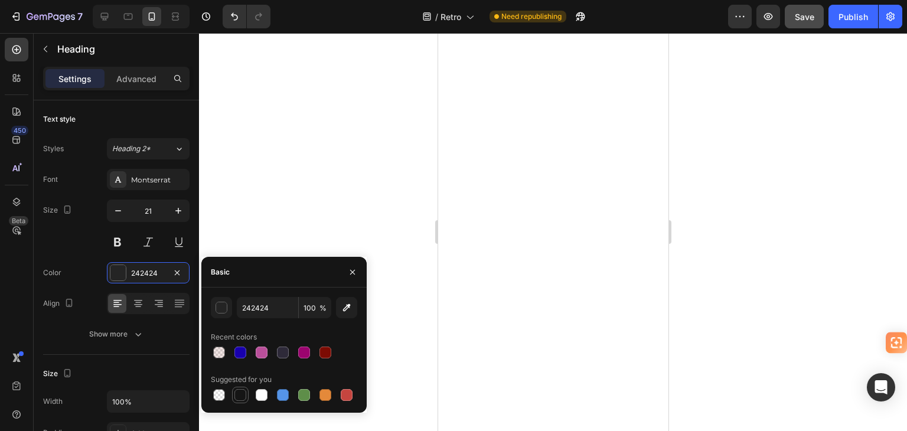
drag, startPoint x: 242, startPoint y: 393, endPoint x: 298, endPoint y: 207, distance: 194.1
click at [242, 393] on div at bounding box center [240, 395] width 12 height 12
type input "151515"
click at [315, 158] on div at bounding box center [553, 232] width 708 height 398
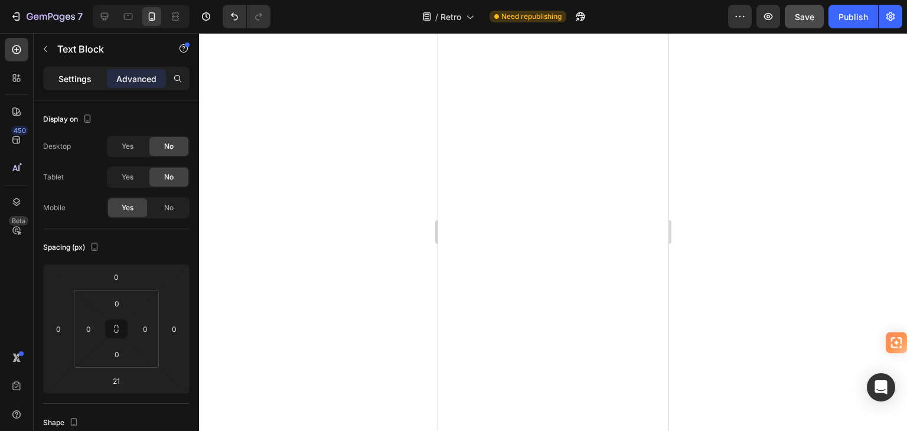
click at [81, 82] on p "Settings" at bounding box center [74, 79] width 33 height 12
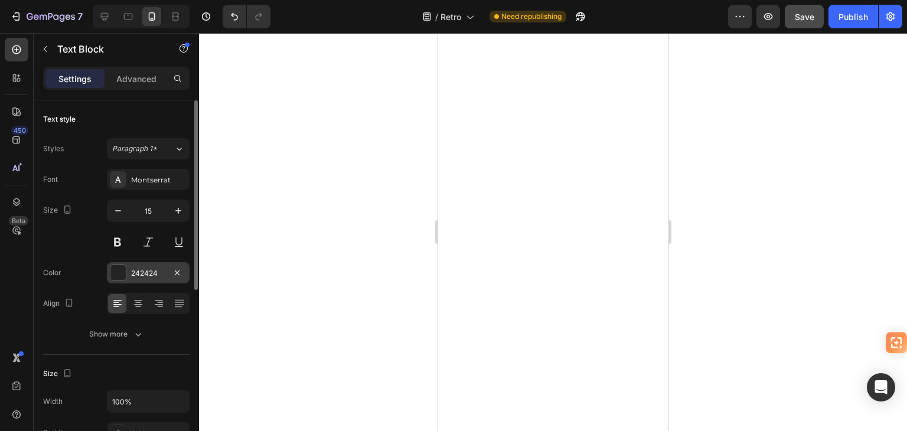
click at [118, 273] on div at bounding box center [117, 272] width 15 height 15
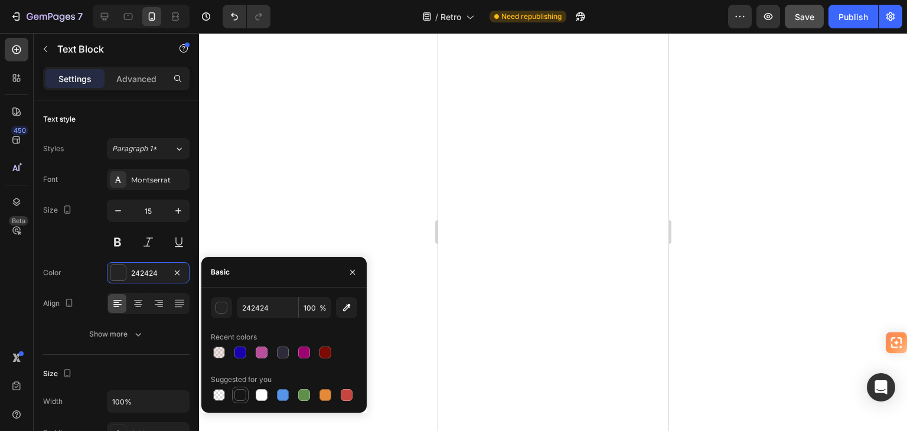
click at [237, 393] on div at bounding box center [240, 395] width 12 height 12
type input "151515"
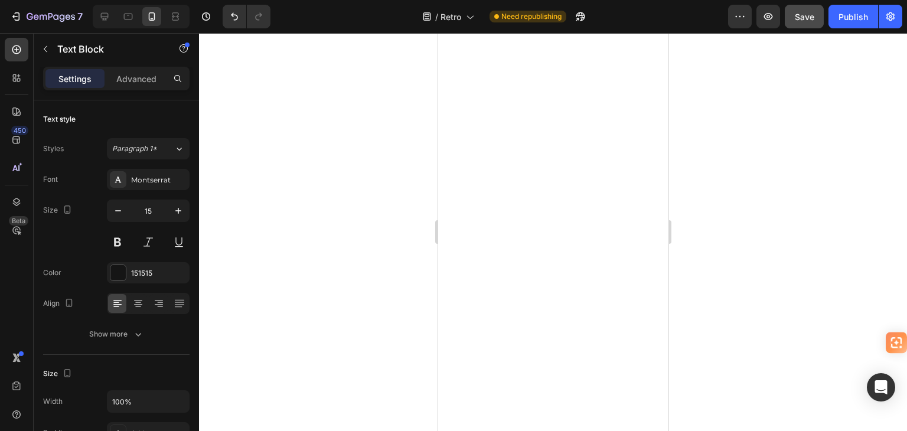
click at [319, 194] on div at bounding box center [553, 232] width 708 height 398
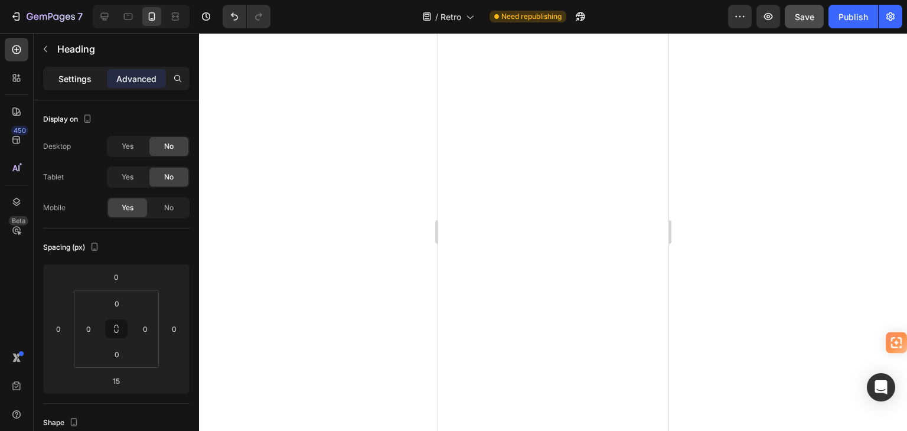
click at [78, 73] on p "Settings" at bounding box center [74, 79] width 33 height 12
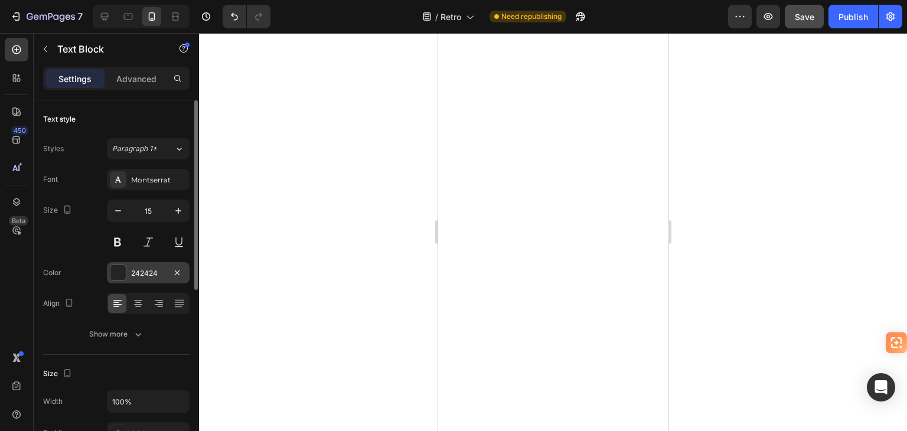
click at [122, 281] on div "242424" at bounding box center [148, 272] width 83 height 21
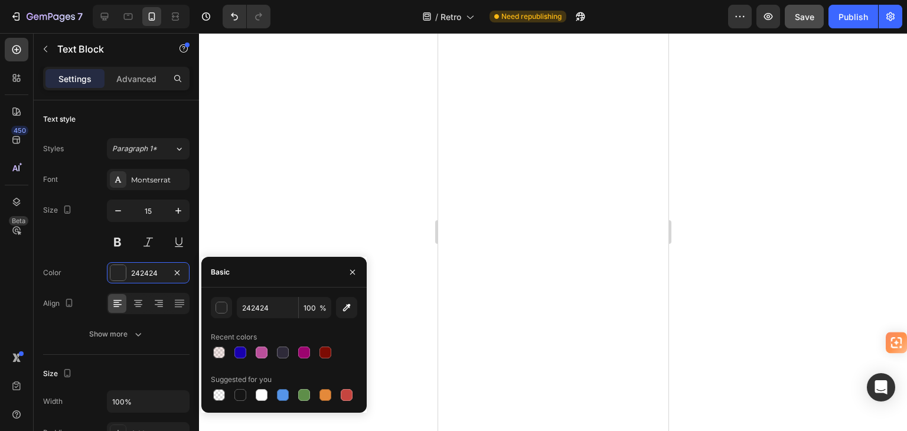
drag, startPoint x: 237, startPoint y: 393, endPoint x: 343, endPoint y: 218, distance: 204.3
click at [238, 393] on div at bounding box center [240, 395] width 12 height 12
type input "151515"
click at [350, 185] on div at bounding box center [553, 232] width 708 height 398
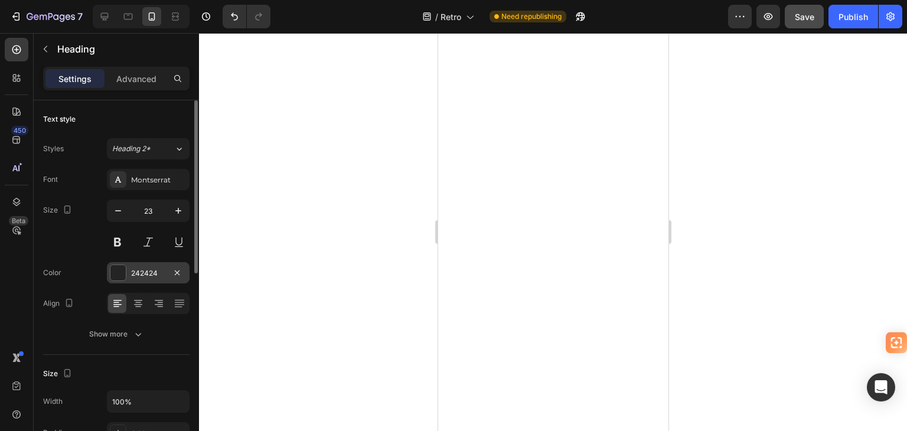
click at [116, 275] on div at bounding box center [117, 272] width 15 height 15
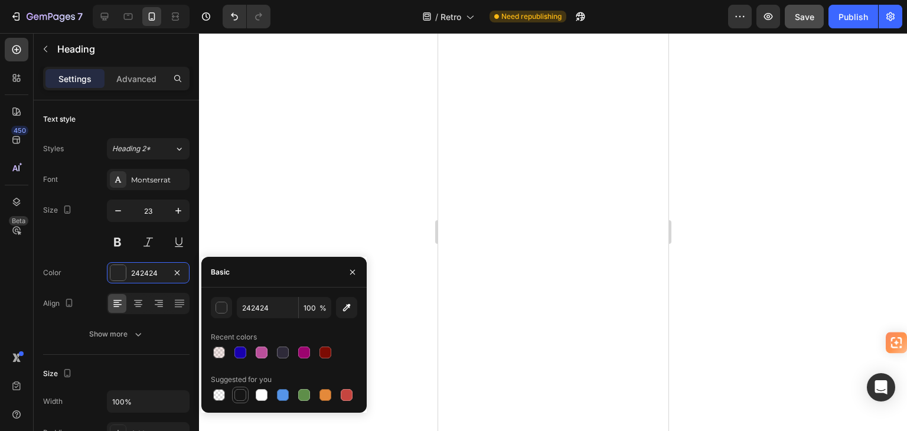
click at [238, 394] on div at bounding box center [240, 395] width 12 height 12
type input "151515"
click at [318, 185] on div at bounding box center [553, 232] width 708 height 398
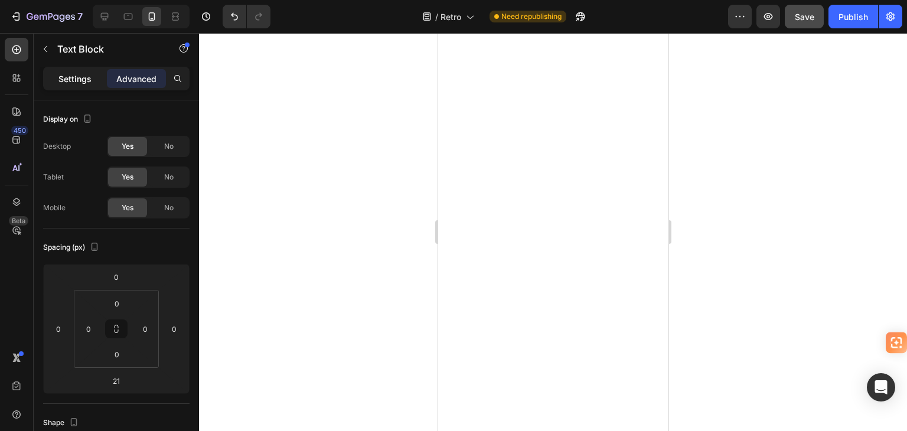
click at [86, 73] on p "Settings" at bounding box center [74, 79] width 33 height 12
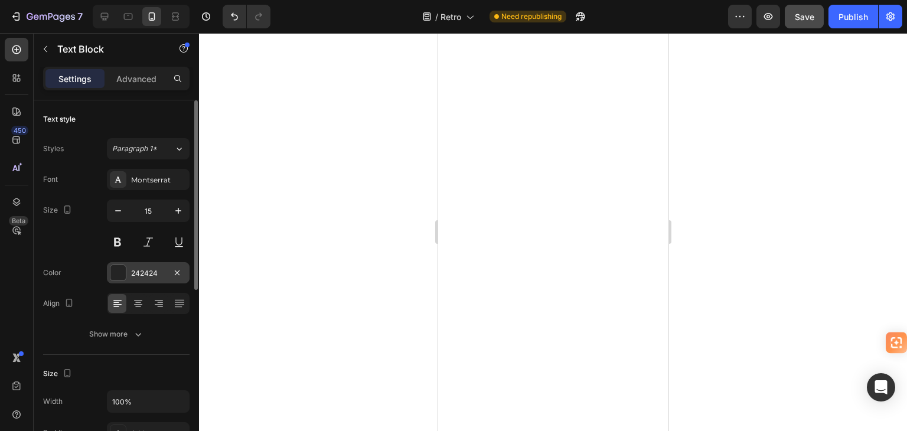
click at [118, 276] on div at bounding box center [117, 272] width 15 height 15
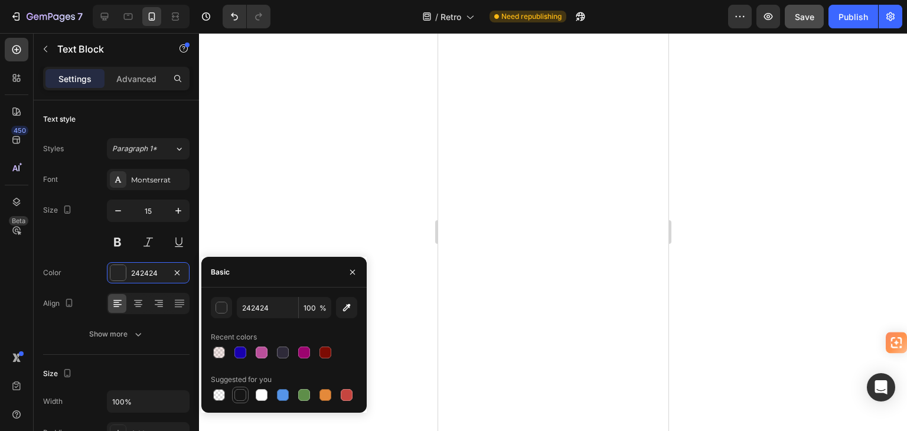
click at [242, 397] on div at bounding box center [240, 395] width 12 height 12
type input "151515"
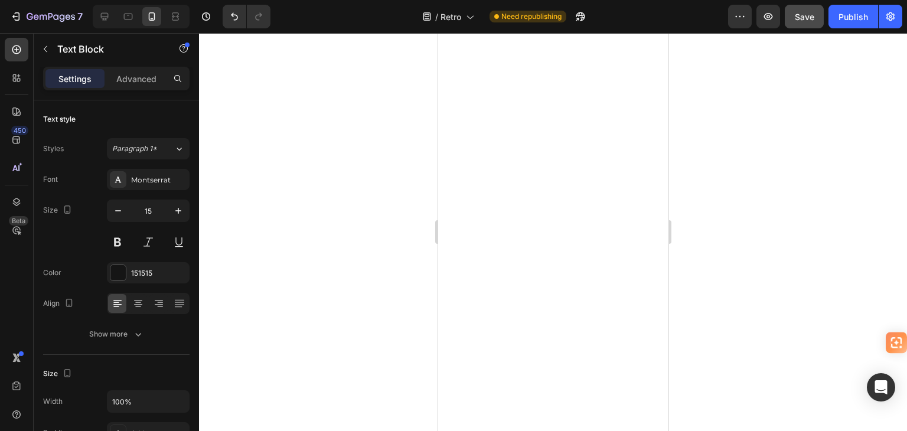
click at [303, 173] on div at bounding box center [553, 232] width 708 height 398
click at [117, 272] on div at bounding box center [117, 272] width 15 height 15
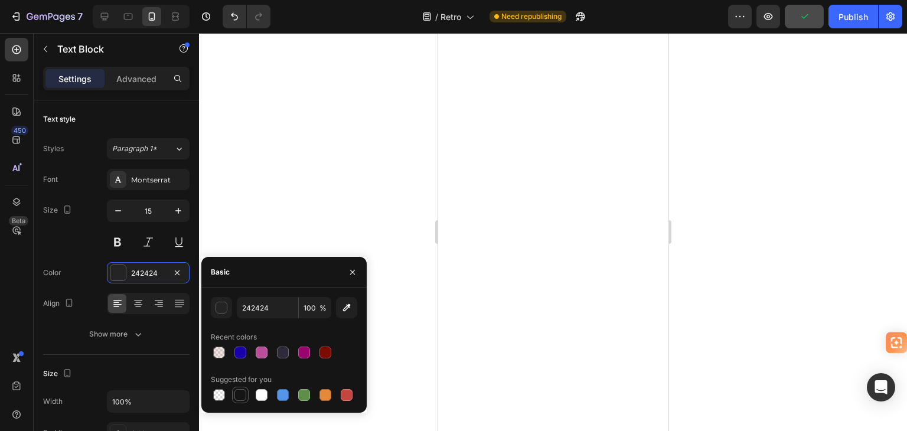
click at [243, 396] on div at bounding box center [240, 395] width 12 height 12
click at [345, 179] on div at bounding box center [553, 232] width 708 height 398
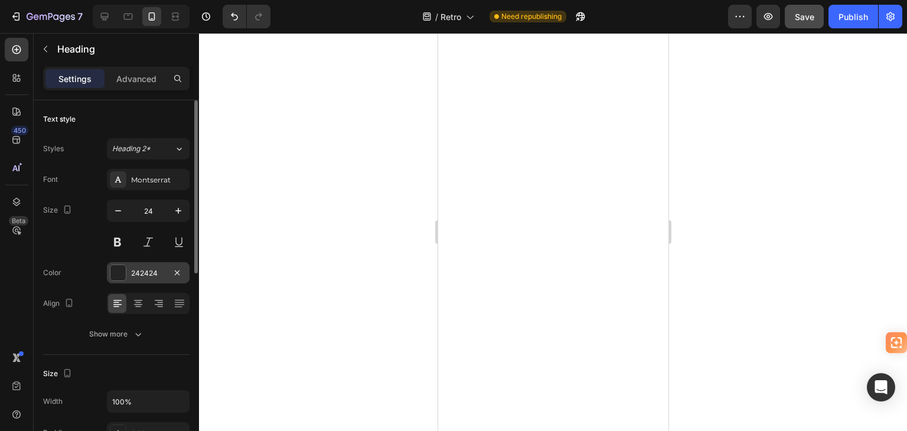
click at [119, 275] on div at bounding box center [117, 272] width 15 height 15
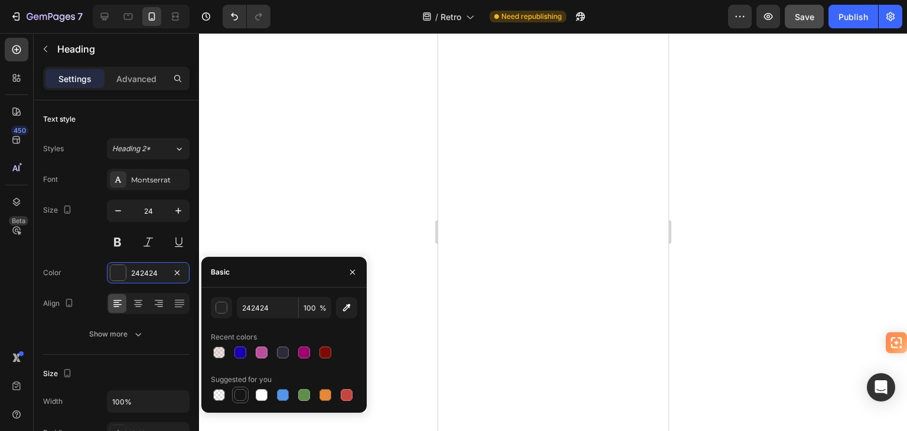
click at [240, 392] on div at bounding box center [240, 395] width 12 height 12
type input "151515"
click at [340, 170] on div at bounding box center [553, 232] width 708 height 398
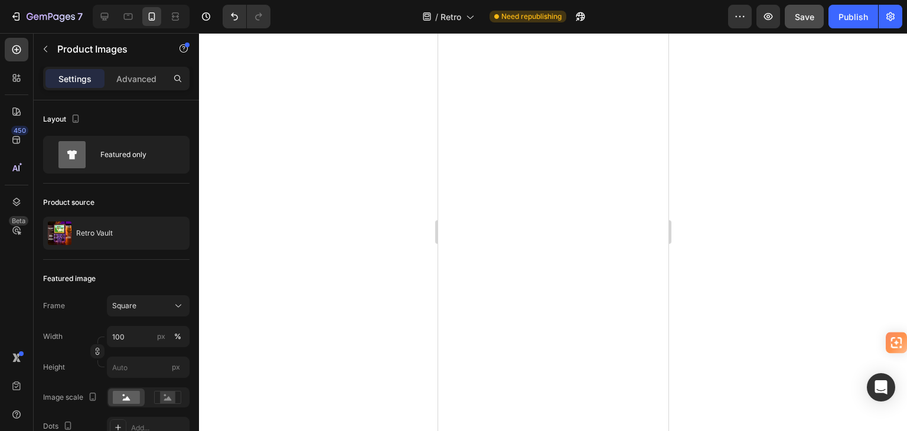
click at [333, 287] on div at bounding box center [553, 232] width 708 height 398
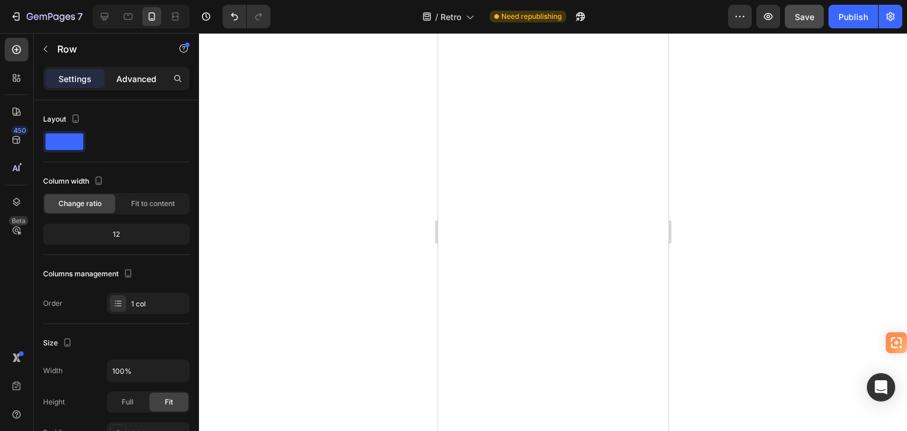
click at [142, 76] on p "Advanced" at bounding box center [136, 79] width 40 height 12
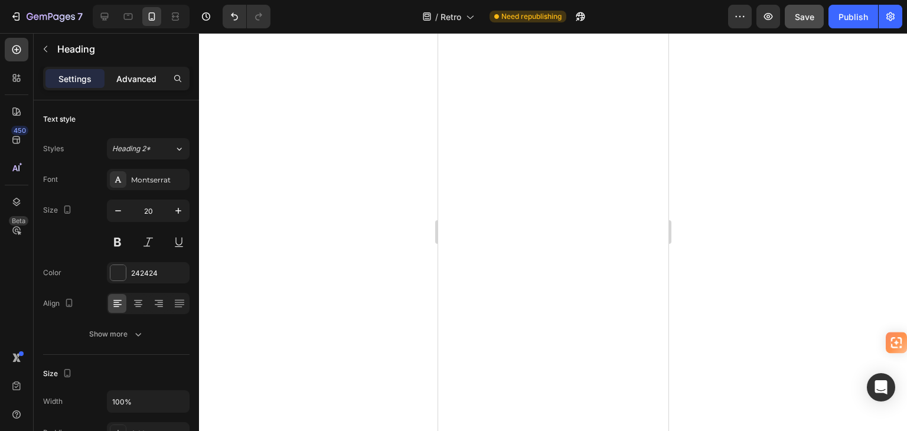
click at [117, 77] on p "Advanced" at bounding box center [136, 79] width 40 height 12
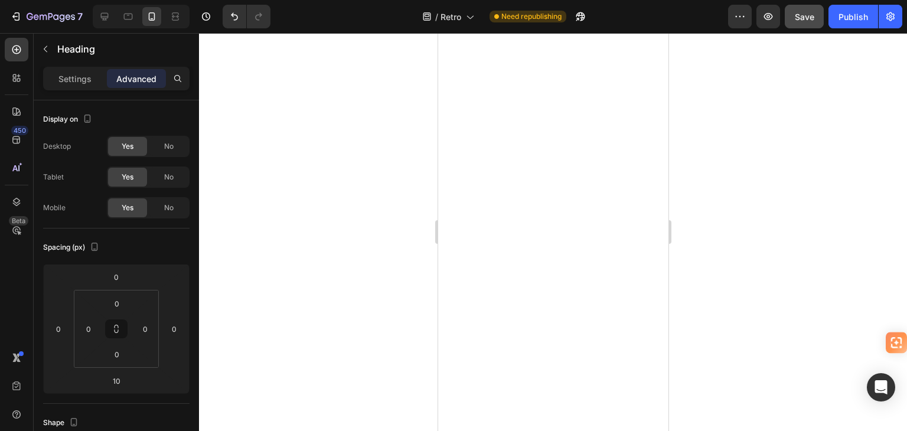
click at [312, 256] on div at bounding box center [553, 232] width 708 height 398
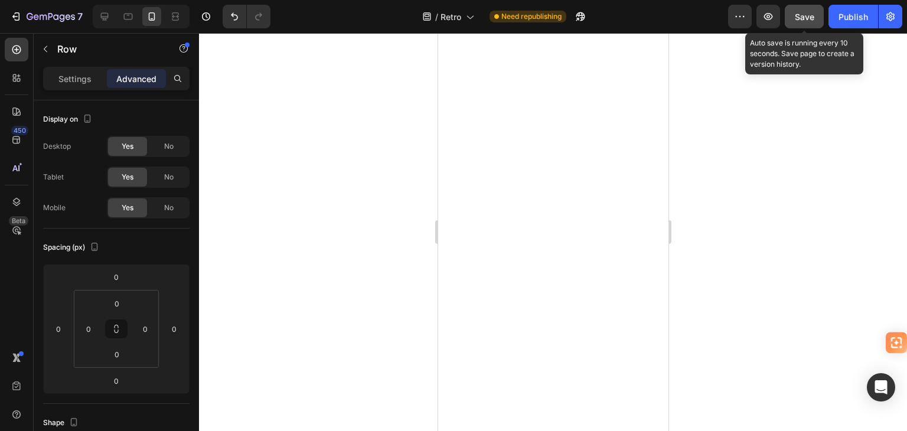
click at [796, 14] on span "Save" at bounding box center [804, 17] width 19 height 10
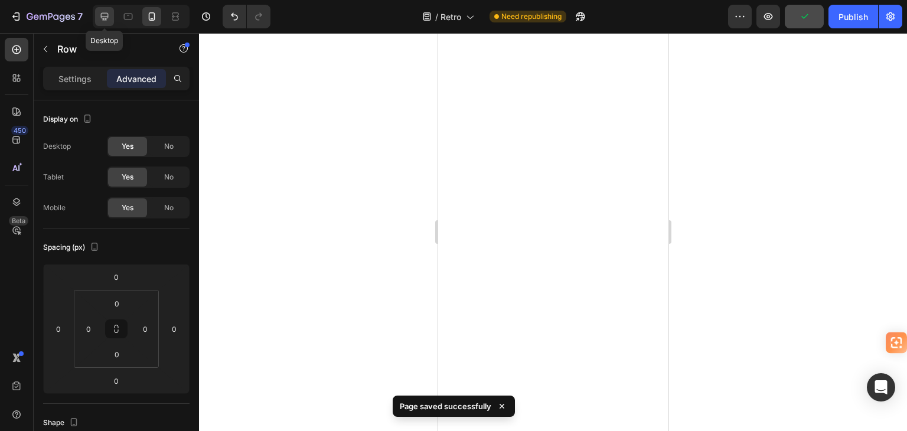
click at [104, 15] on icon at bounding box center [105, 17] width 12 height 12
type input "32"
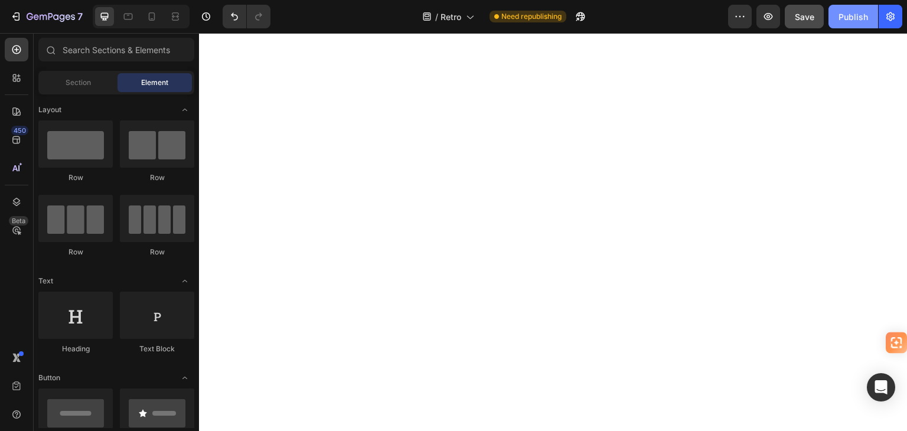
click at [853, 17] on div "Publish" at bounding box center [854, 17] width 30 height 12
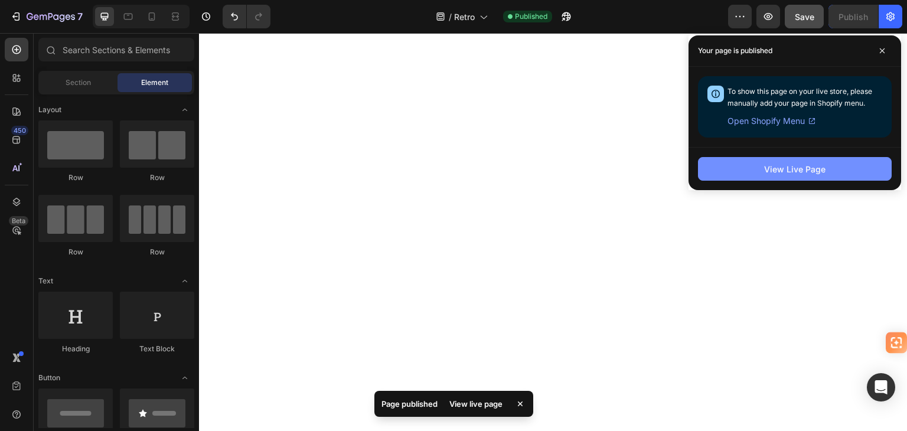
click at [769, 172] on div "View Live Page" at bounding box center [794, 169] width 61 height 12
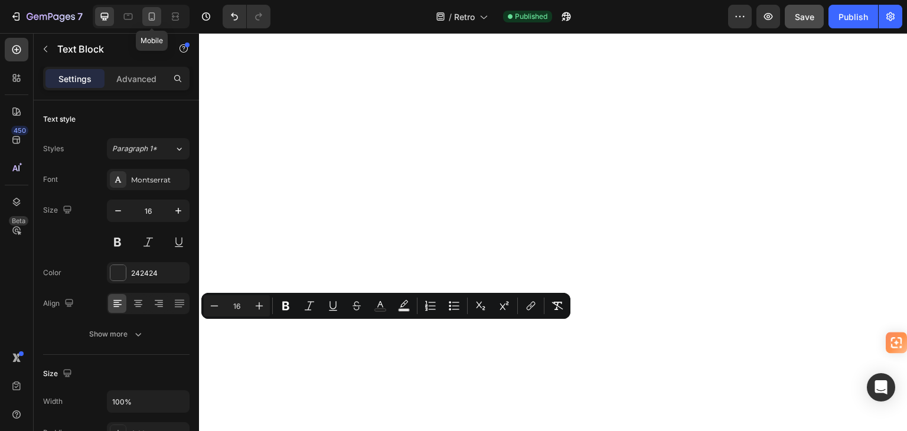
click at [148, 15] on icon at bounding box center [152, 17] width 12 height 12
type input "14"
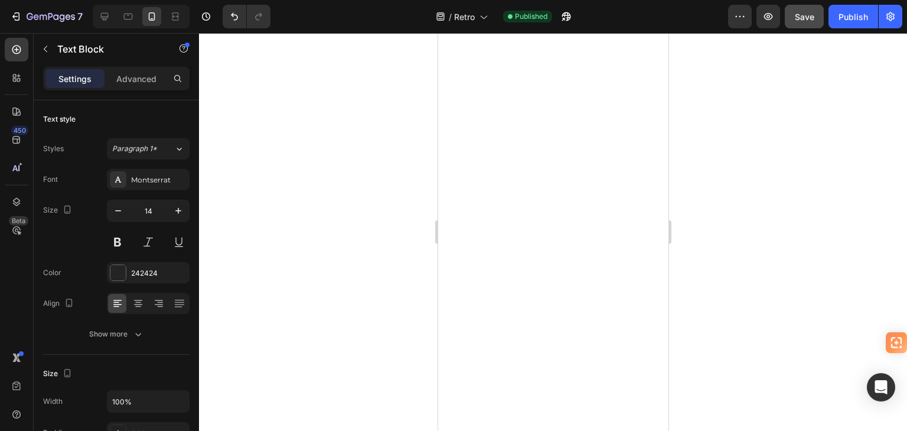
click at [402, 322] on div at bounding box center [553, 232] width 708 height 398
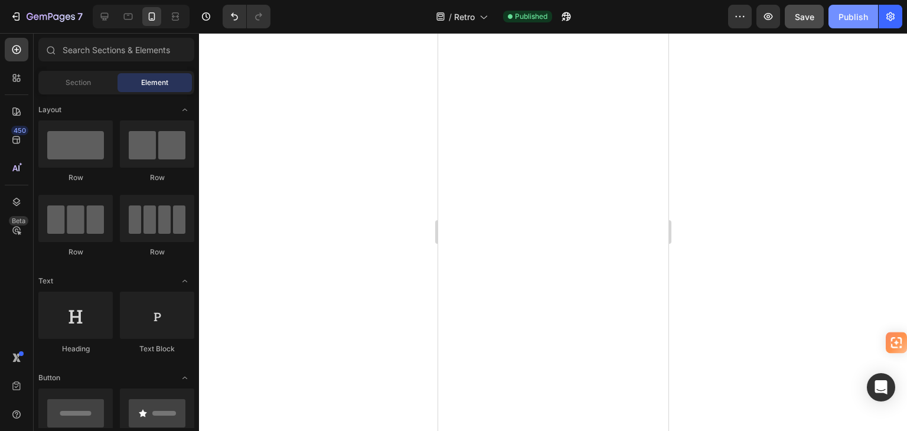
click at [860, 15] on div "Publish" at bounding box center [854, 17] width 30 height 12
click at [102, 14] on icon at bounding box center [105, 17] width 12 height 12
click at [149, 19] on icon at bounding box center [152, 17] width 12 height 12
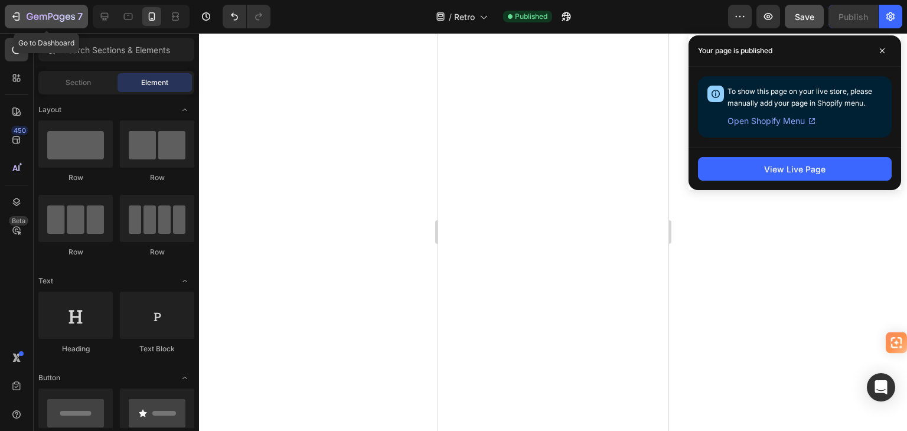
click at [14, 18] on icon "button" at bounding box center [16, 17] width 12 height 12
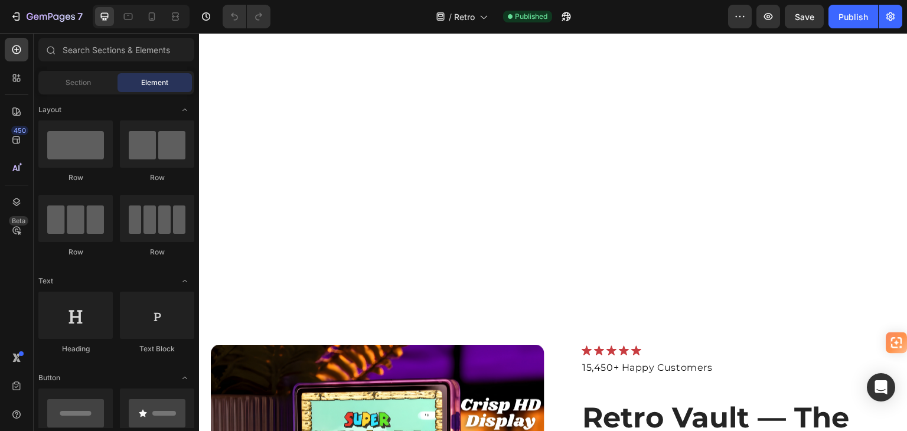
scroll to position [2599, 0]
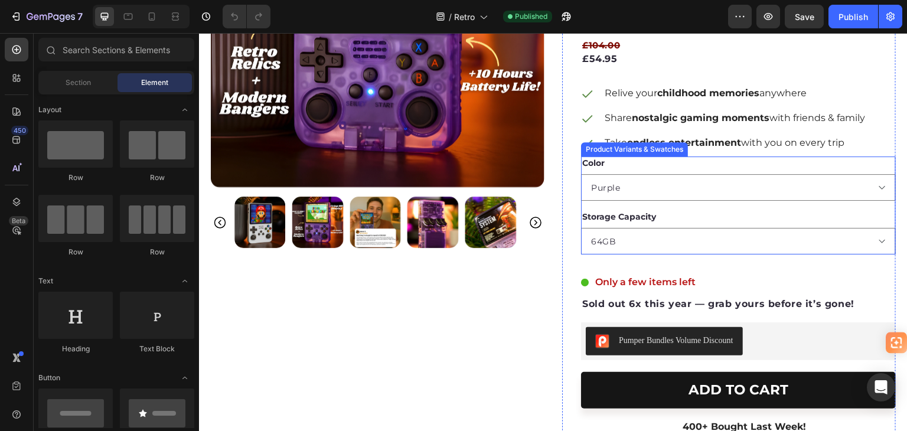
click at [808, 210] on div "Storage Capacity 64GB 128GB" at bounding box center [738, 232] width 315 height 44
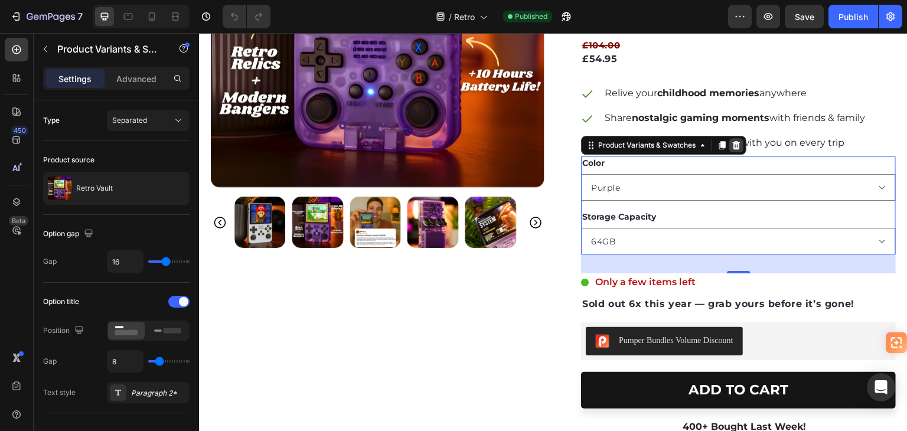
click at [734, 145] on icon at bounding box center [737, 145] width 8 height 8
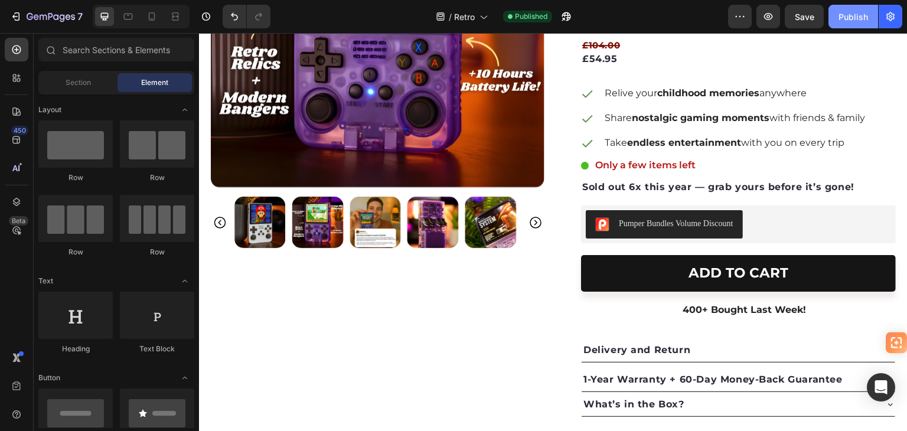
click at [860, 19] on div "Publish" at bounding box center [854, 17] width 30 height 12
click at [860, 19] on button "Publish" at bounding box center [854, 17] width 50 height 24
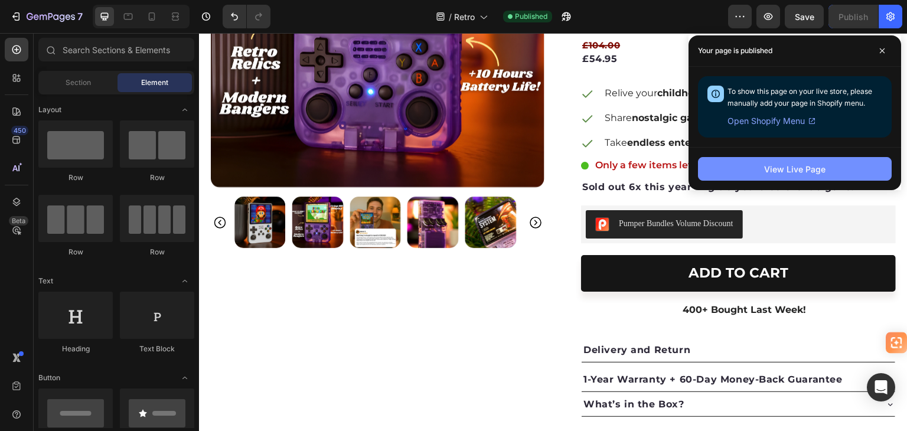
click at [822, 167] on div "View Live Page" at bounding box center [794, 169] width 61 height 12
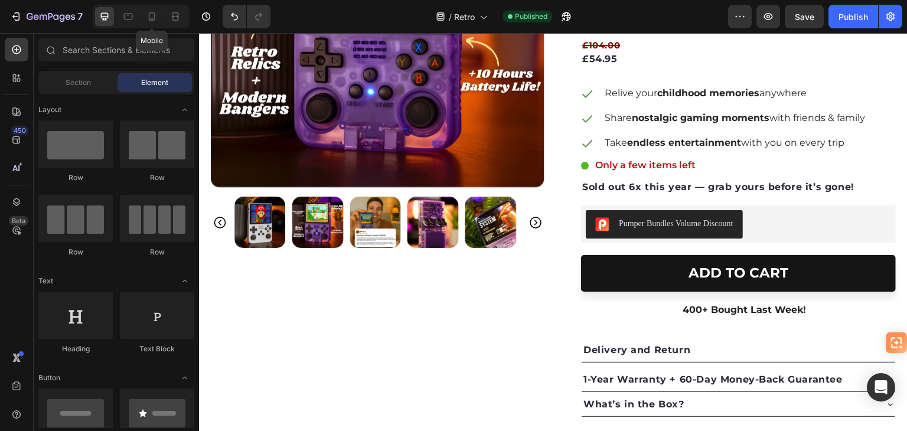
click at [154, 17] on icon at bounding box center [152, 16] width 6 height 8
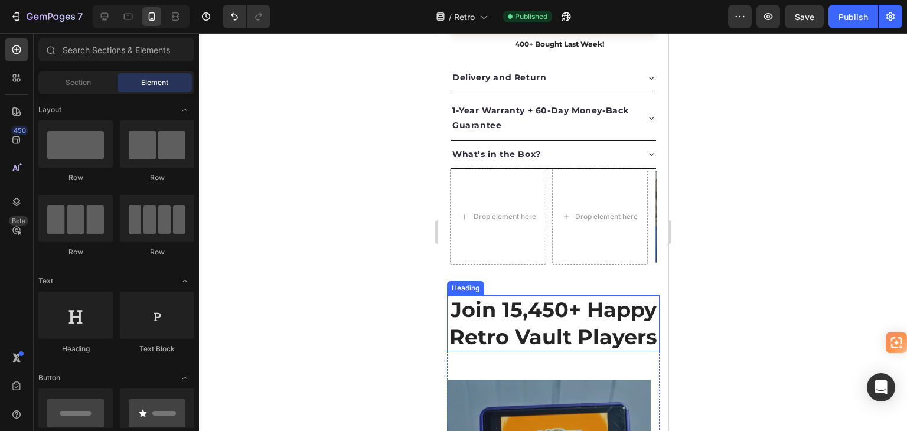
scroll to position [2898, 0]
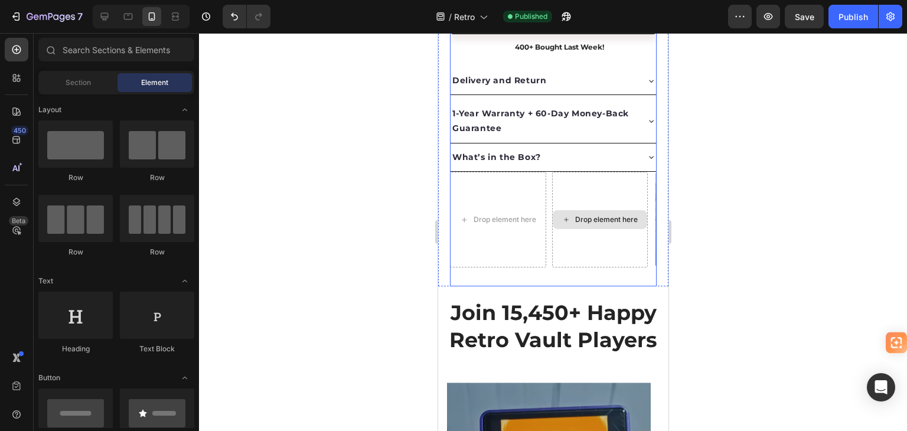
click at [576, 244] on div "Drop element here" at bounding box center [600, 220] width 96 height 96
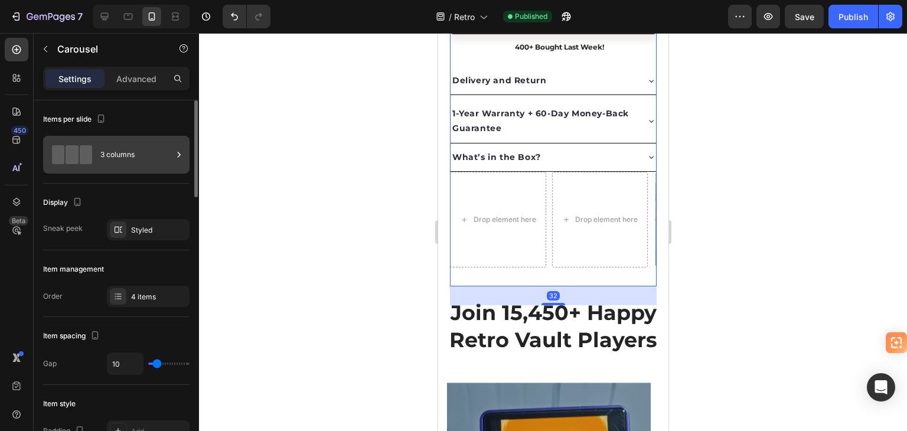
click at [148, 150] on div "3 columns" at bounding box center [136, 154] width 72 height 27
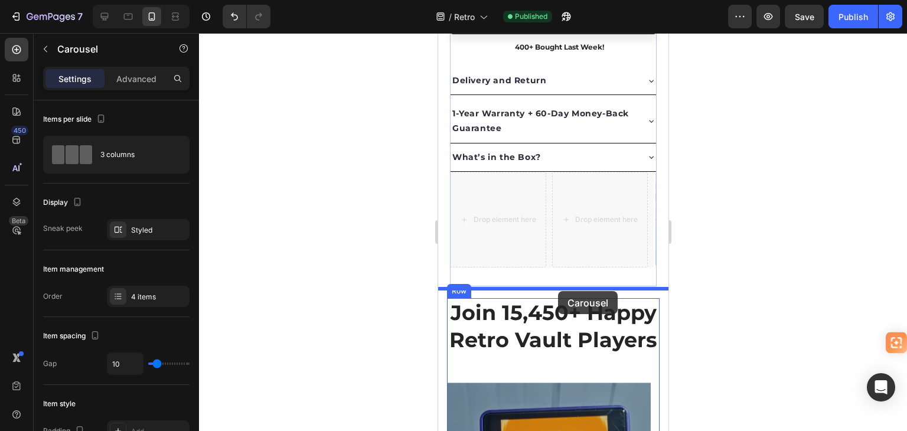
drag, startPoint x: 591, startPoint y: 244, endPoint x: 557, endPoint y: 291, distance: 57.5
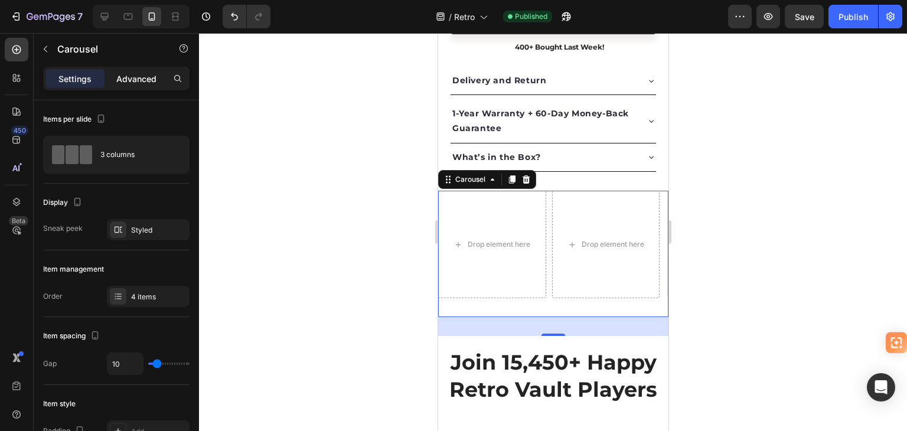
click at [149, 83] on p "Advanced" at bounding box center [136, 79] width 40 height 12
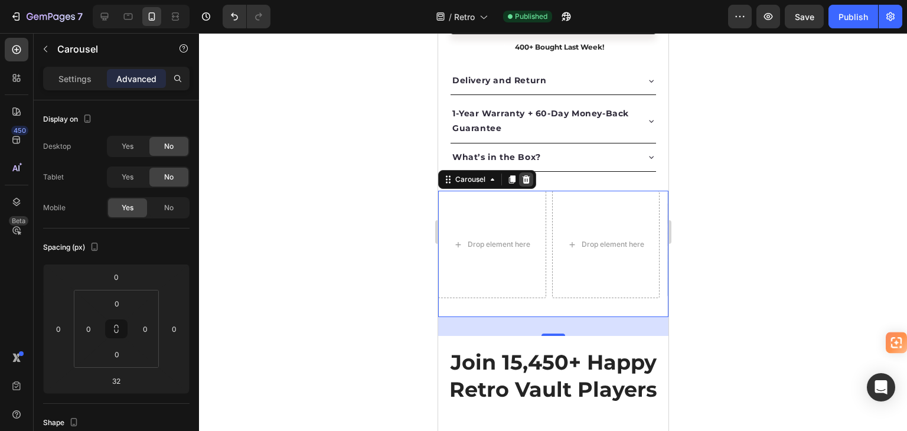
click at [526, 184] on icon at bounding box center [525, 179] width 9 height 9
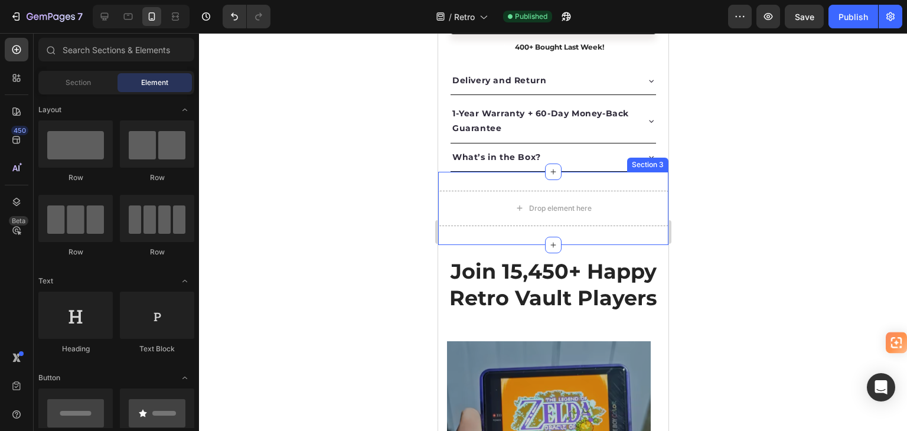
click at [624, 234] on div "Drop element here Section 3" at bounding box center [553, 208] width 230 height 73
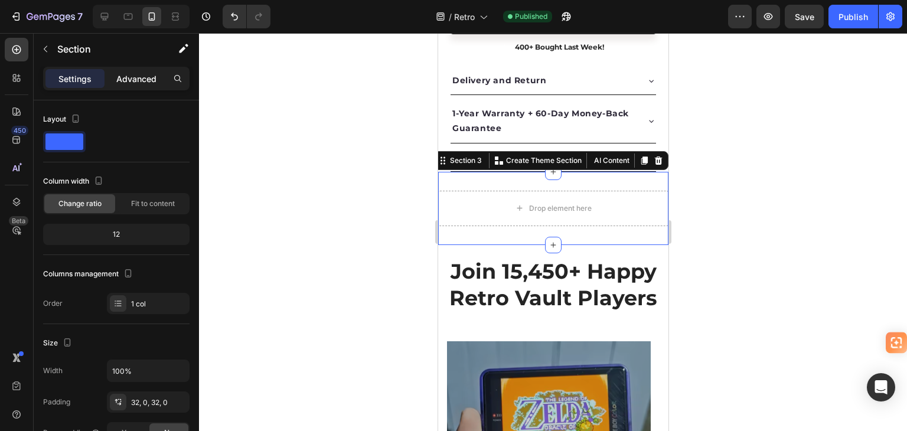
click at [145, 76] on p "Advanced" at bounding box center [136, 79] width 40 height 12
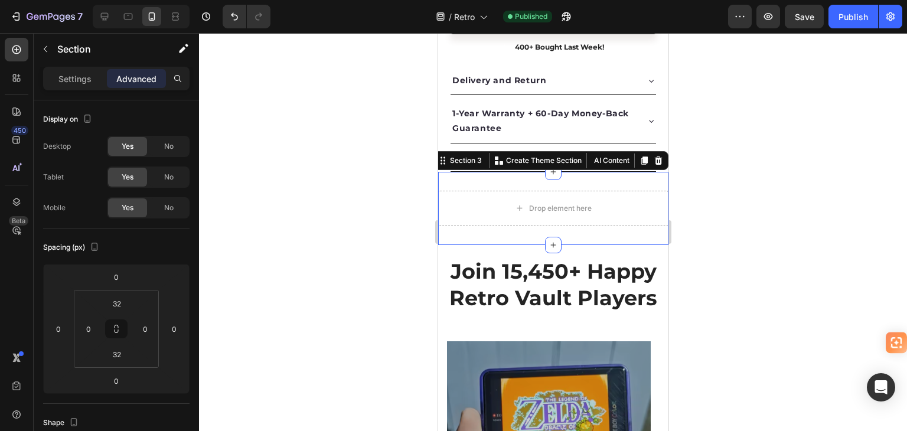
click at [380, 180] on div at bounding box center [553, 232] width 708 height 398
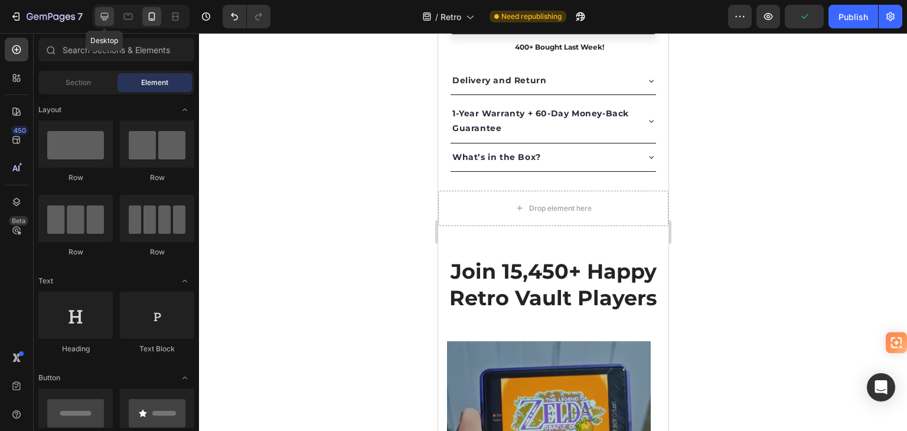
click at [99, 17] on icon at bounding box center [105, 17] width 12 height 12
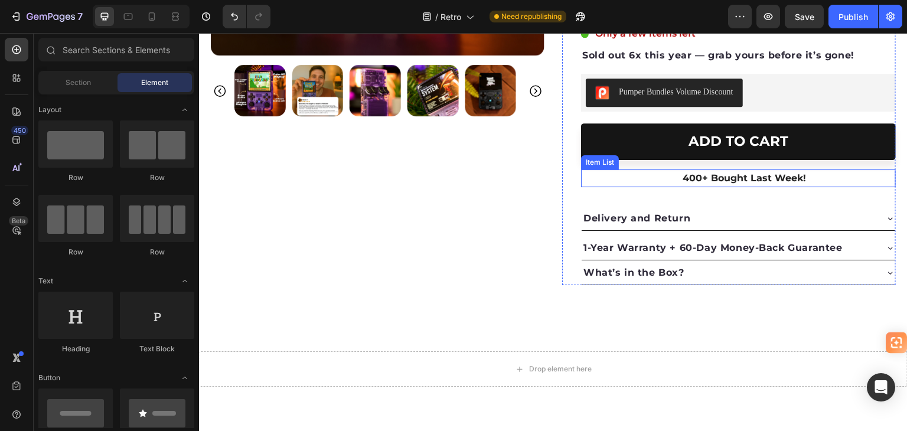
scroll to position [2721, 0]
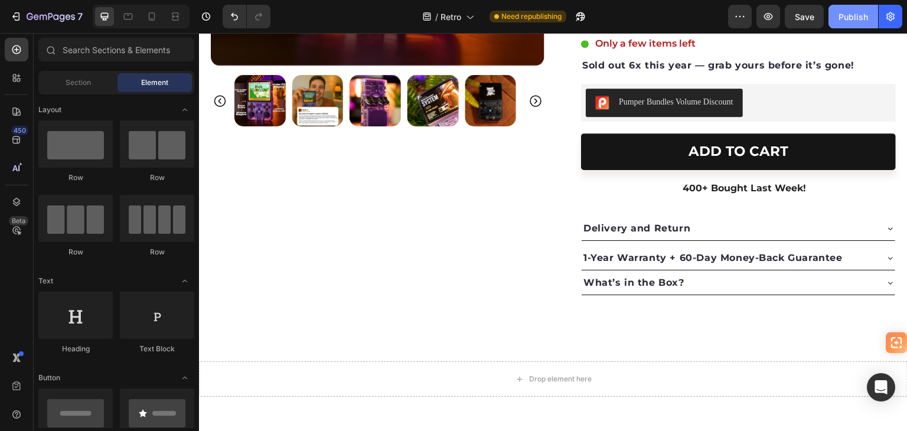
click at [850, 12] on div "Publish" at bounding box center [854, 17] width 30 height 12
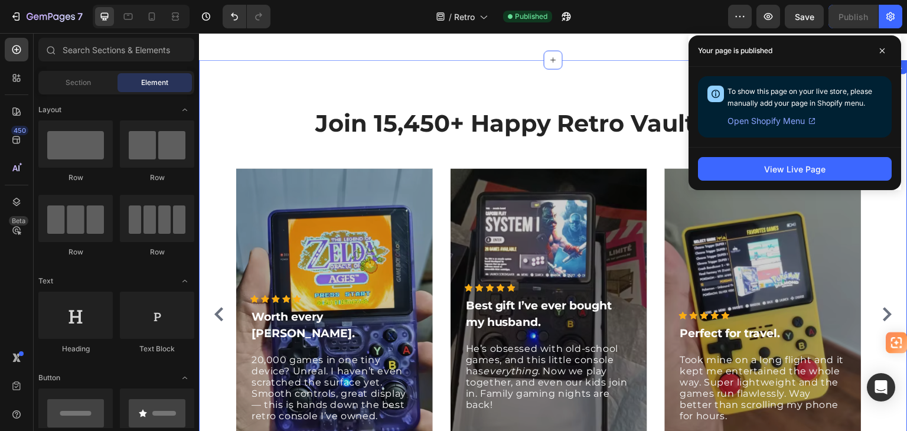
scroll to position [3252, 0]
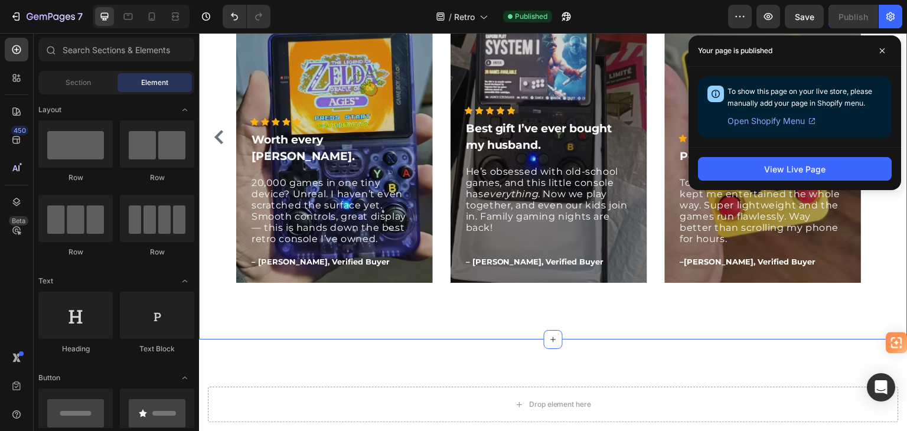
click at [327, 311] on div "Join 15,450+ Happy Retro Vault Players Heading Icon Icon Icon Icon Icon Icon Li…" at bounding box center [553, 110] width 709 height 457
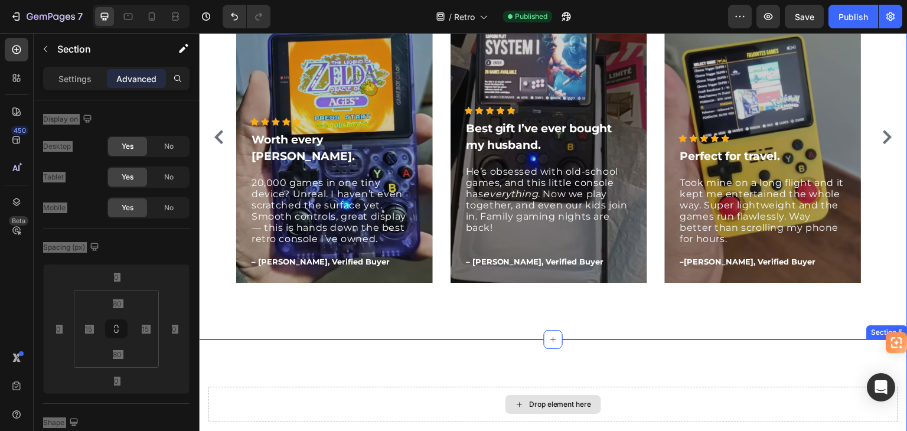
scroll to position [3311, 0]
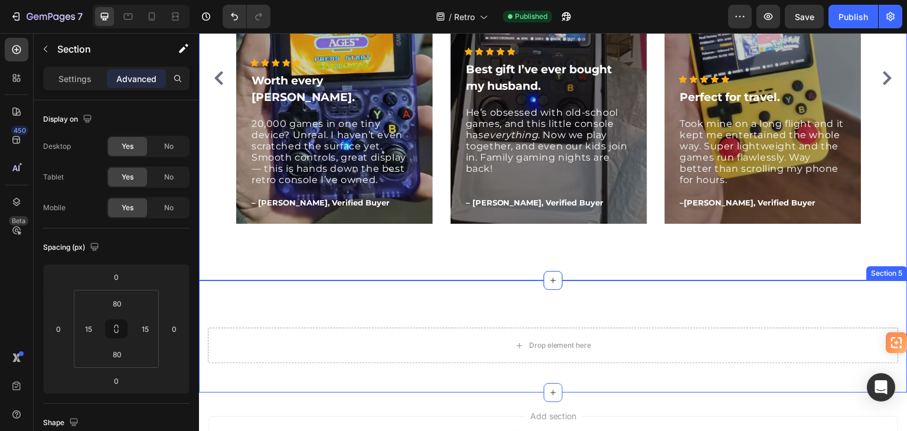
click at [703, 307] on div "Drop element here Section 5" at bounding box center [553, 337] width 709 height 112
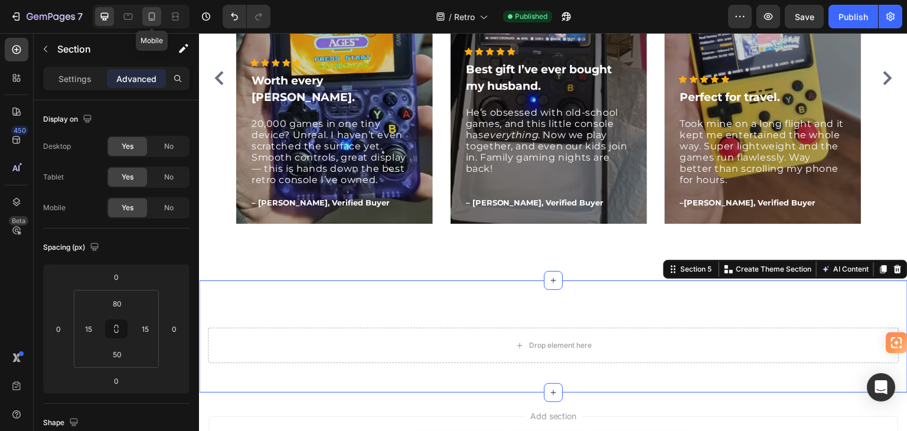
click at [151, 11] on icon at bounding box center [152, 17] width 12 height 12
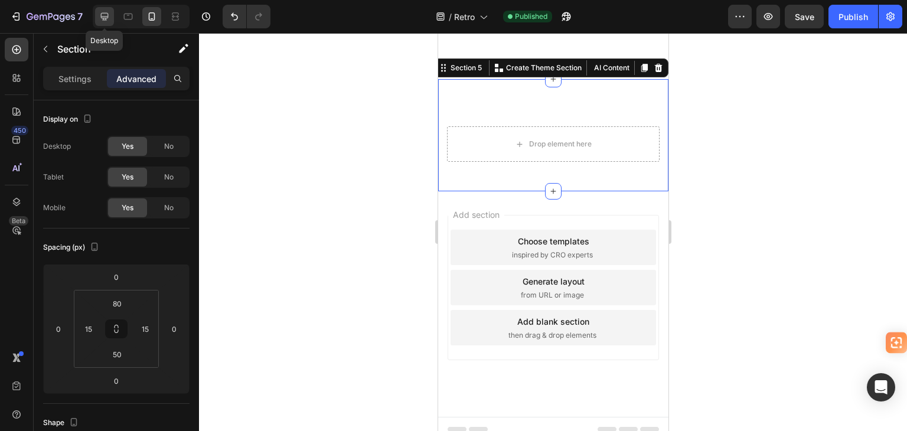
scroll to position [3370, 0]
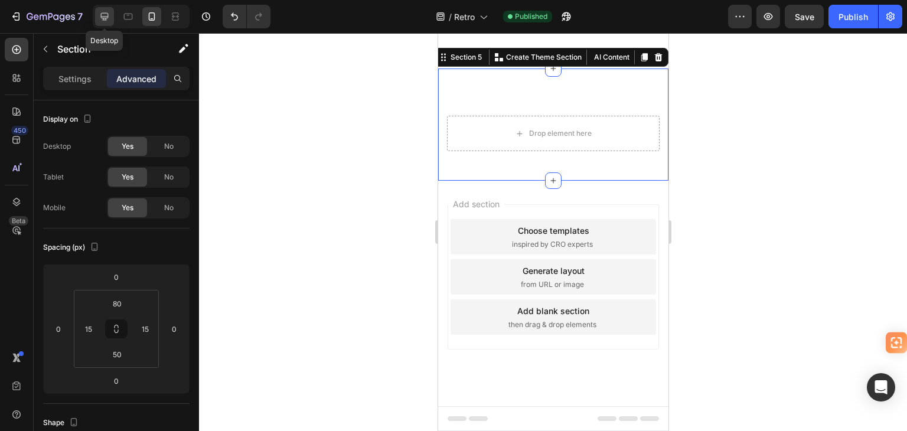
click at [101, 14] on icon at bounding box center [105, 17] width 8 height 8
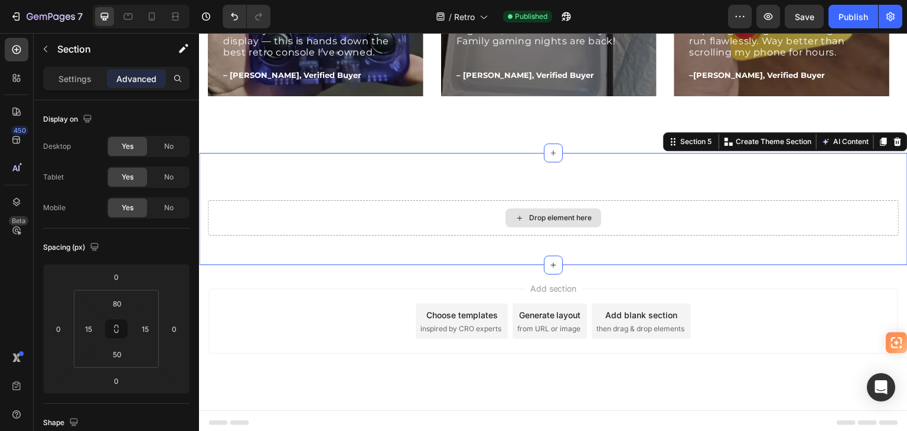
scroll to position [3442, 0]
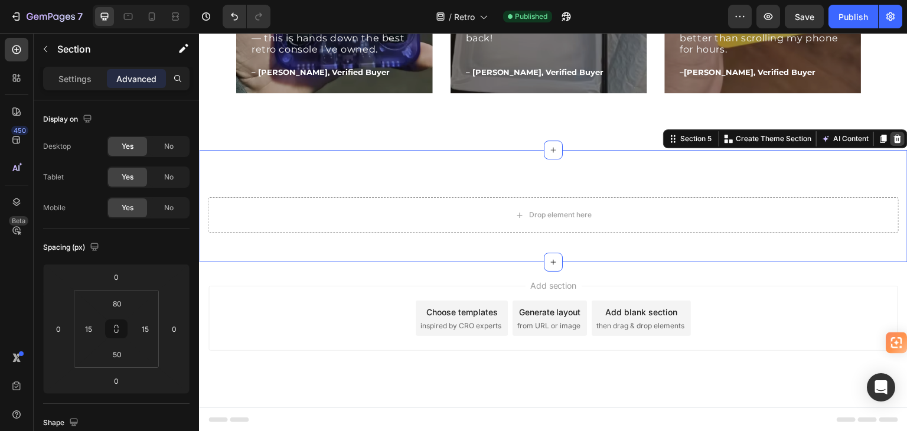
click at [894, 135] on icon at bounding box center [898, 139] width 8 height 8
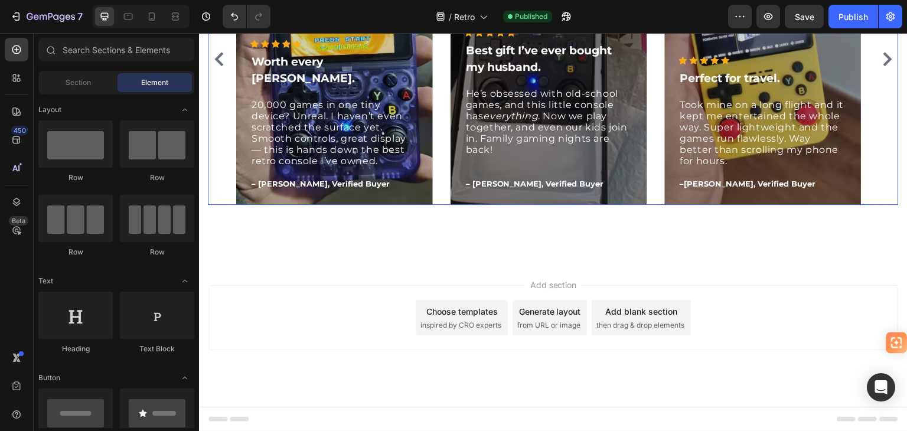
scroll to position [3330, 0]
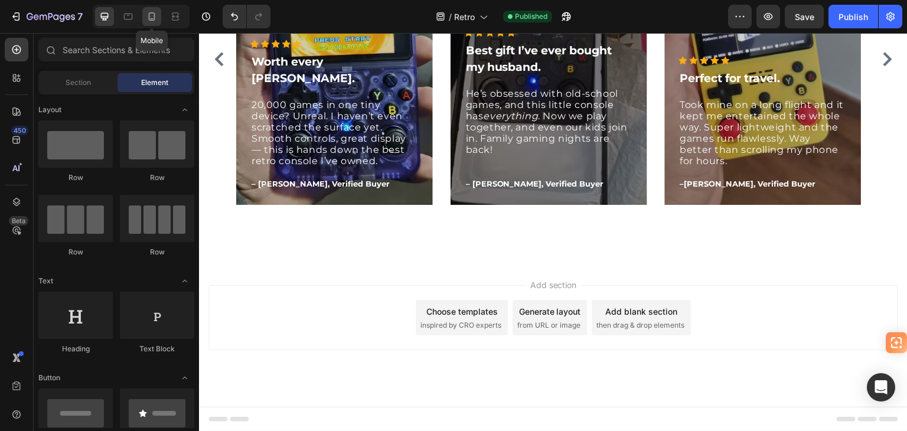
click at [146, 12] on icon at bounding box center [152, 17] width 12 height 12
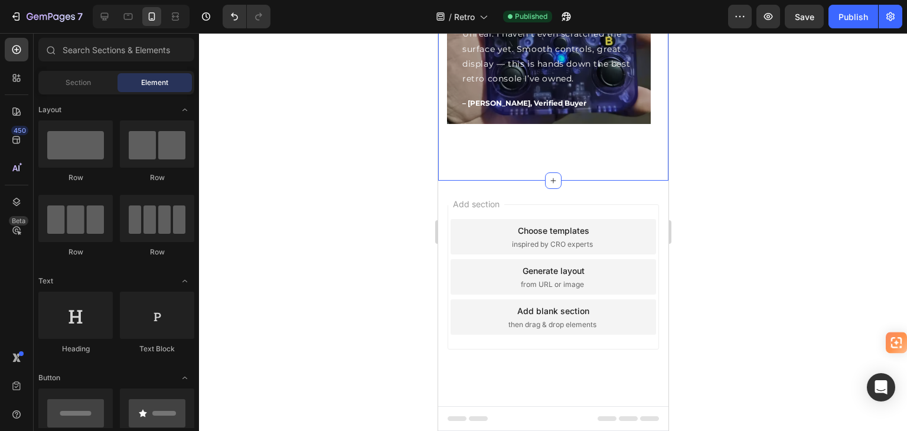
scroll to position [3263, 0]
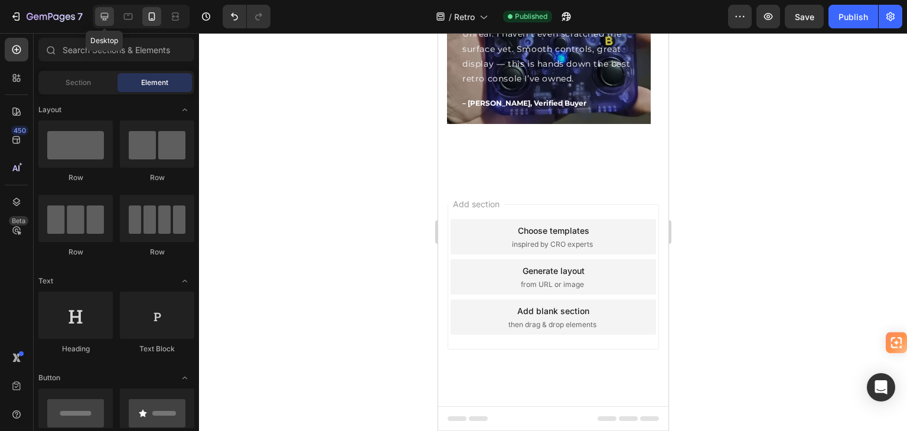
click at [96, 19] on div at bounding box center [104, 16] width 19 height 19
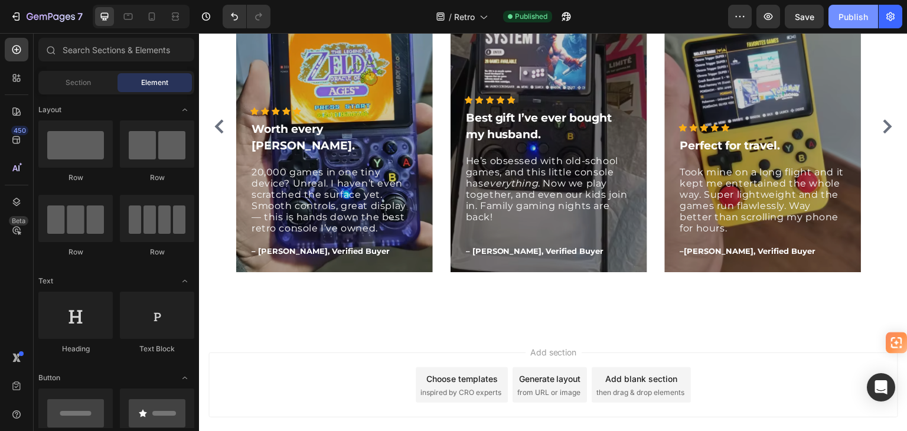
click at [853, 11] on div "Publish" at bounding box center [854, 17] width 30 height 12
